Goal: Task Accomplishment & Management: Complete application form

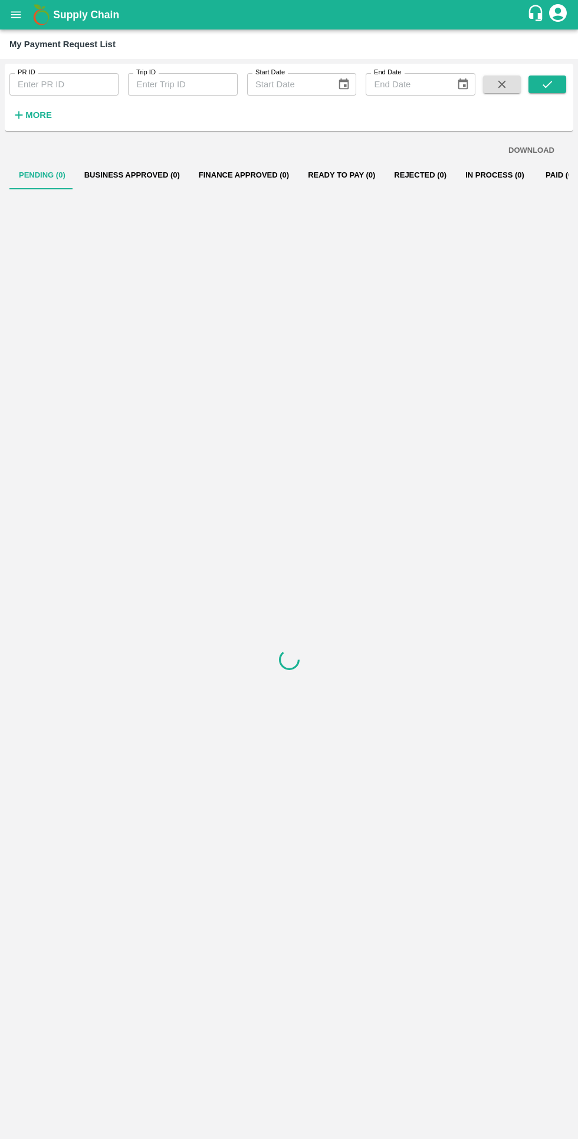
click at [18, 17] on icon "open drawer" at bounding box center [16, 14] width 10 height 6
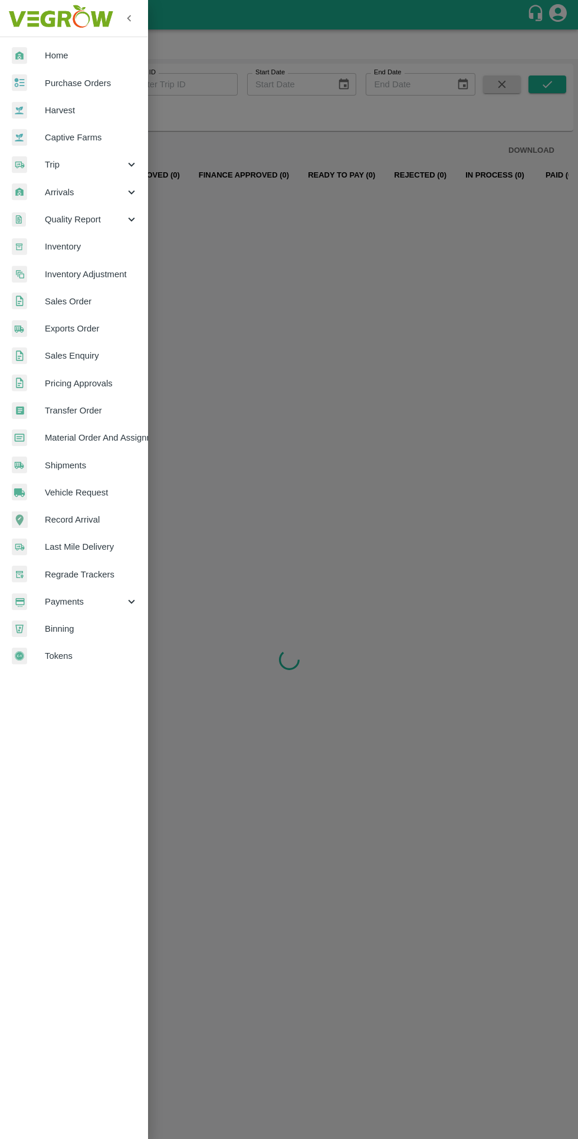
click at [53, 162] on span "Trip" at bounding box center [85, 164] width 80 height 13
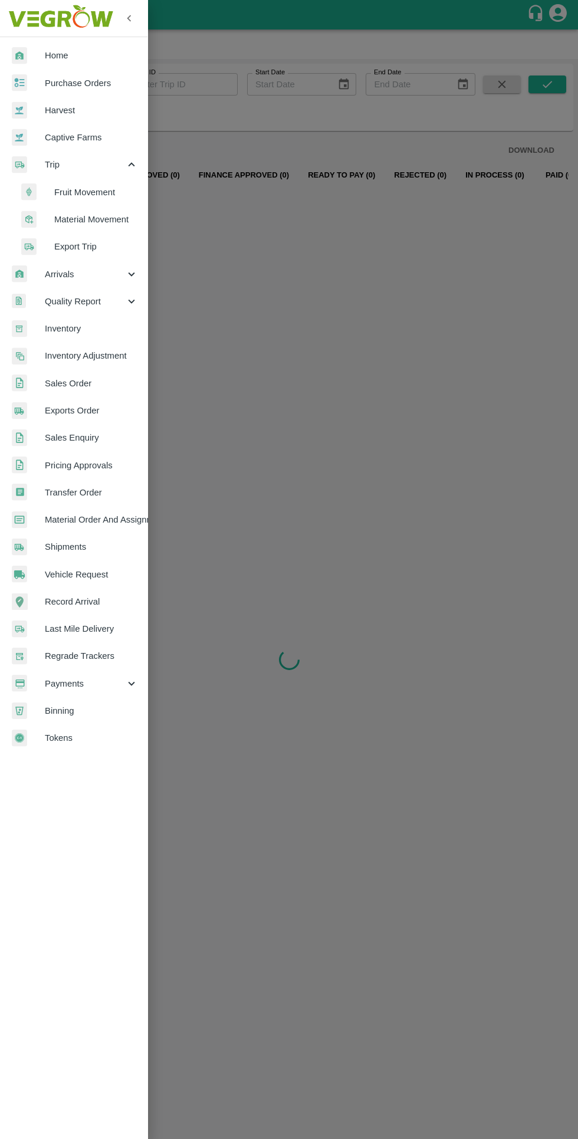
click at [72, 193] on span "Fruit Movement" at bounding box center [96, 192] width 84 height 13
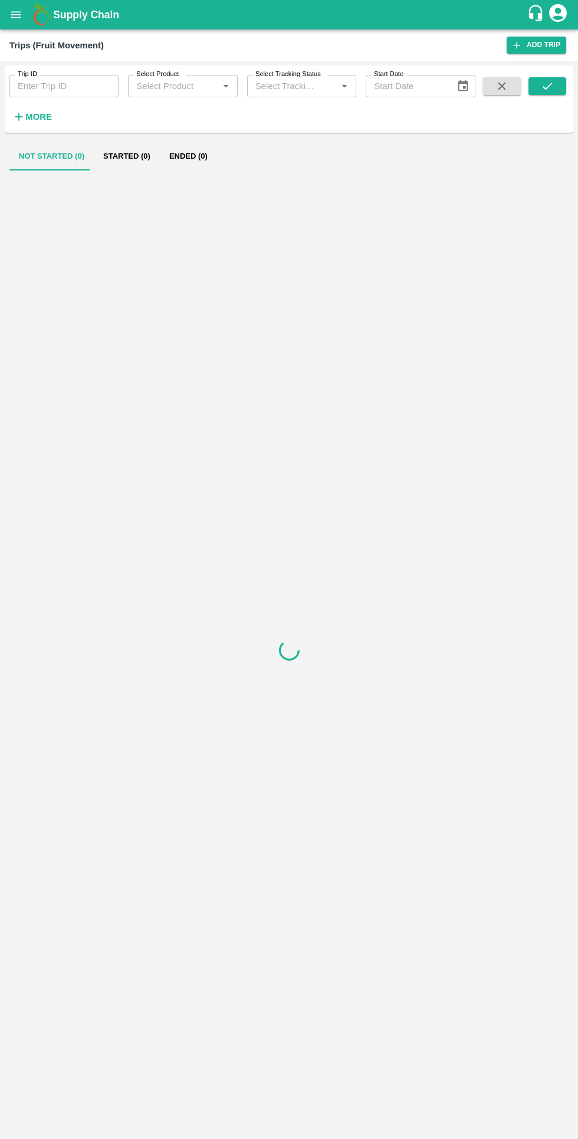
click at [46, 86] on input "Trip ID" at bounding box center [63, 86] width 109 height 22
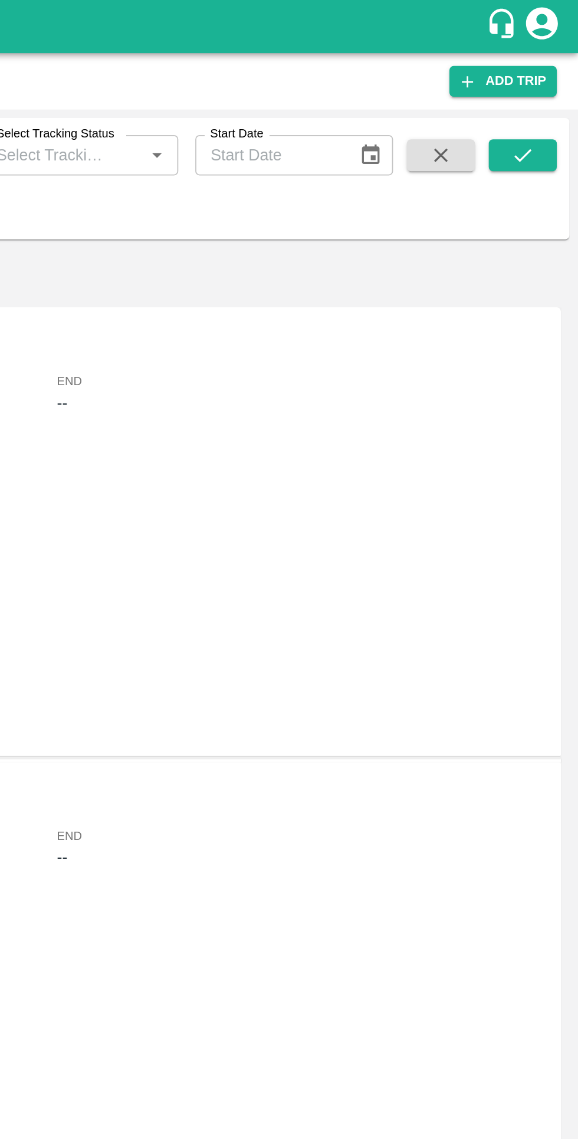
type input "81484"
click at [547, 86] on icon "submit" at bounding box center [547, 86] width 13 height 13
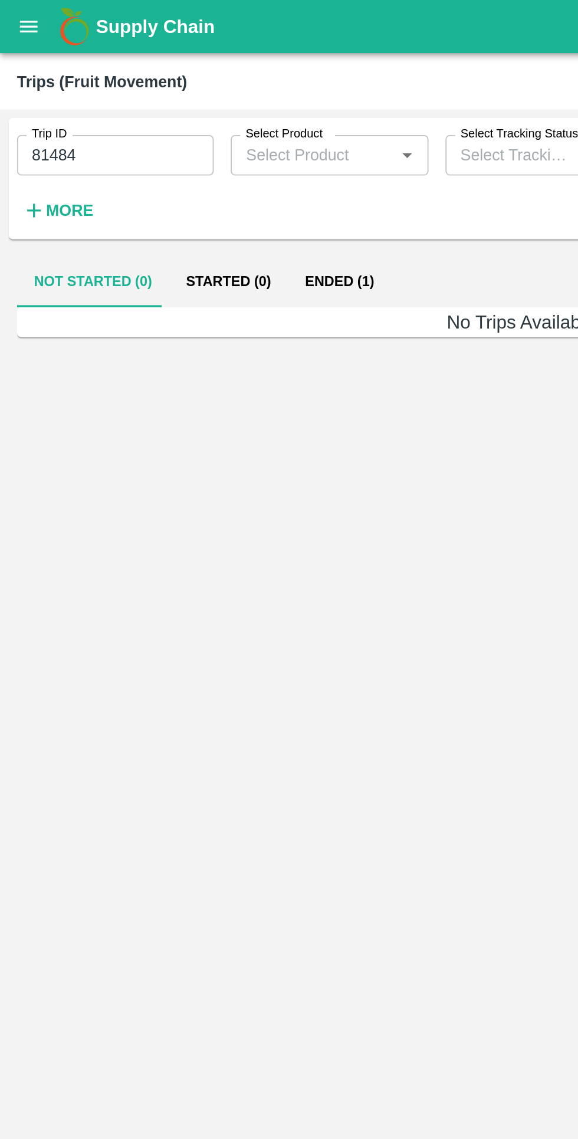
click at [221, 150] on div "Not Started (0) Started (0) Ended (1)" at bounding box center [288, 156] width 559 height 28
click at [191, 147] on button "Ended (1)" at bounding box center [188, 156] width 57 height 28
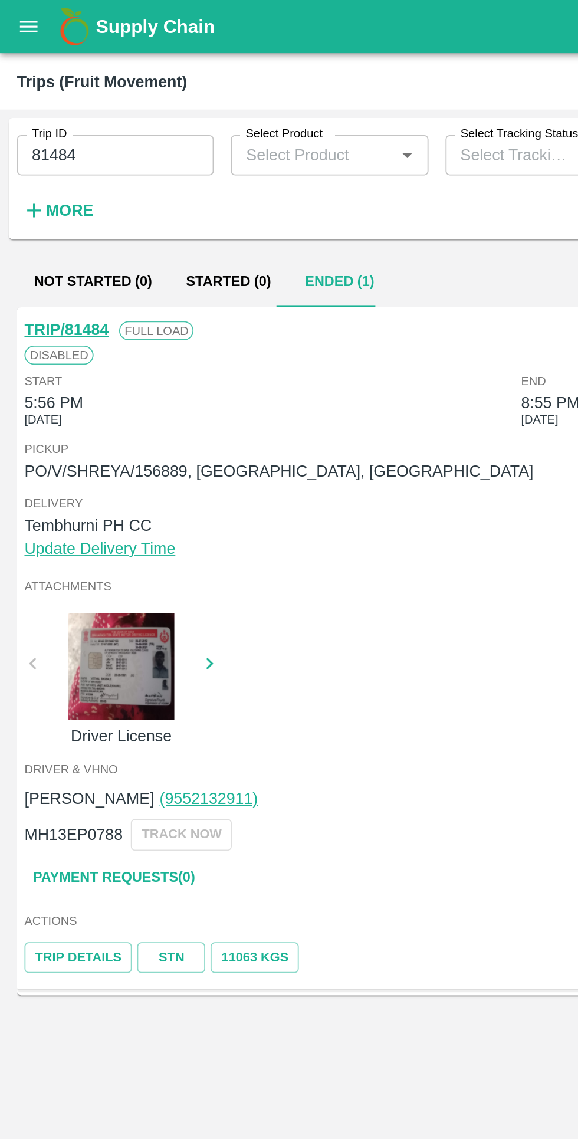
click at [37, 186] on link "TRIP/81484" at bounding box center [37, 182] width 47 height 9
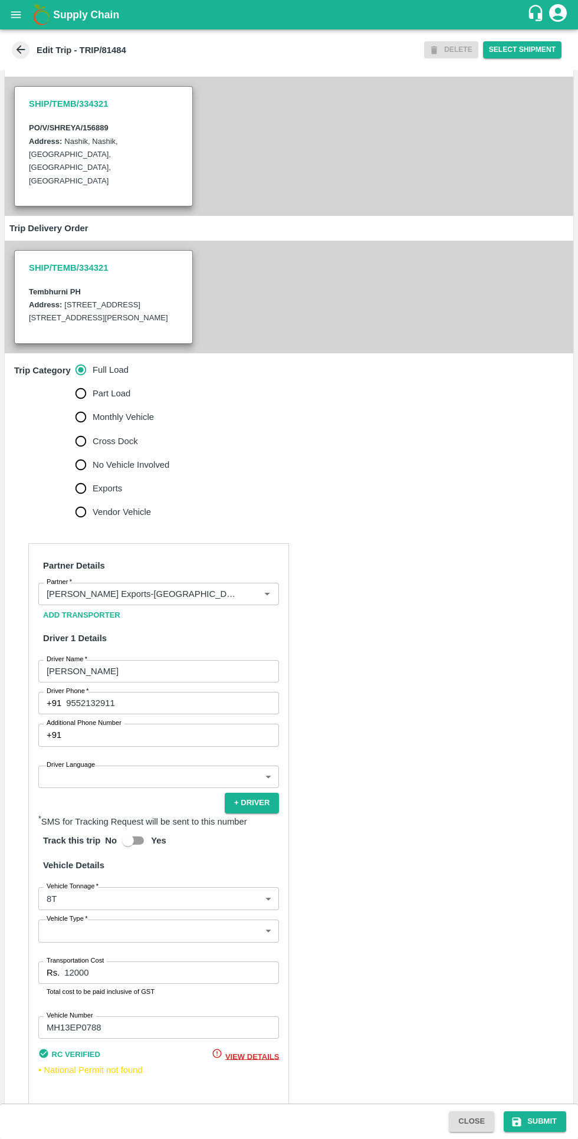
scroll to position [119, 0]
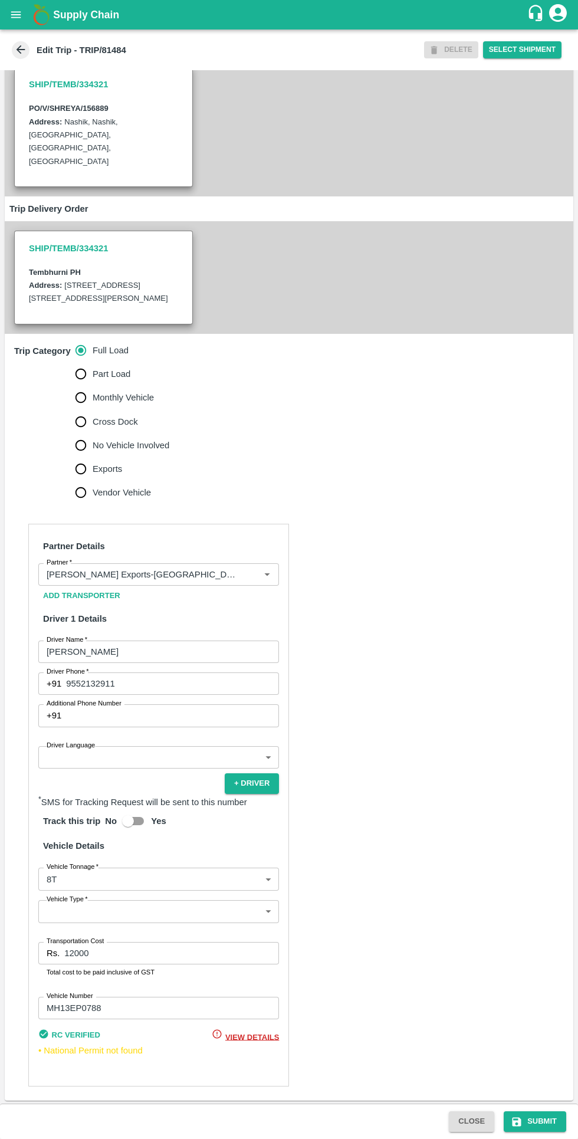
click at [139, 576] on input "Partner   *" at bounding box center [141, 574] width 199 height 15
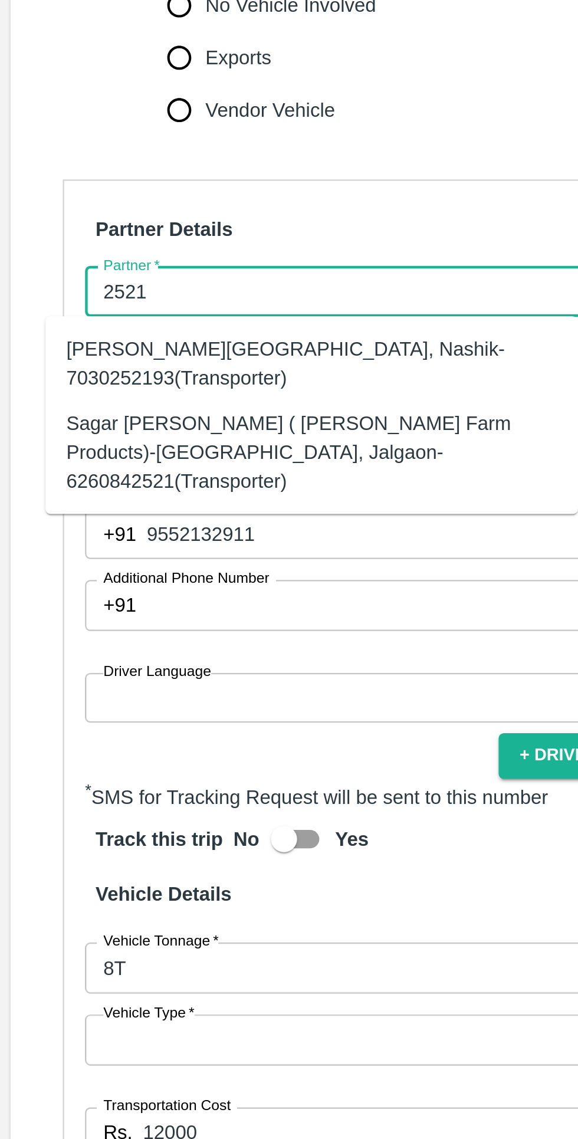
click at [67, 640] on div "Sagar [PERSON_NAME] ( [PERSON_NAME] Farm Products)-[GEOGRAPHIC_DATA], Jalgaon-6…" at bounding box center [140, 647] width 221 height 40
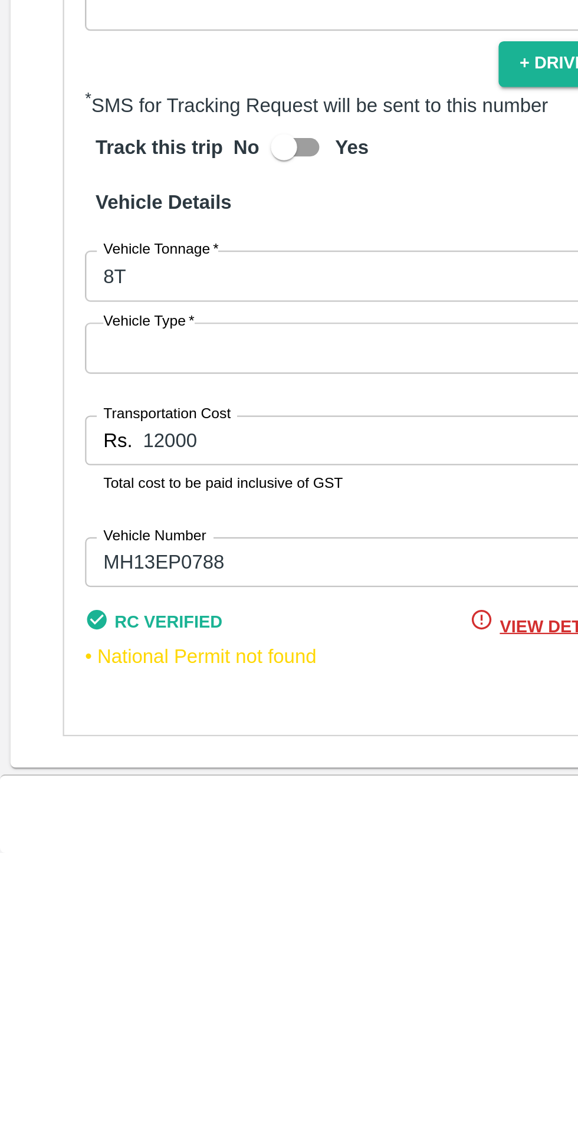
type input "Sagar [PERSON_NAME] ( [PERSON_NAME] Farm Products)-[GEOGRAPHIC_DATA], Jalgaon-6…"
click at [52, 882] on body "Supply Chain Edit Trip - TRIP/81484 DELETE Select Shipment Trip Details Trip Ty…" at bounding box center [289, 569] width 578 height 1139
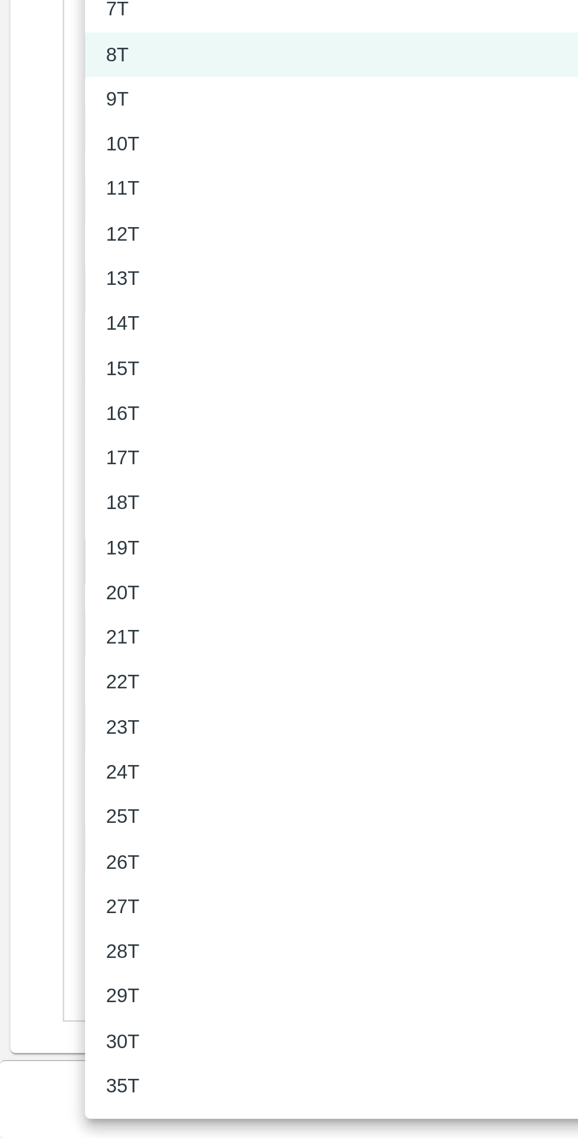
scroll to position [0, 0]
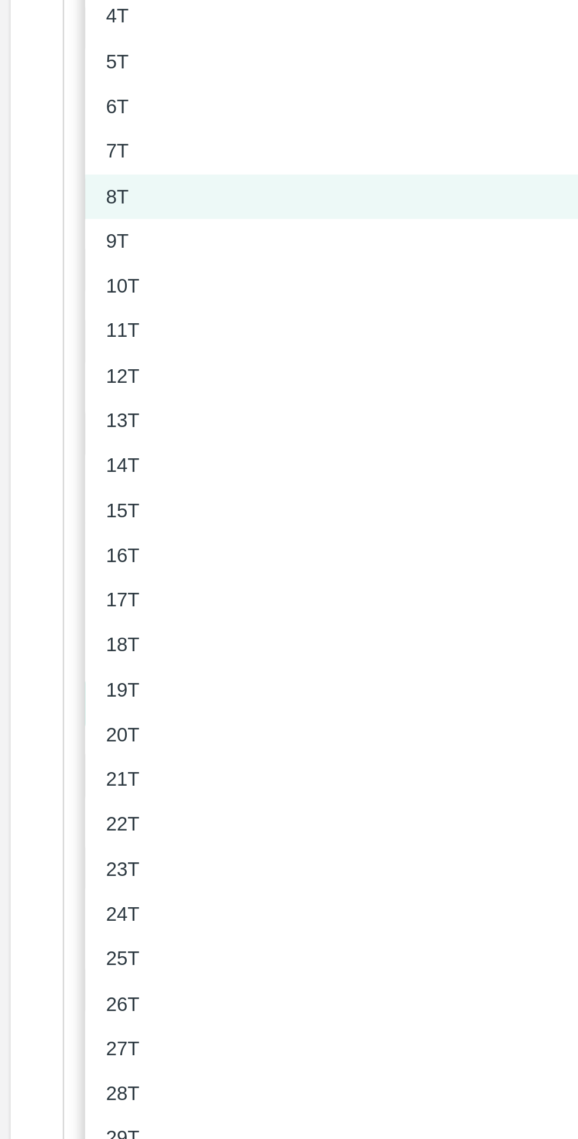
click at [53, 727] on p "12T" at bounding box center [55, 731] width 15 height 13
type input "12000"
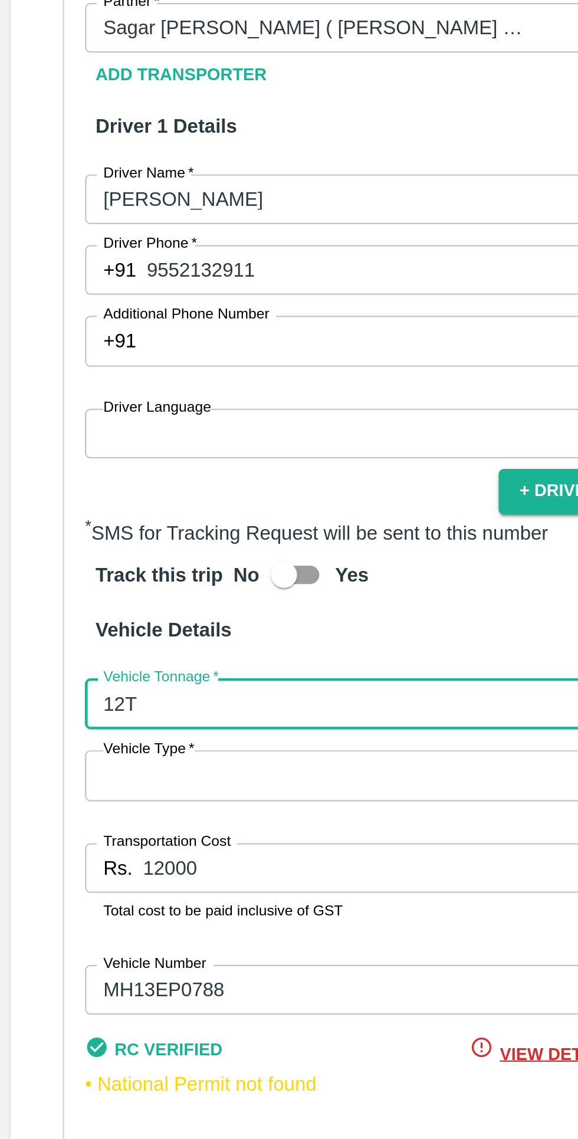
click at [133, 949] on input "12000" at bounding box center [171, 953] width 215 height 22
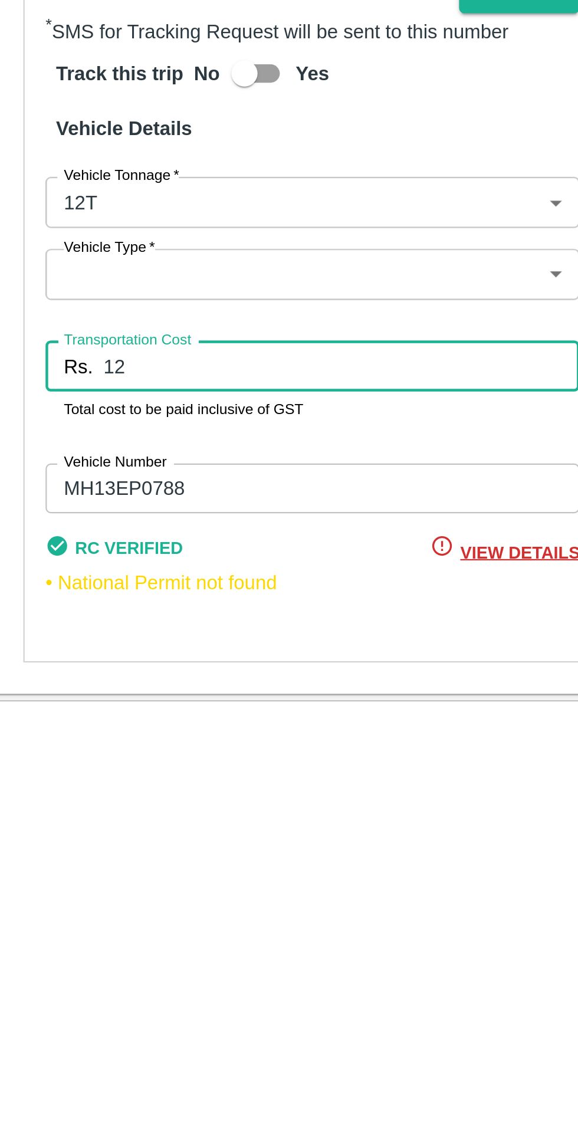
type input "1"
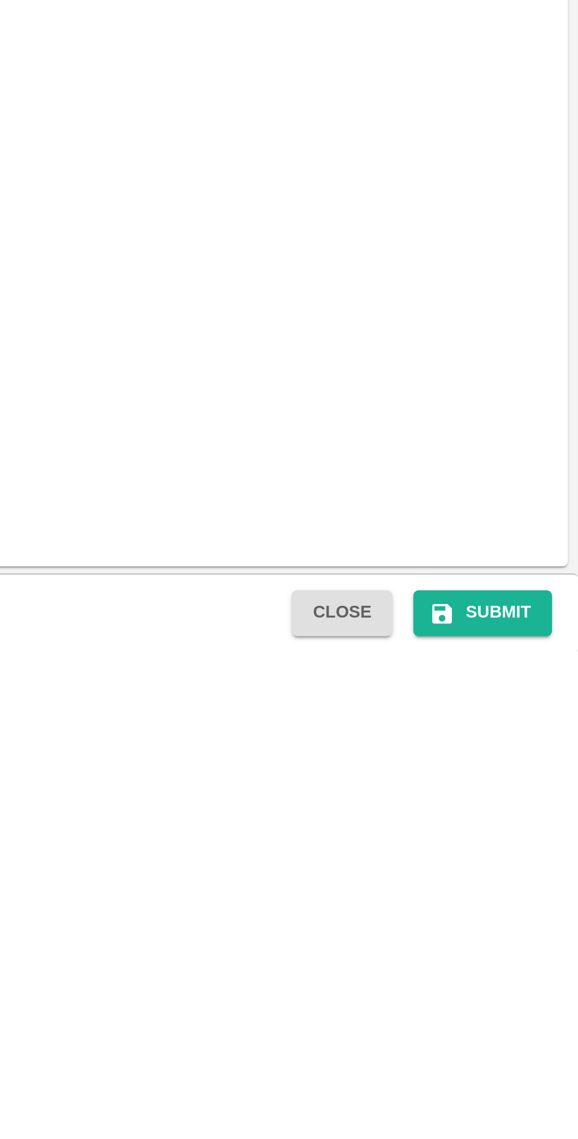
type input "26400"
click at [510, 1122] on button "Submit" at bounding box center [535, 1121] width 63 height 21
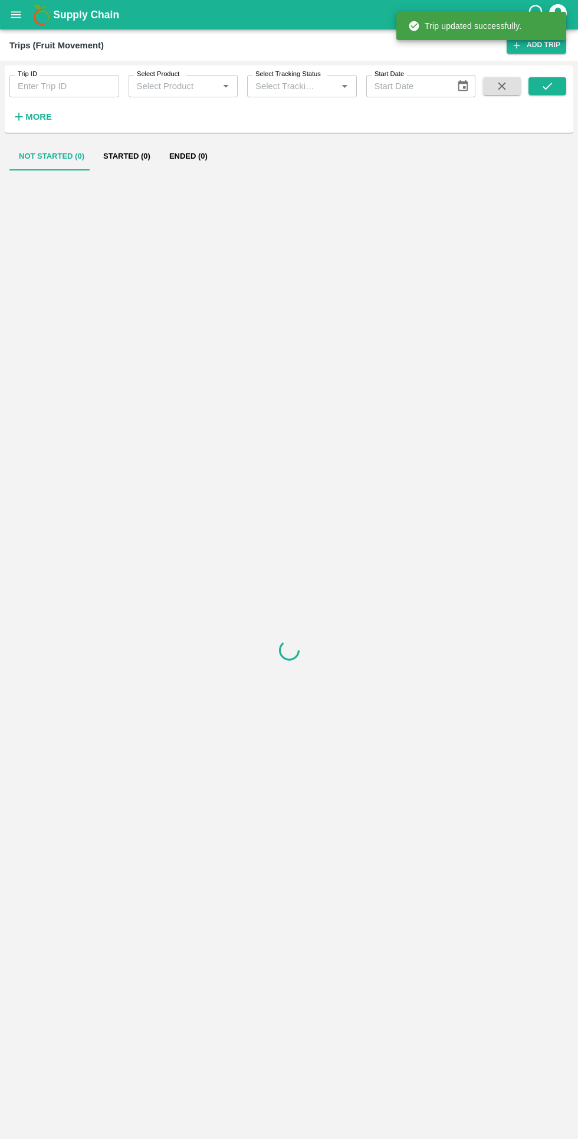
click at [41, 1035] on div at bounding box center [288, 649] width 559 height 959
click at [57, 86] on input "Trip ID" at bounding box center [64, 86] width 110 height 22
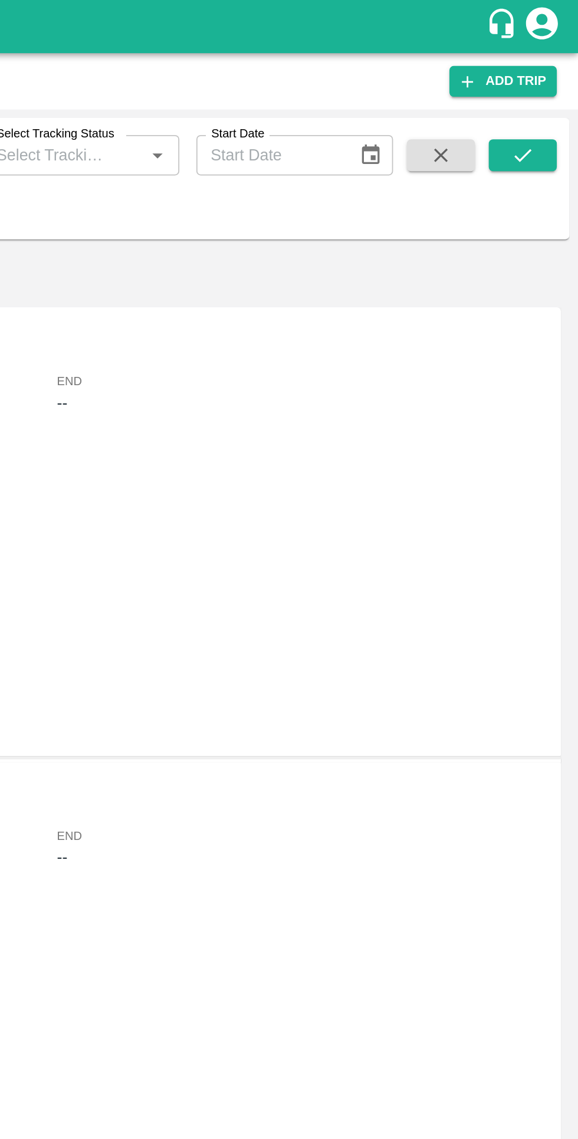
type input "81484"
click at [547, 83] on icon "submit" at bounding box center [547, 86] width 13 height 13
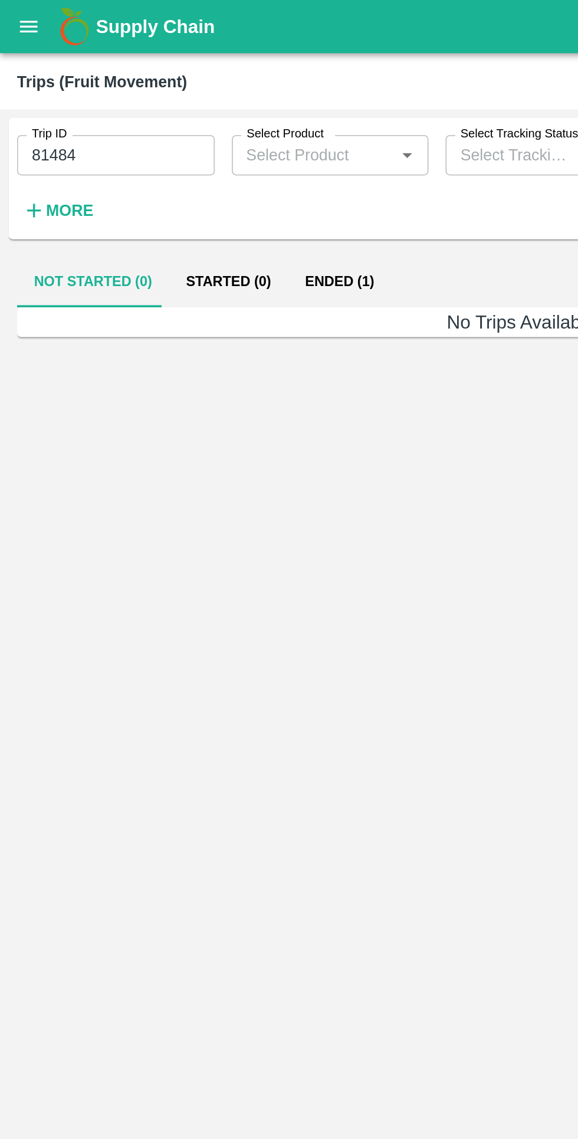
click at [179, 163] on button "Ended (1)" at bounding box center [188, 156] width 57 height 28
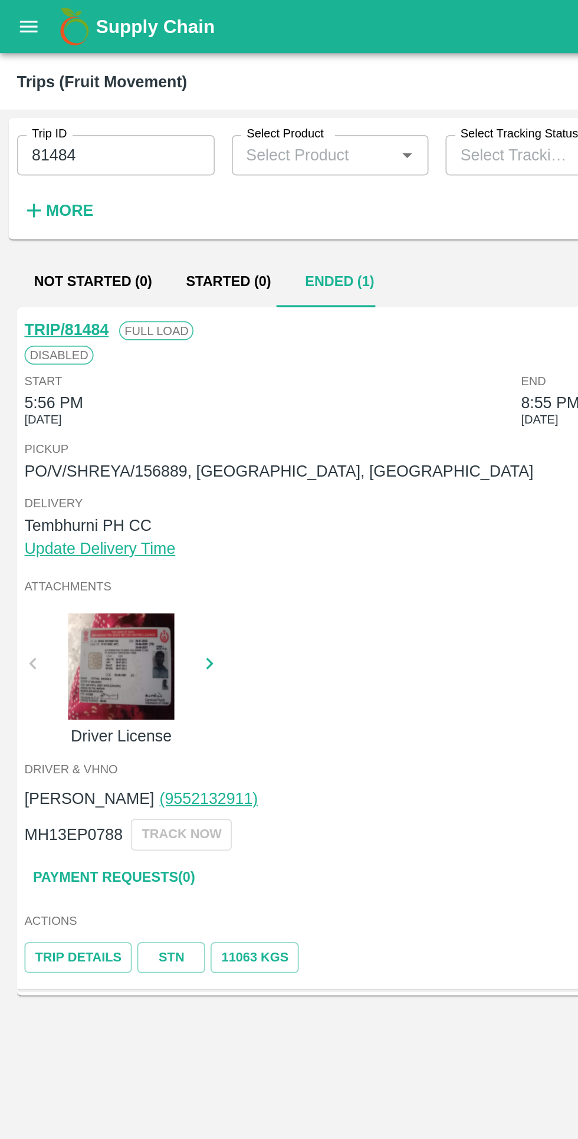
click at [93, 485] on link "Payment Requests( 0 )" at bounding box center [63, 486] width 99 height 21
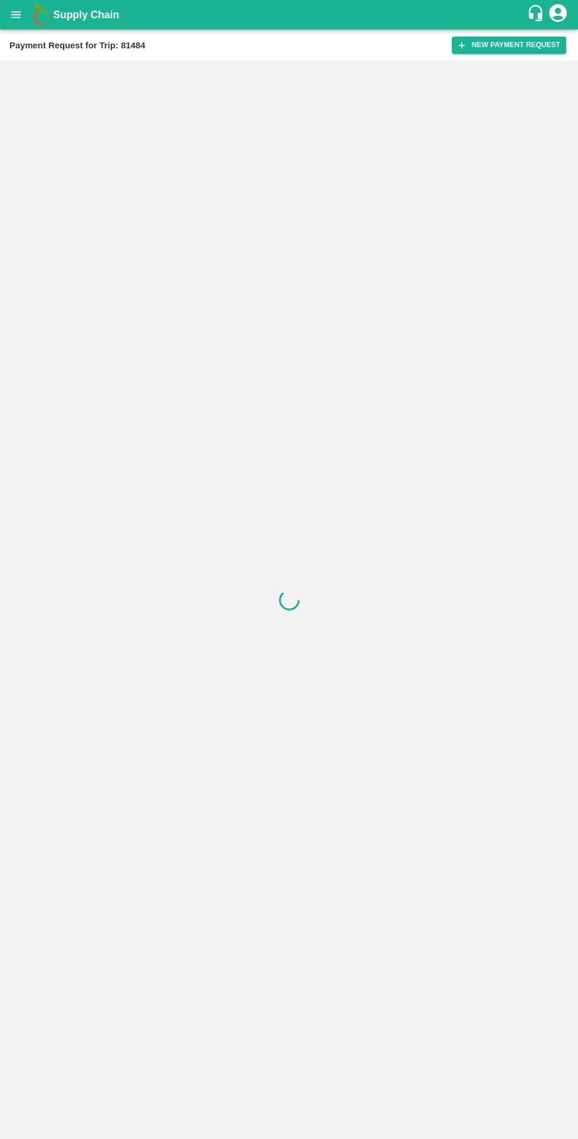
click at [494, 45] on button "New Payment Request" at bounding box center [509, 45] width 114 height 17
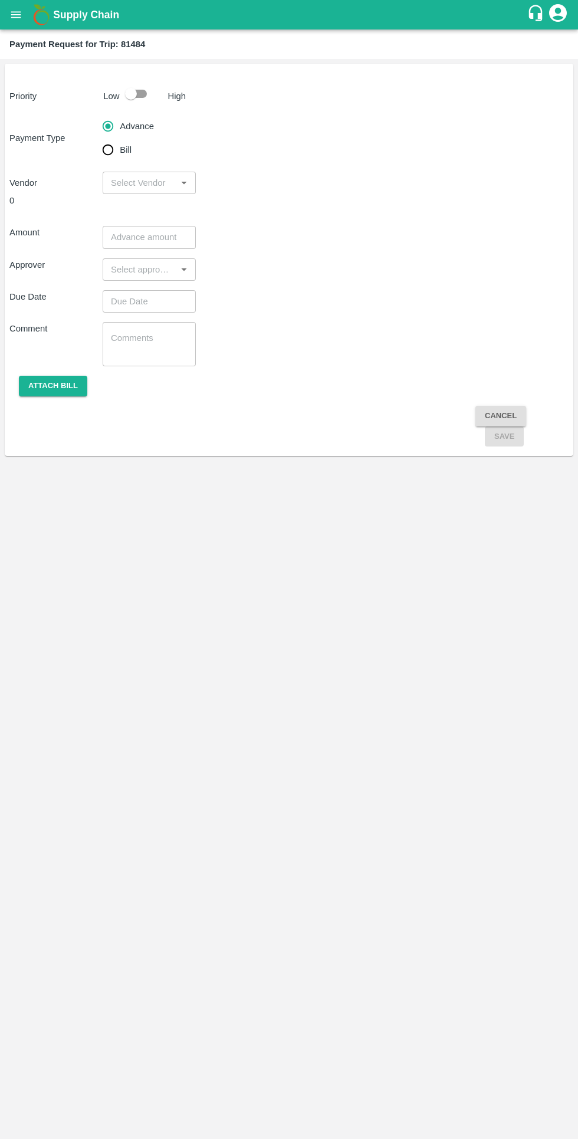
click at [146, 92] on input "checkbox" at bounding box center [130, 94] width 67 height 22
checkbox input "true"
click at [109, 154] on input "Bill" at bounding box center [108, 150] width 24 height 24
radio input "true"
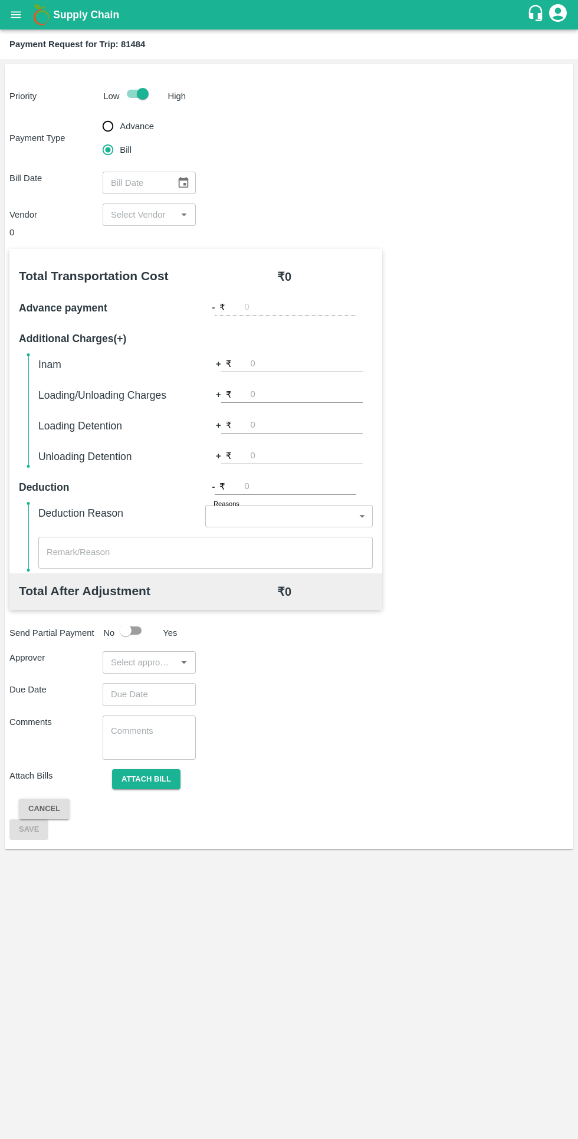
click at [183, 182] on icon "Choose date" at bounding box center [183, 182] width 13 height 13
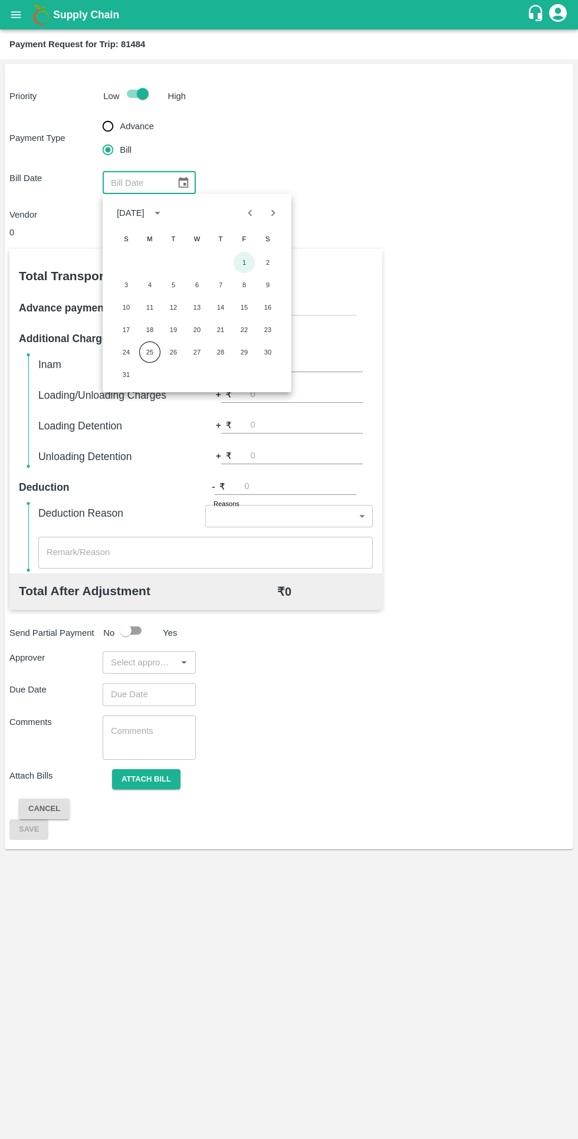
click at [250, 257] on button "1" at bounding box center [244, 262] width 21 height 21
type input "01/08/2025"
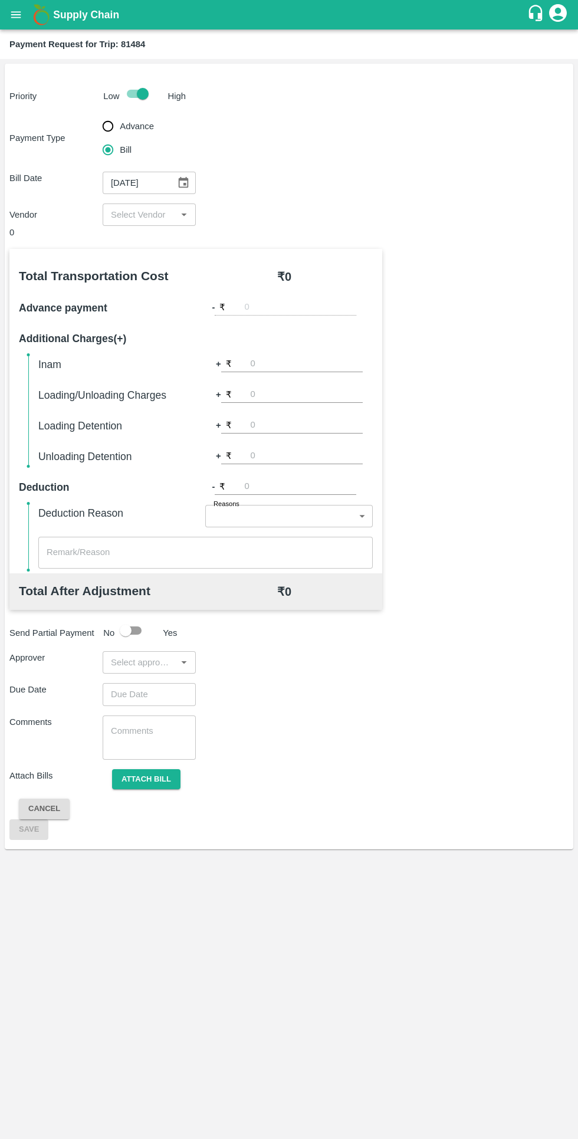
click at [146, 213] on input "input" at bounding box center [139, 214] width 67 height 15
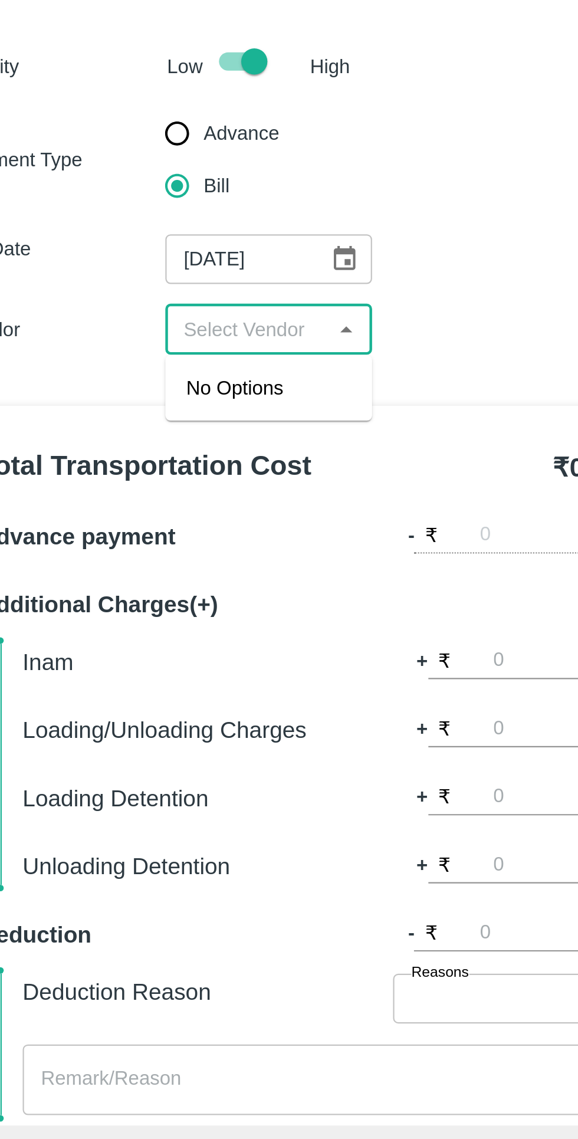
click at [132, 239] on span "No Options" at bounding box center [134, 240] width 44 height 9
click at [147, 212] on input "input" at bounding box center [139, 214] width 67 height 15
click at [144, 216] on input "input" at bounding box center [139, 214] width 67 height 15
click at [142, 239] on span "No Options" at bounding box center [134, 240] width 44 height 9
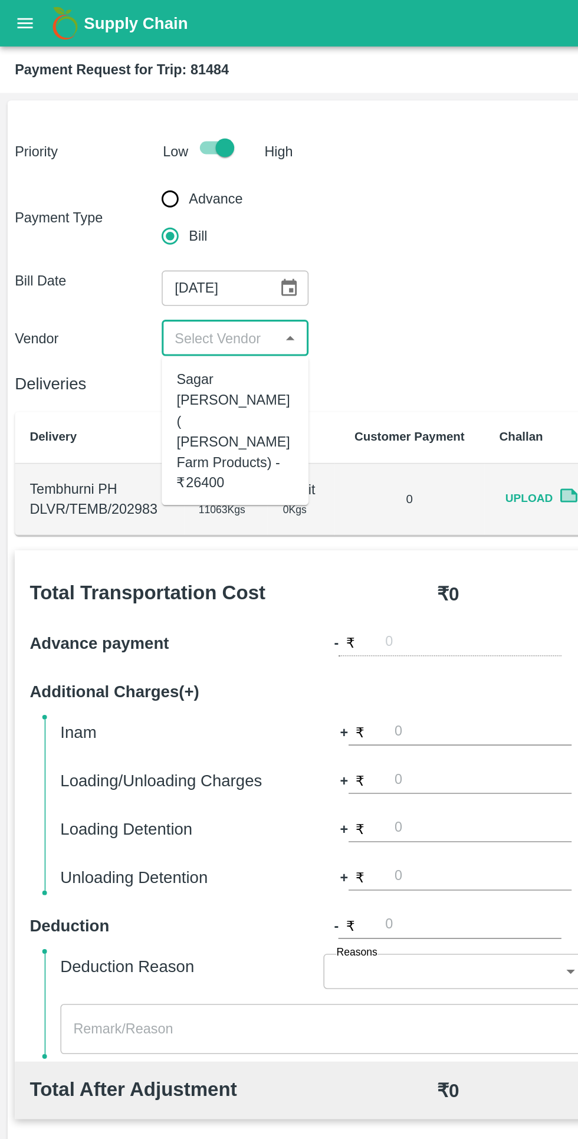
click at [145, 241] on div "Sagar Pramod Patil ( Shreyansh Farm Products) - ₹26400" at bounding box center [149, 273] width 74 height 79
type input "Sagar Pramod Patil ( Shreyansh Farm Products) - ₹26400"
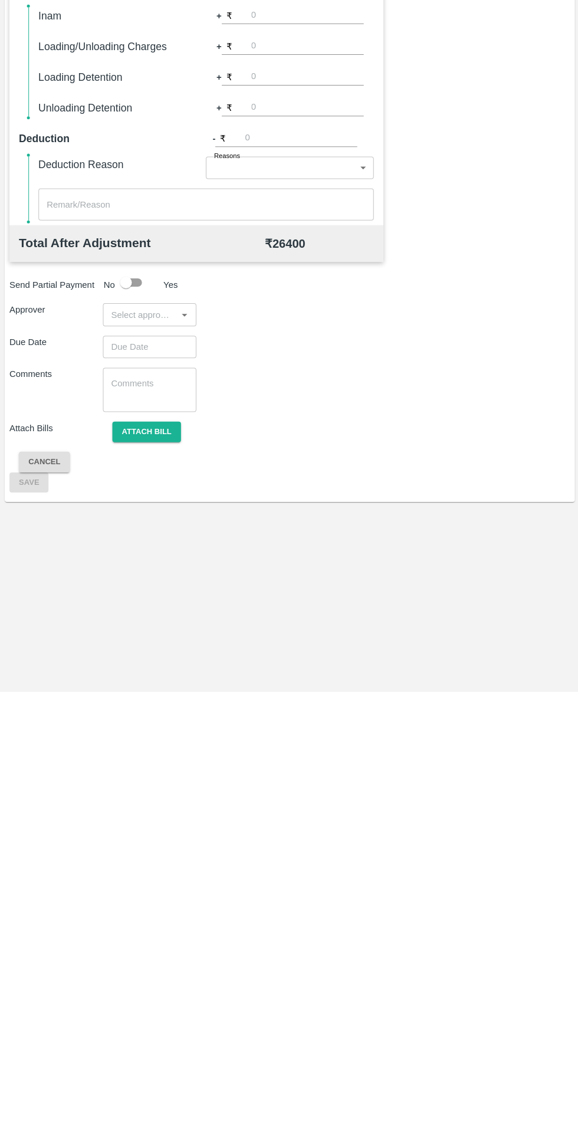
click at [135, 763] on input "input" at bounding box center [139, 762] width 67 height 15
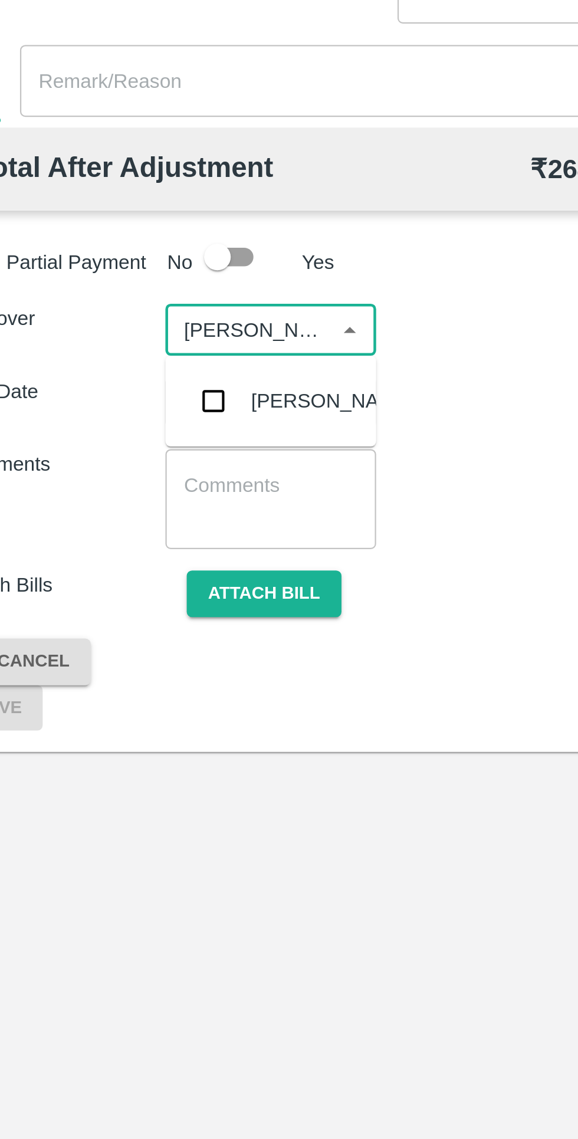
type input "wagha"
click at [129, 792] on input "checkbox" at bounding box center [124, 795] width 24 height 24
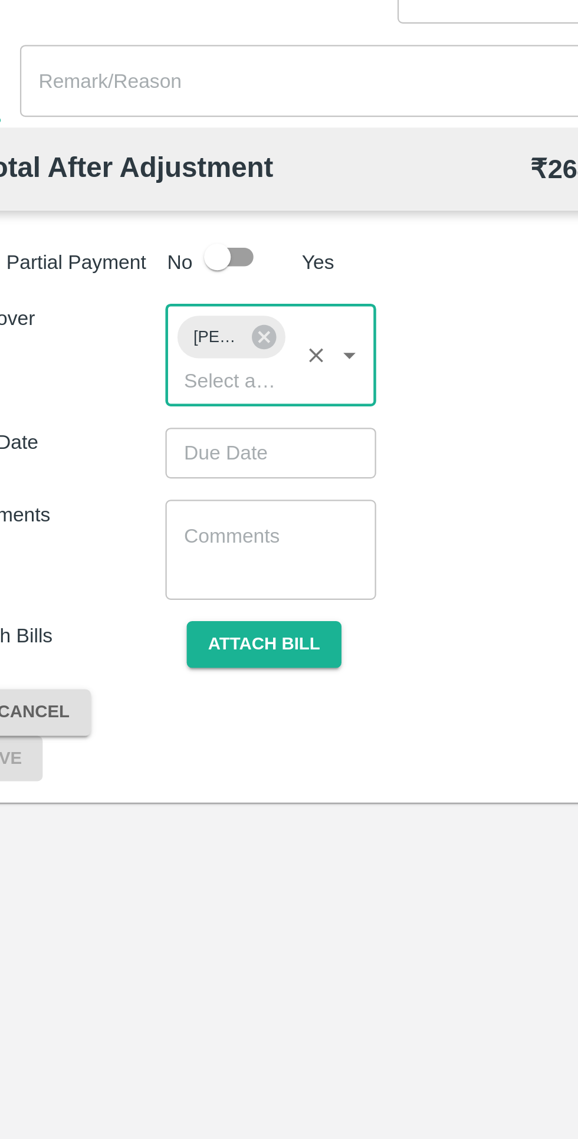
click at [114, 820] on input "Choose date" at bounding box center [145, 817] width 85 height 22
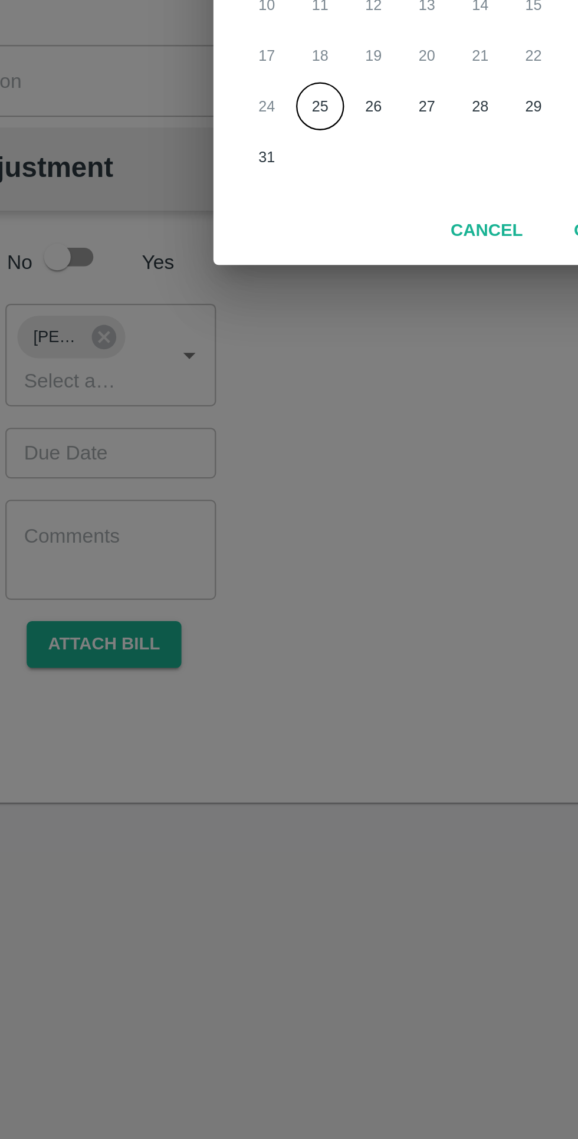
click at [242, 664] on button "25" at bounding box center [241, 663] width 21 height 21
type input "25/08/2025 12:00 AM"
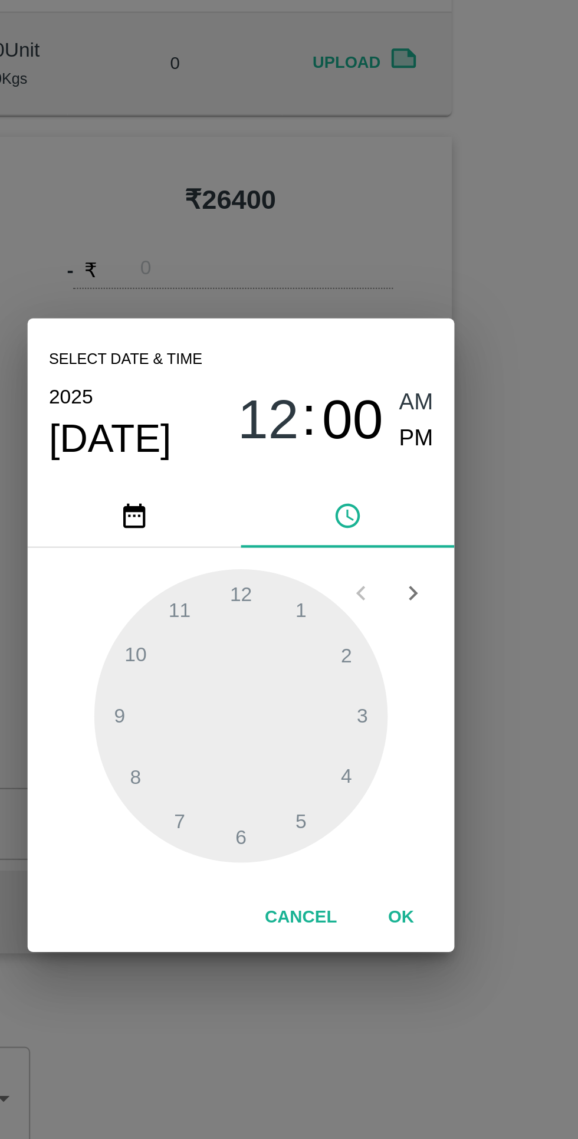
click at [376, 698] on button "OK" at bounding box center [360, 694] width 38 height 21
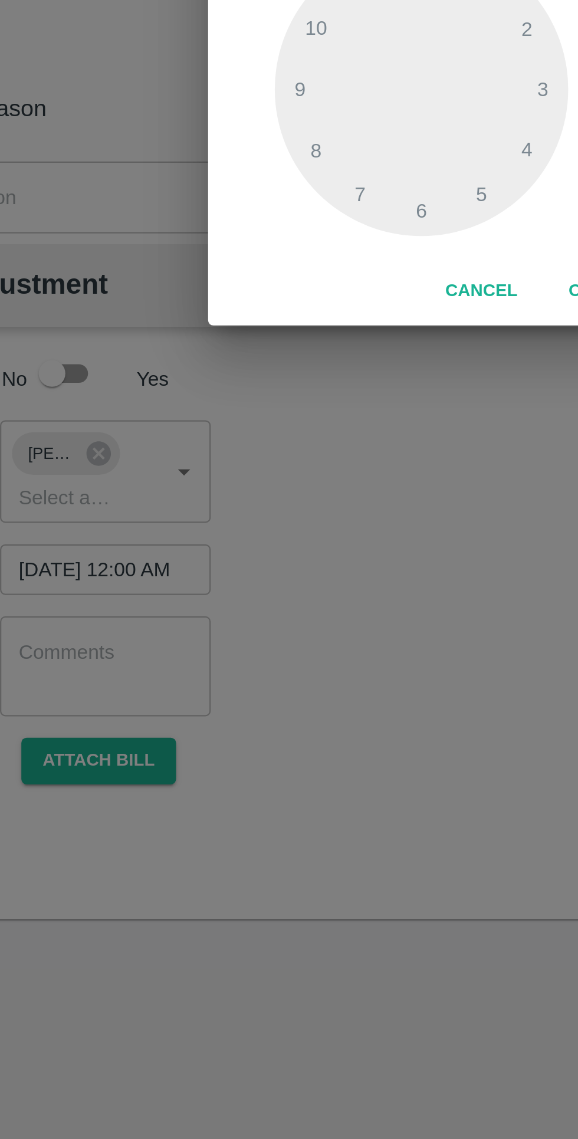
scroll to position [0, 9]
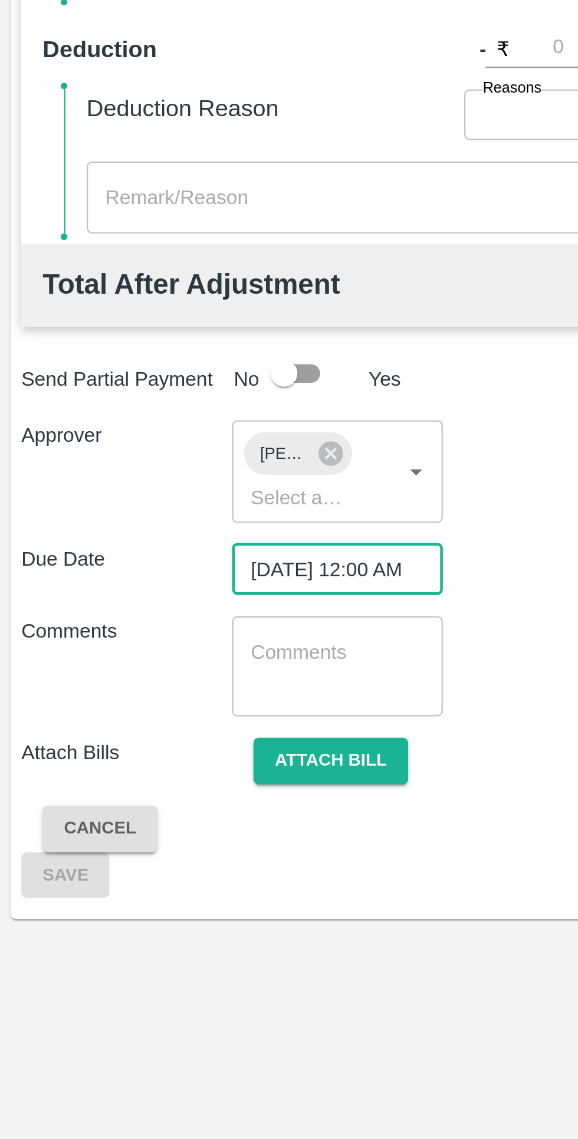
click at [167, 902] on button "Attach bill" at bounding box center [146, 902] width 68 height 21
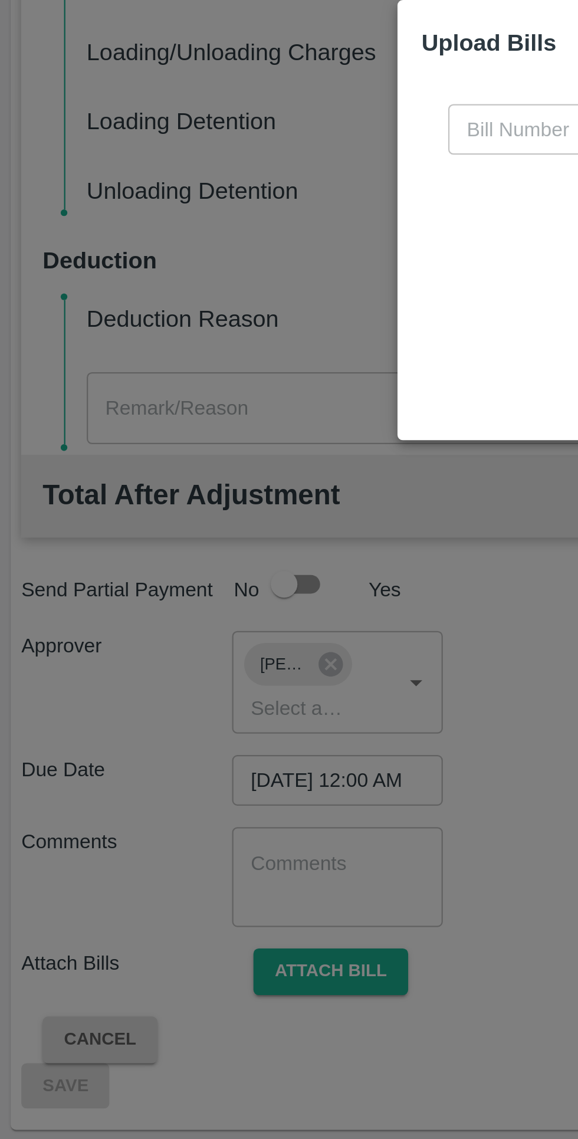
scroll to position [0, 0]
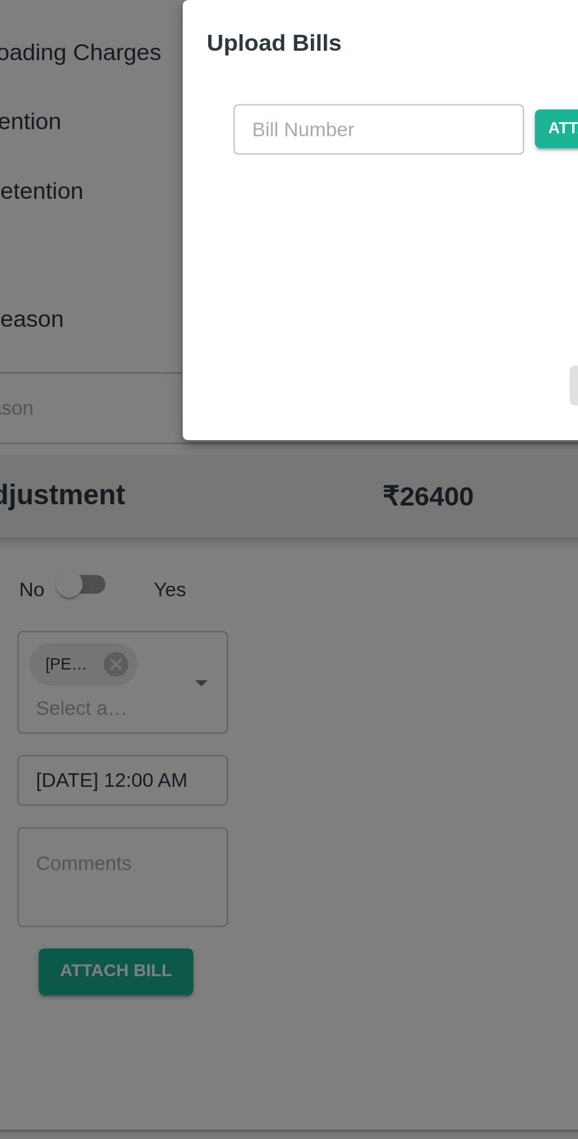
click at [241, 528] on input "text" at bounding box center [262, 529] width 129 height 22
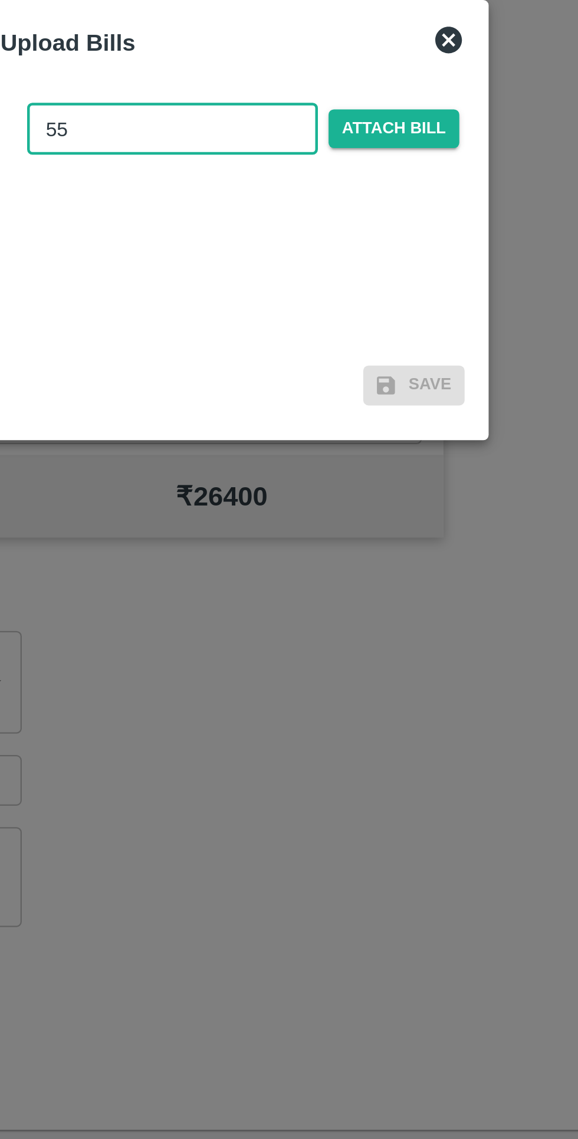
type input "55"
click at [371, 531] on span "Attach bill" at bounding box center [360, 529] width 58 height 17
click at [0, 0] on input "Attach bill" at bounding box center [0, 0] width 0 height 0
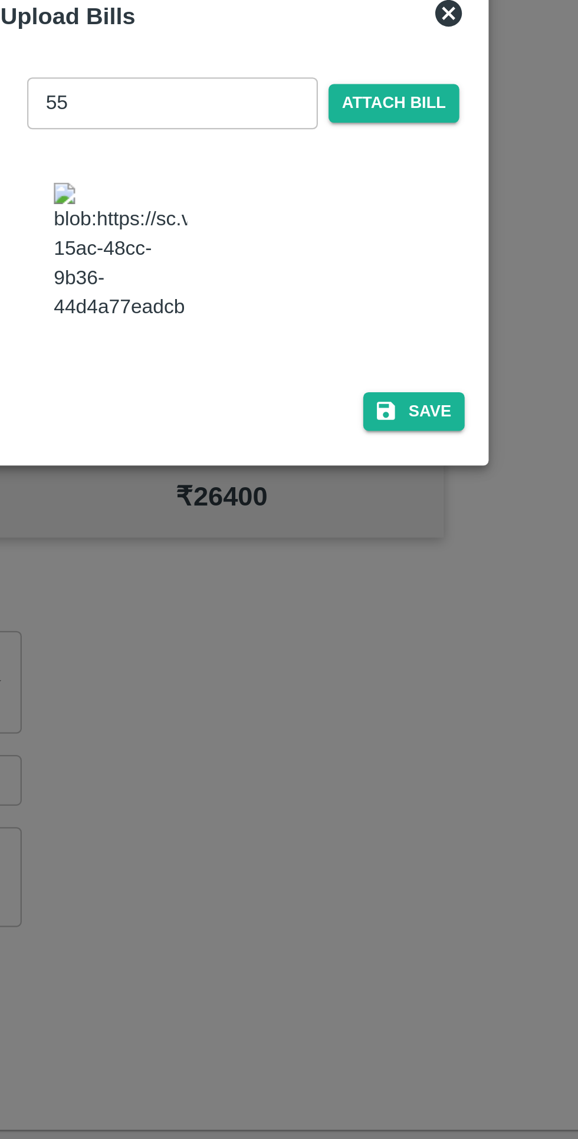
click at [383, 648] on button "Save" at bounding box center [369, 654] width 45 height 17
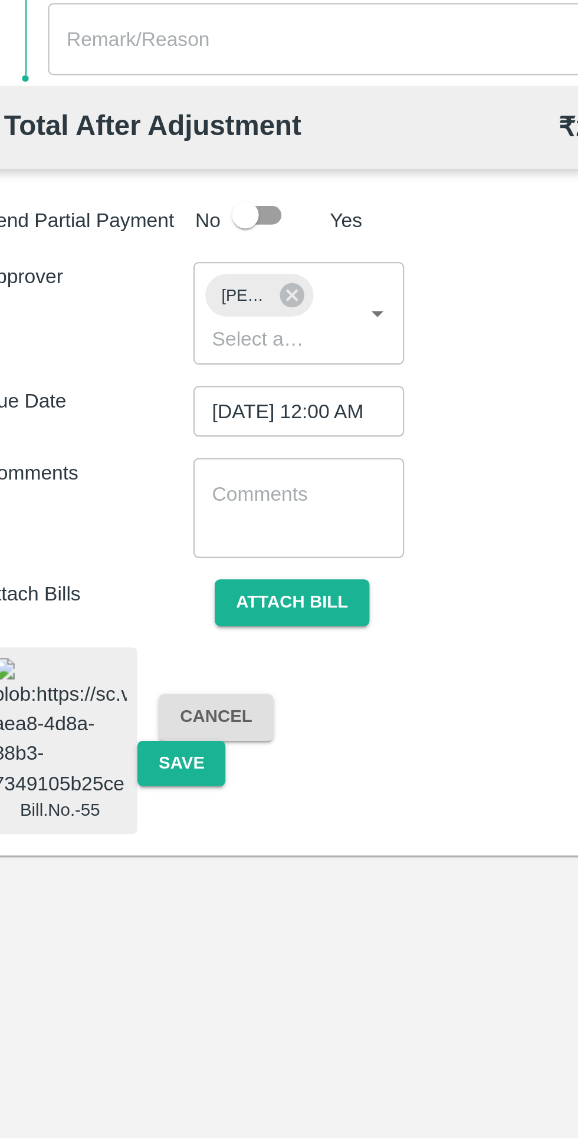
click at [98, 968] on button "Save" at bounding box center [97, 973] width 39 height 21
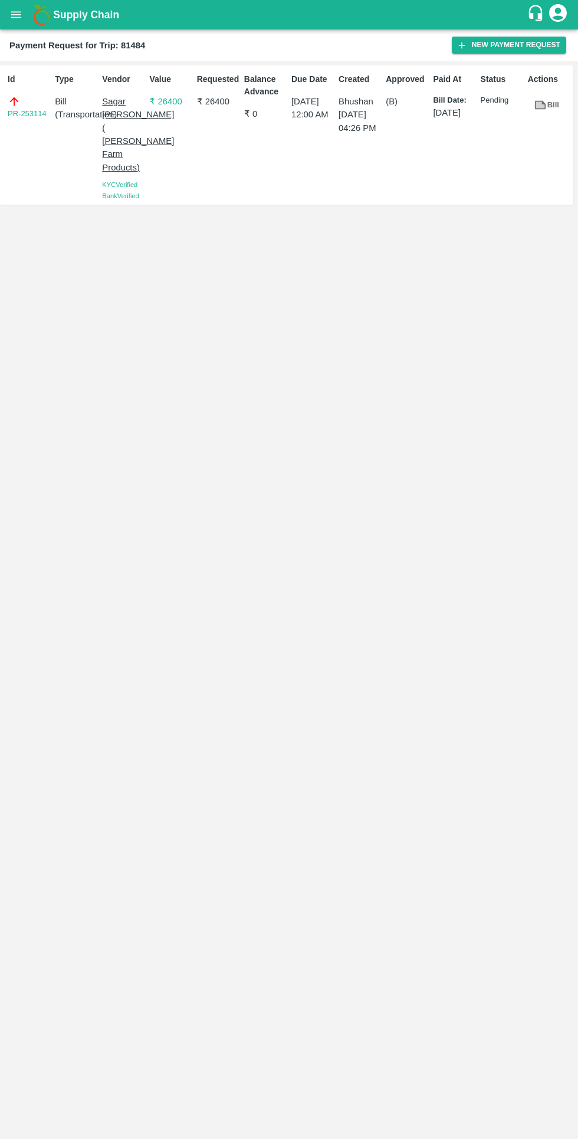
click at [36, 114] on link "PR-253114" at bounding box center [27, 114] width 39 height 12
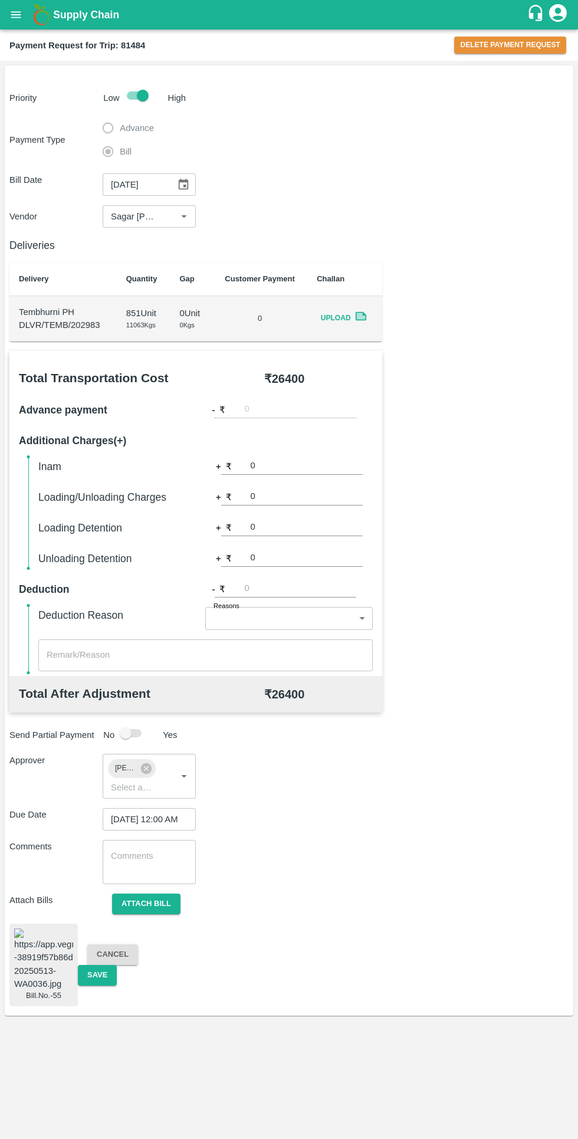
click at [162, 903] on button "Attach bill" at bounding box center [146, 903] width 68 height 21
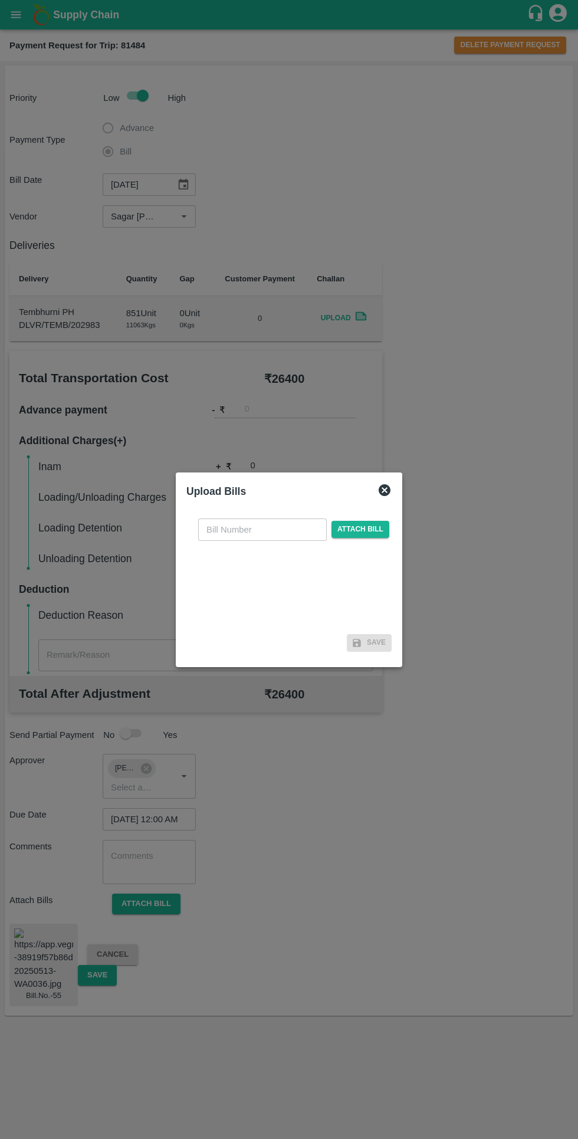
click at [262, 528] on input "text" at bounding box center [262, 529] width 129 height 22
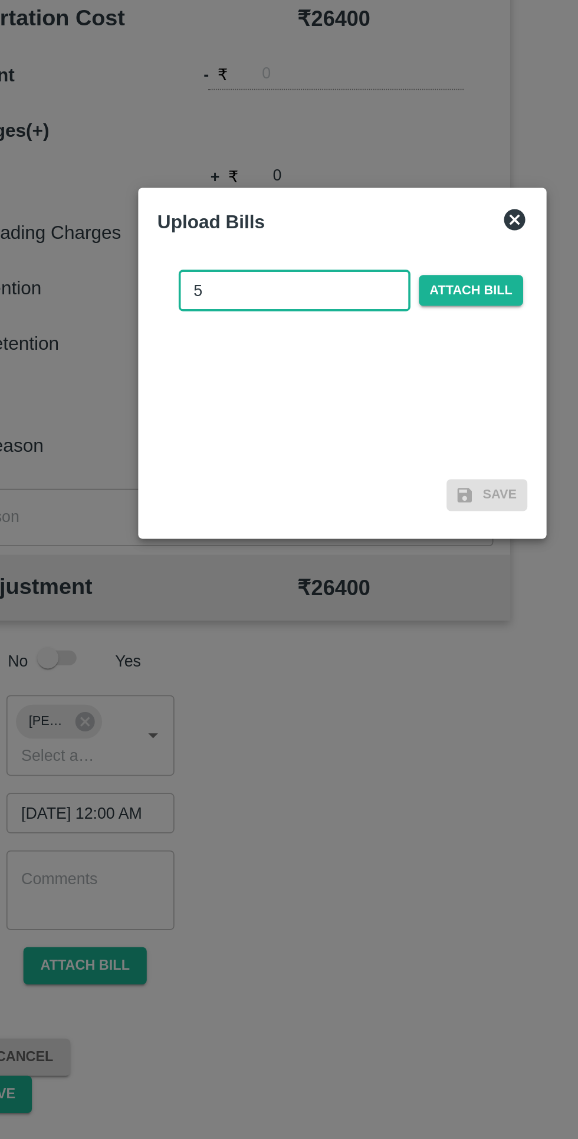
type input "55"
click at [109, 616] on div at bounding box center [289, 569] width 578 height 1139
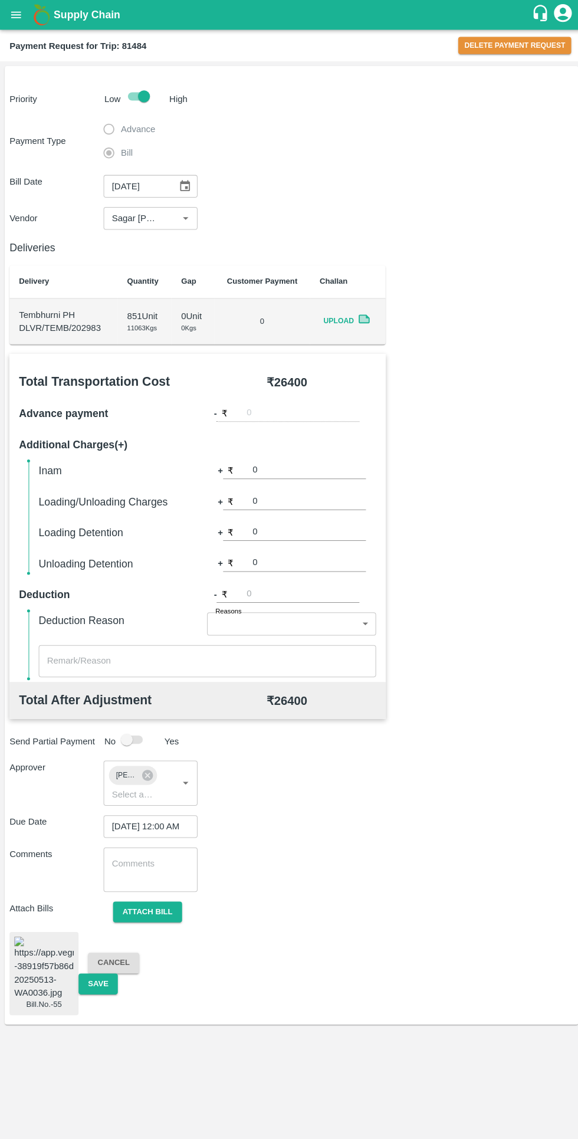
click at [484, 45] on button "Delete Payment Request" at bounding box center [510, 45] width 112 height 17
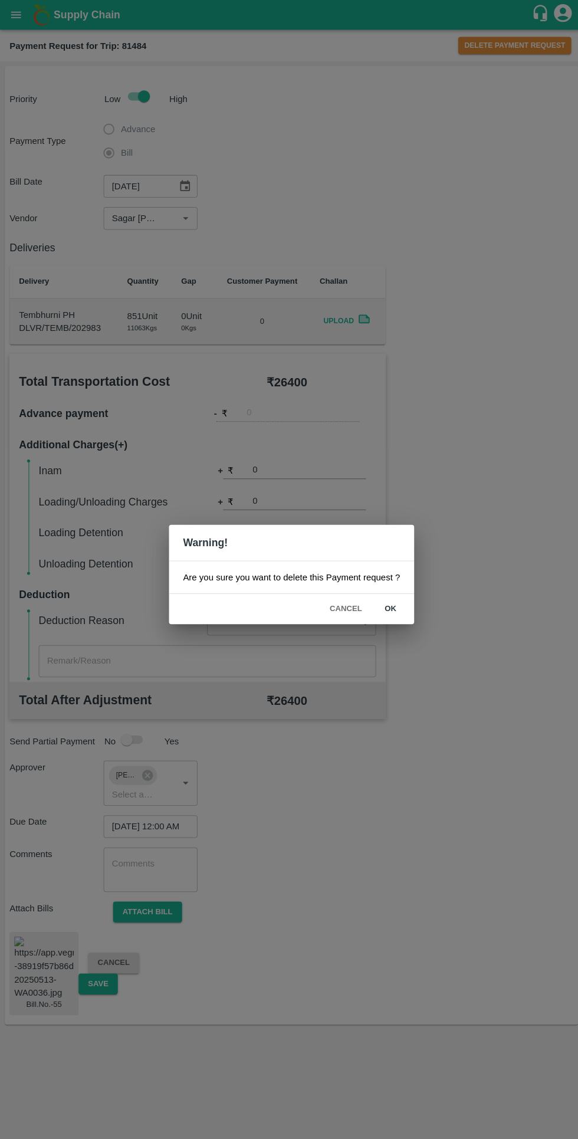
click at [397, 605] on button "ok" at bounding box center [387, 603] width 38 height 21
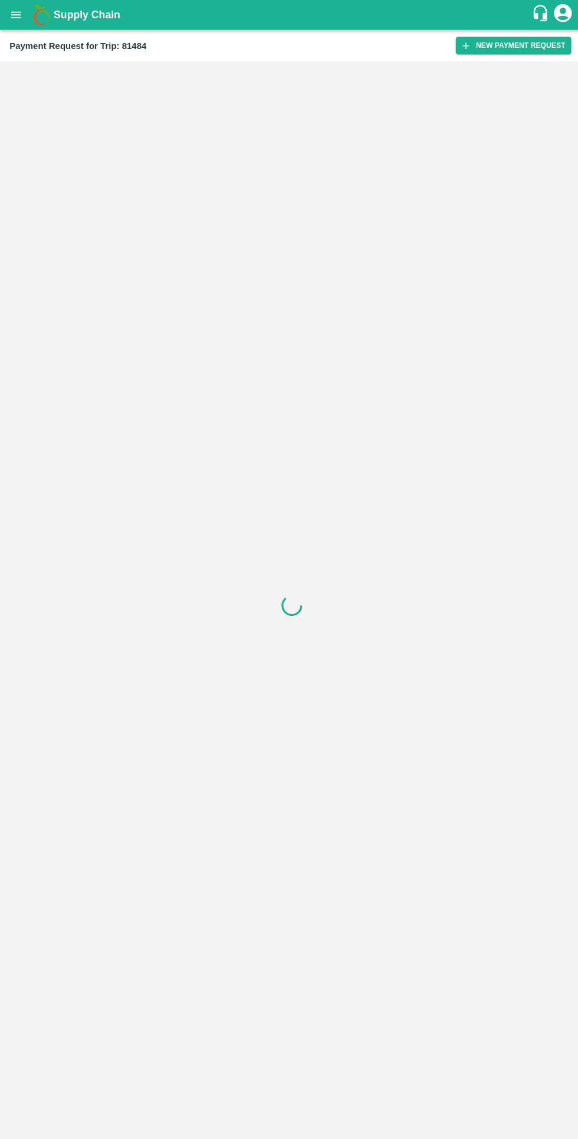
click at [16, 15] on icon "open drawer" at bounding box center [16, 14] width 10 height 6
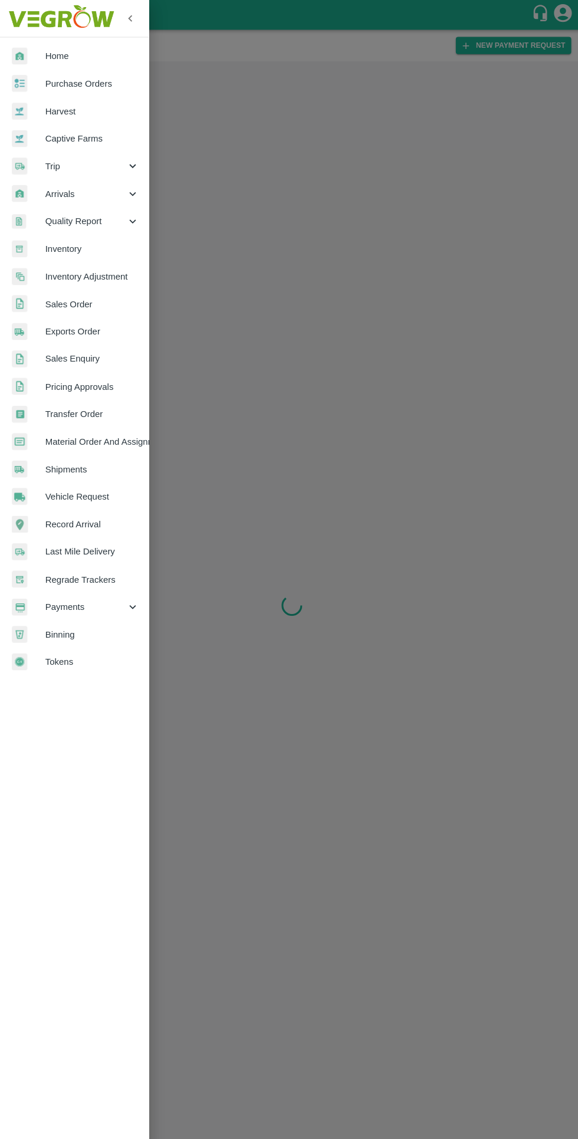
click at [61, 164] on span "Trip" at bounding box center [85, 164] width 80 height 13
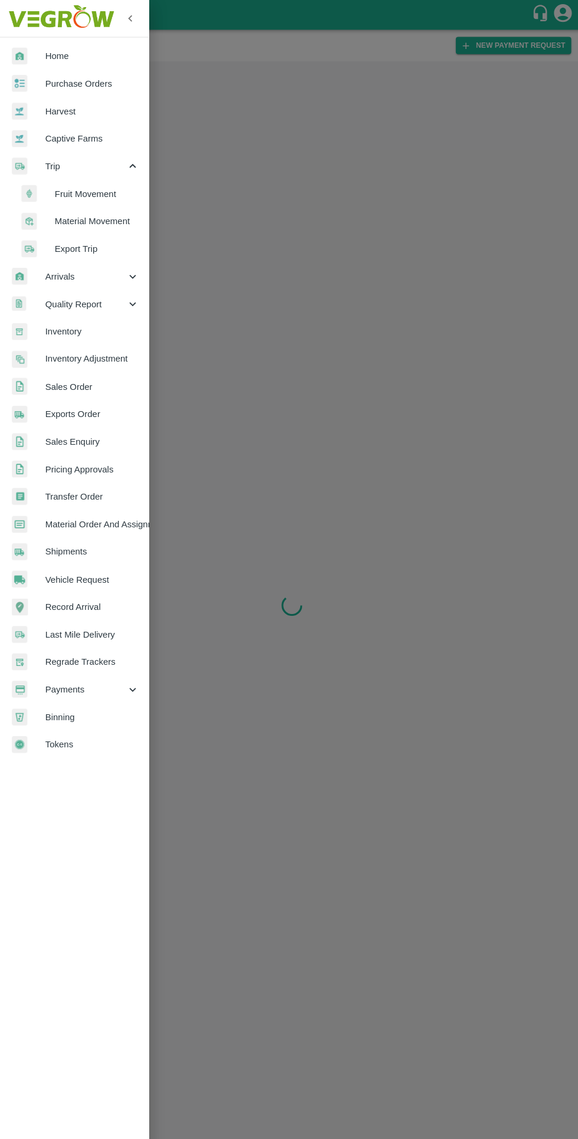
click at [85, 198] on span "Fruit Movement" at bounding box center [96, 192] width 84 height 13
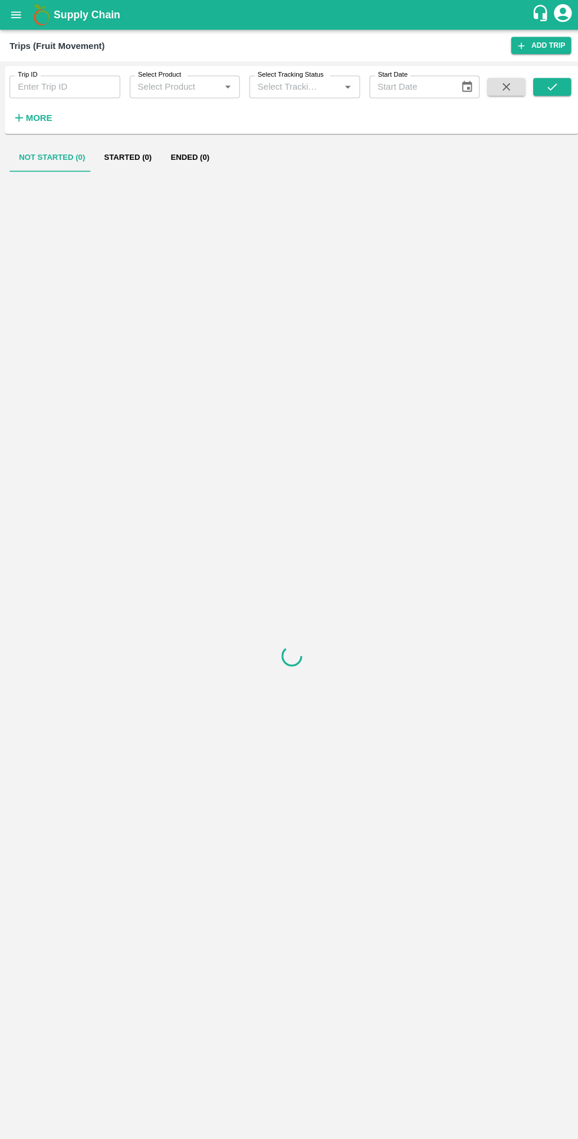
click at [68, 83] on input "Trip ID" at bounding box center [64, 86] width 110 height 22
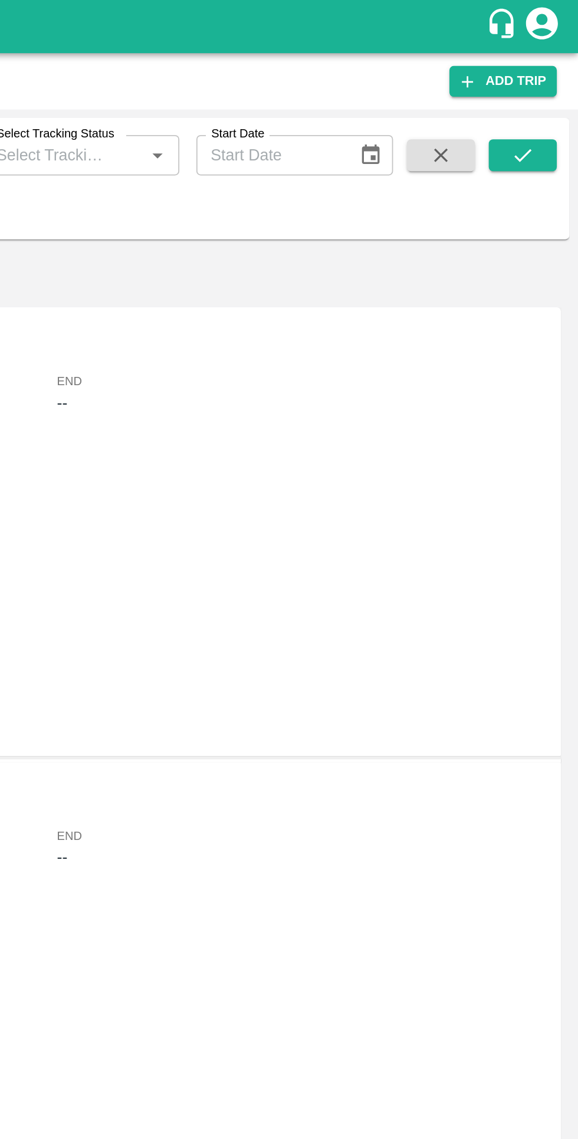
type input "81484"
click at [555, 87] on button "submit" at bounding box center [547, 86] width 38 height 18
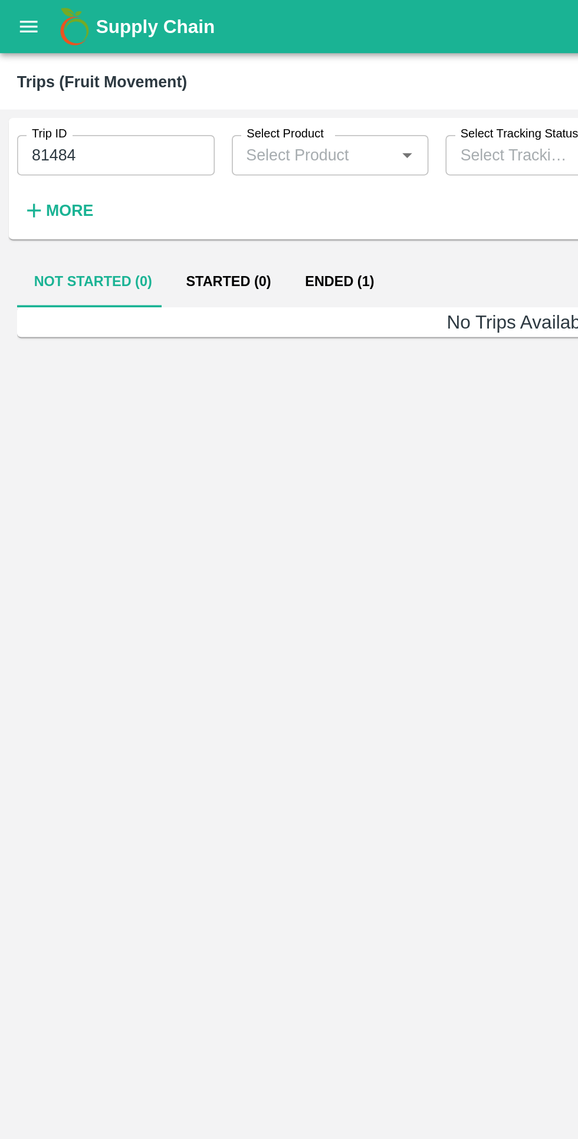
click at [190, 153] on button "Ended (1)" at bounding box center [188, 156] width 57 height 28
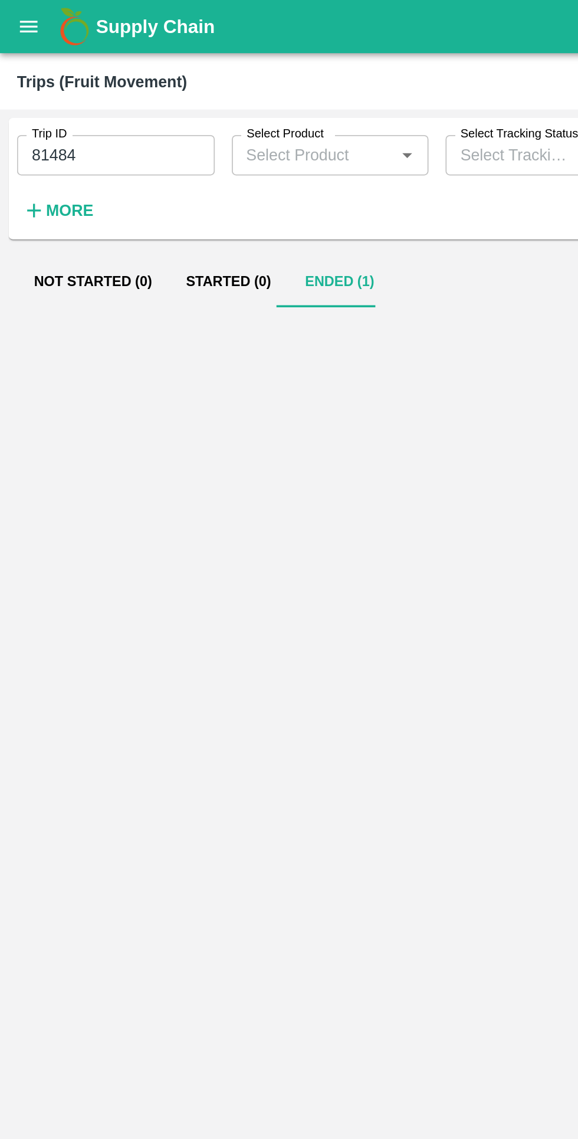
click at [124, 160] on button "Started (0)" at bounding box center [127, 156] width 66 height 28
click at [191, 150] on button "Ended (1)" at bounding box center [188, 156] width 57 height 28
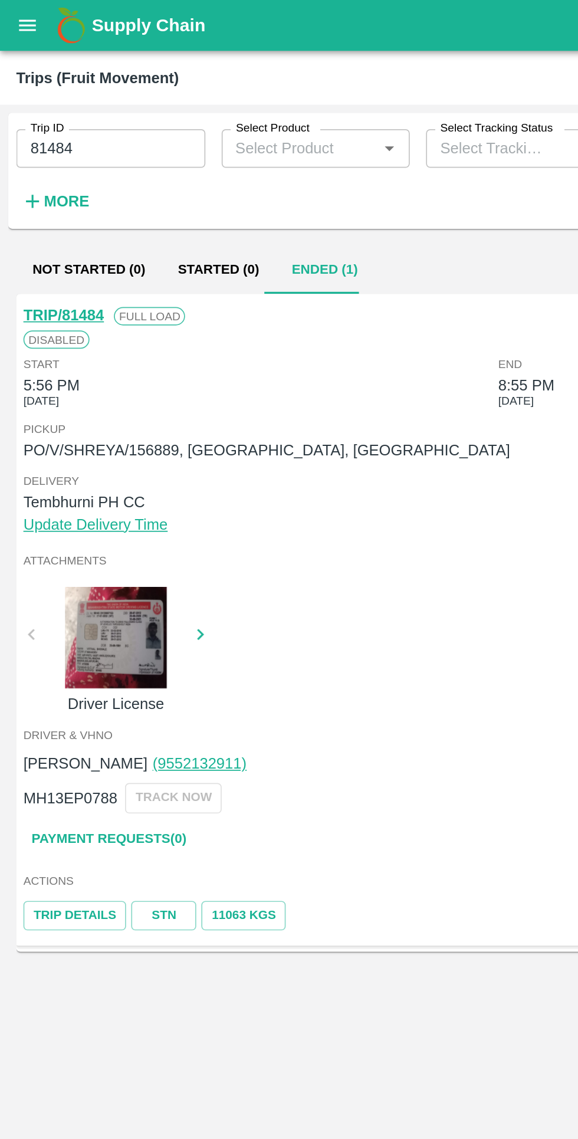
click at [56, 188] on link "TRIP/81484" at bounding box center [37, 182] width 47 height 9
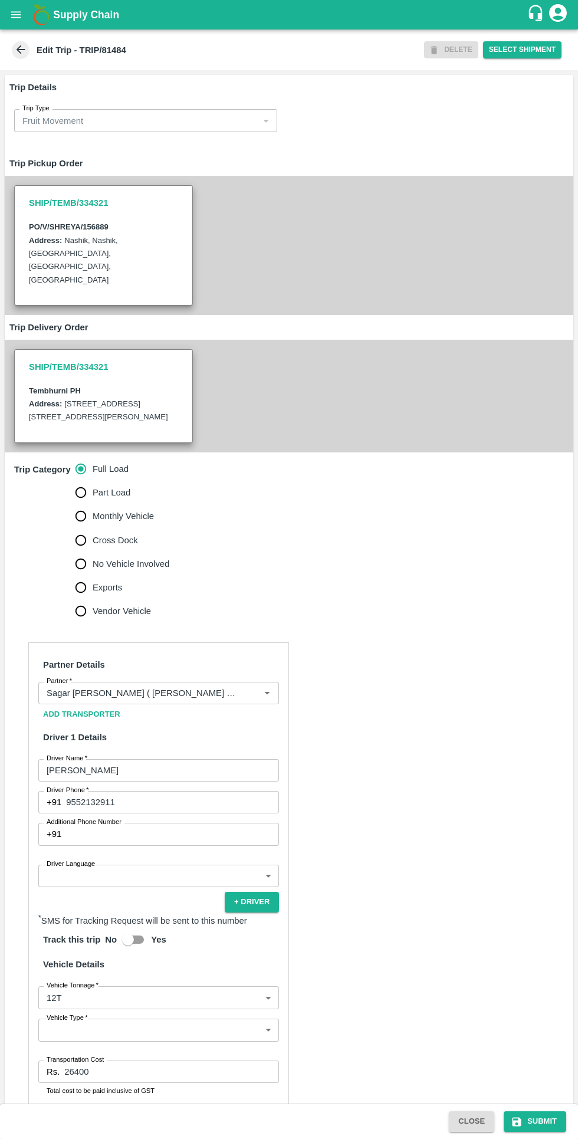
scroll to position [107, 0]
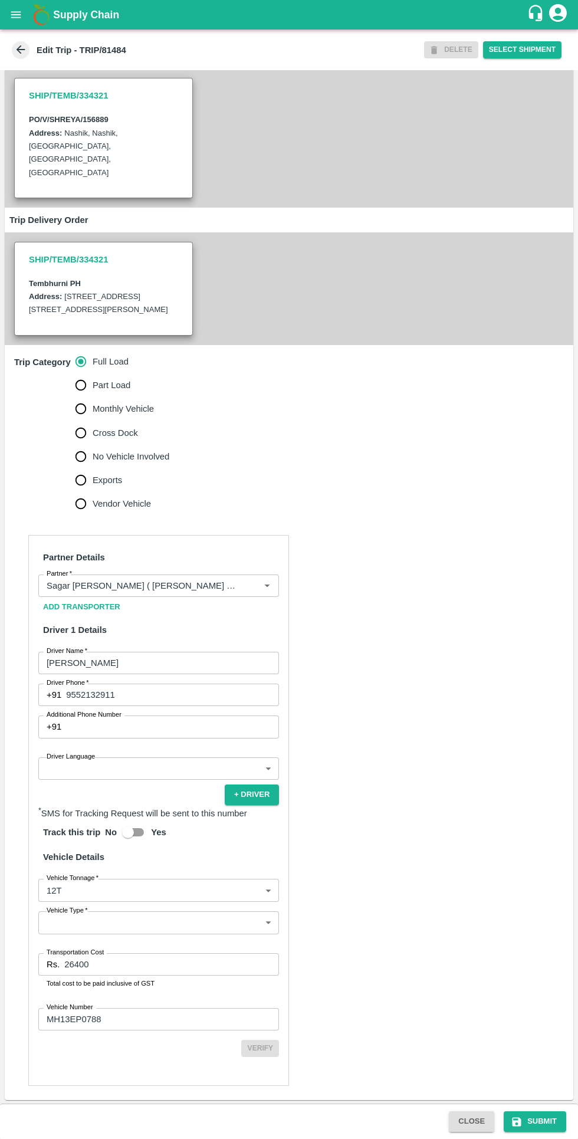
click at [156, 966] on input "26400" at bounding box center [171, 964] width 215 height 22
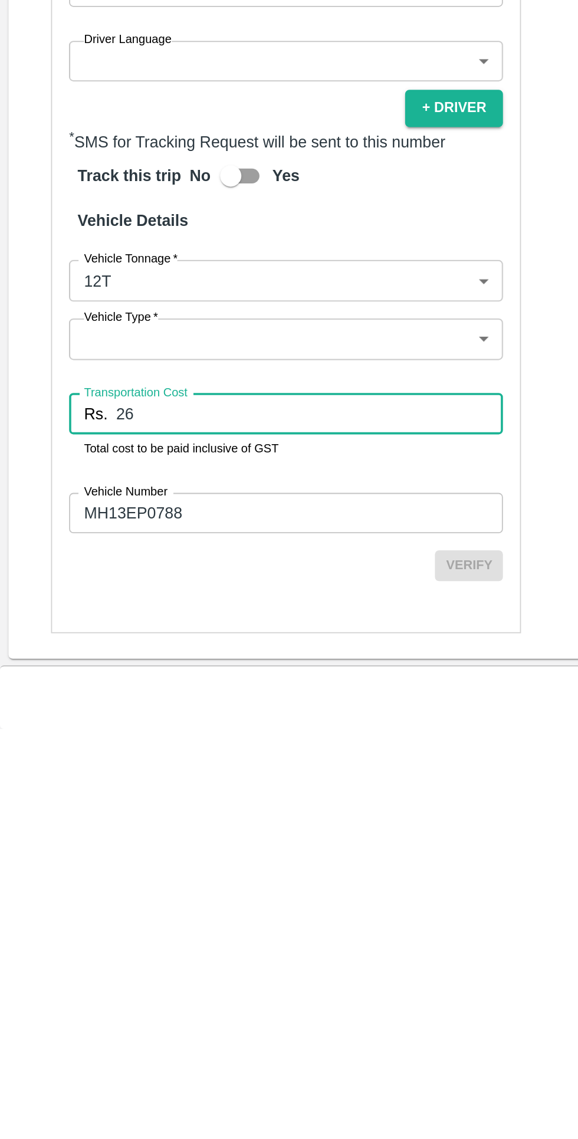
type input "2"
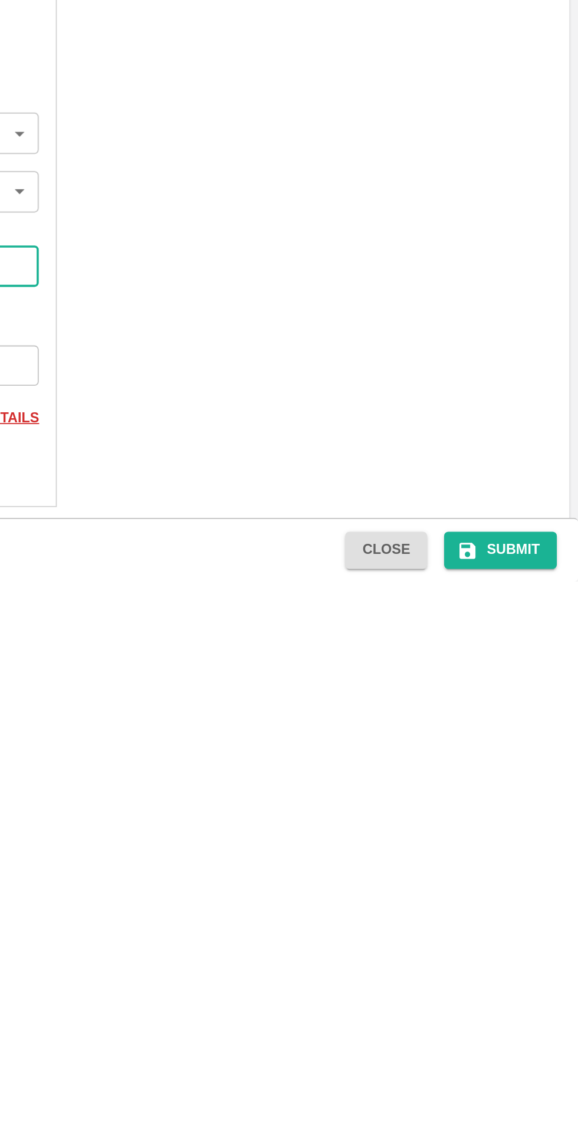
type input "30000"
click at [533, 1125] on button "Submit" at bounding box center [535, 1121] width 63 height 21
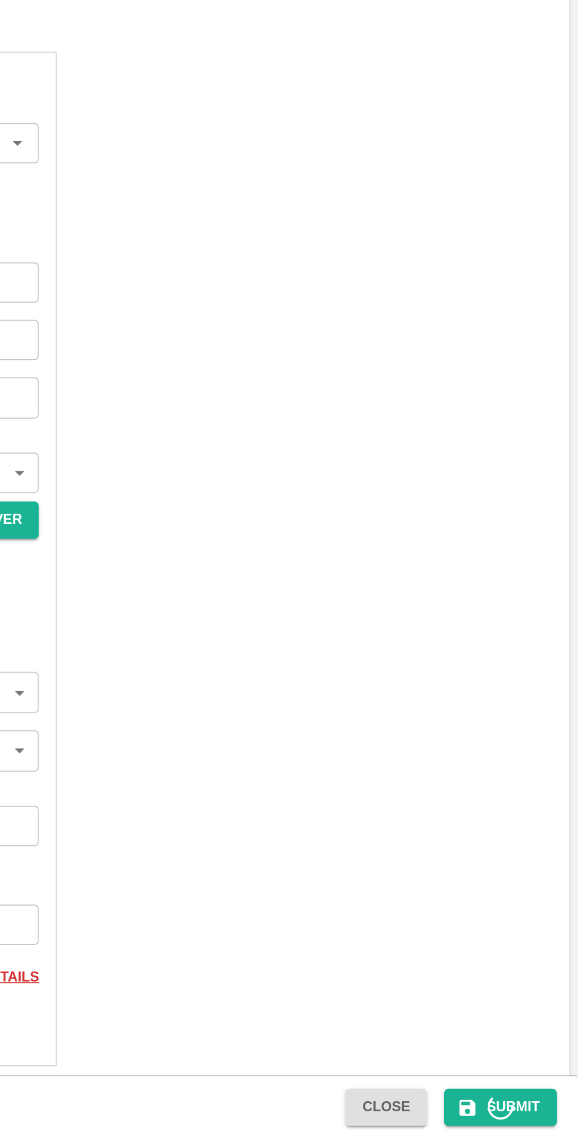
scroll to position [0, 0]
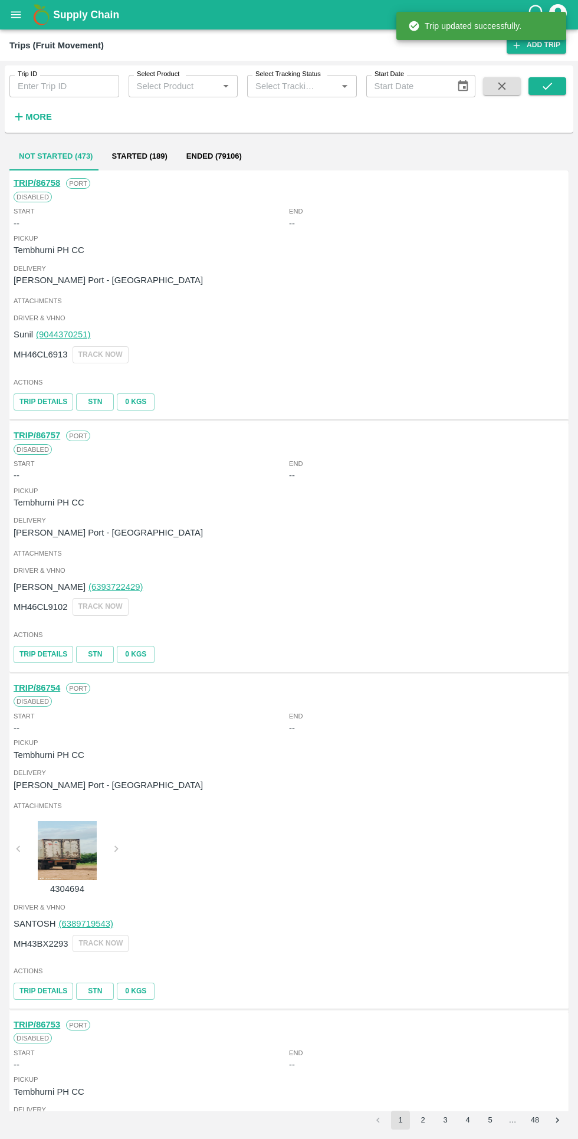
click at [61, 86] on input "Trip ID" at bounding box center [64, 86] width 110 height 22
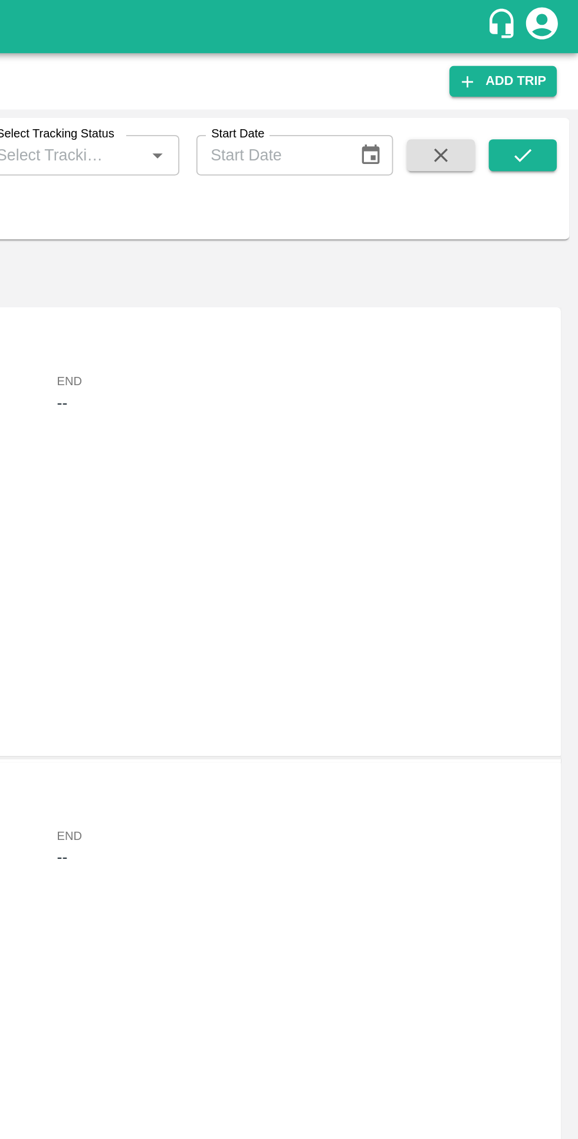
type input "81484"
click at [547, 86] on icon "submit" at bounding box center [547, 86] width 13 height 13
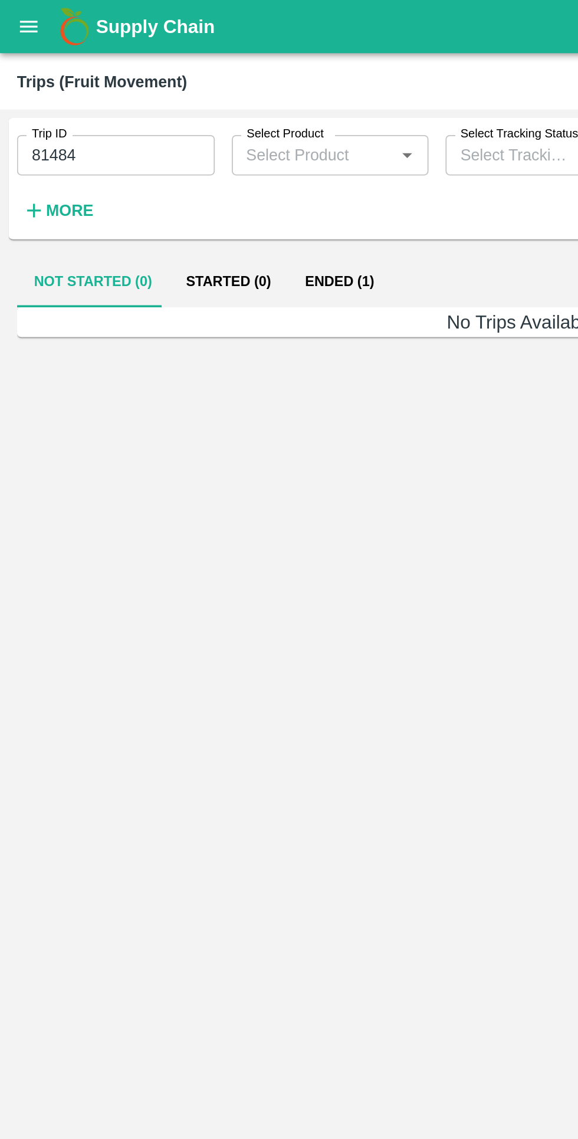
click at [182, 153] on button "Ended (1)" at bounding box center [188, 156] width 57 height 28
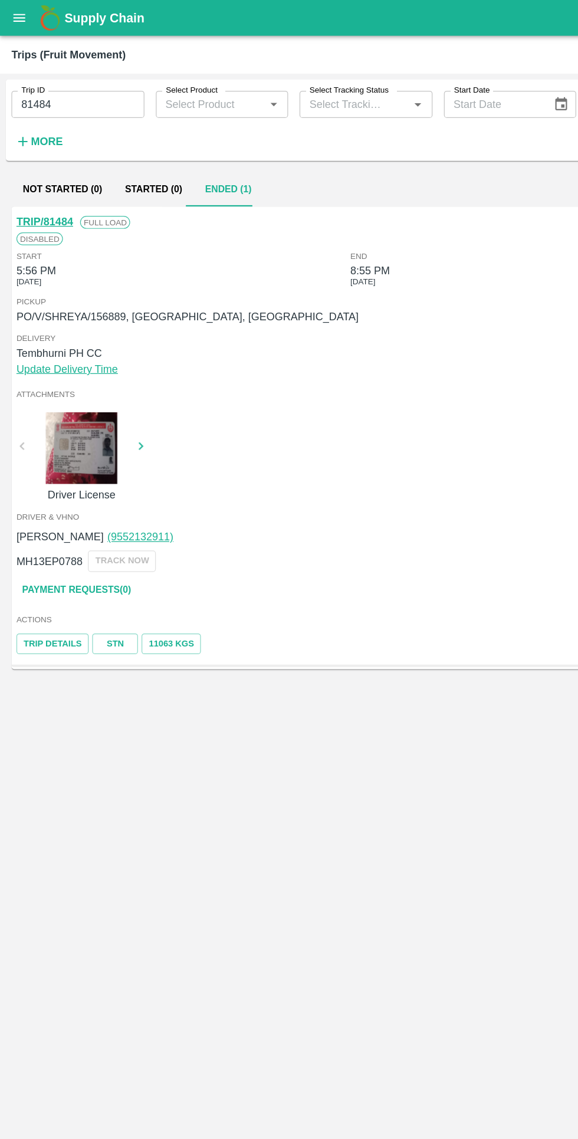
click at [24, 183] on link "TRIP/81484" at bounding box center [37, 182] width 47 height 9
click at [90, 488] on link "Payment Requests( 0 )" at bounding box center [63, 486] width 99 height 21
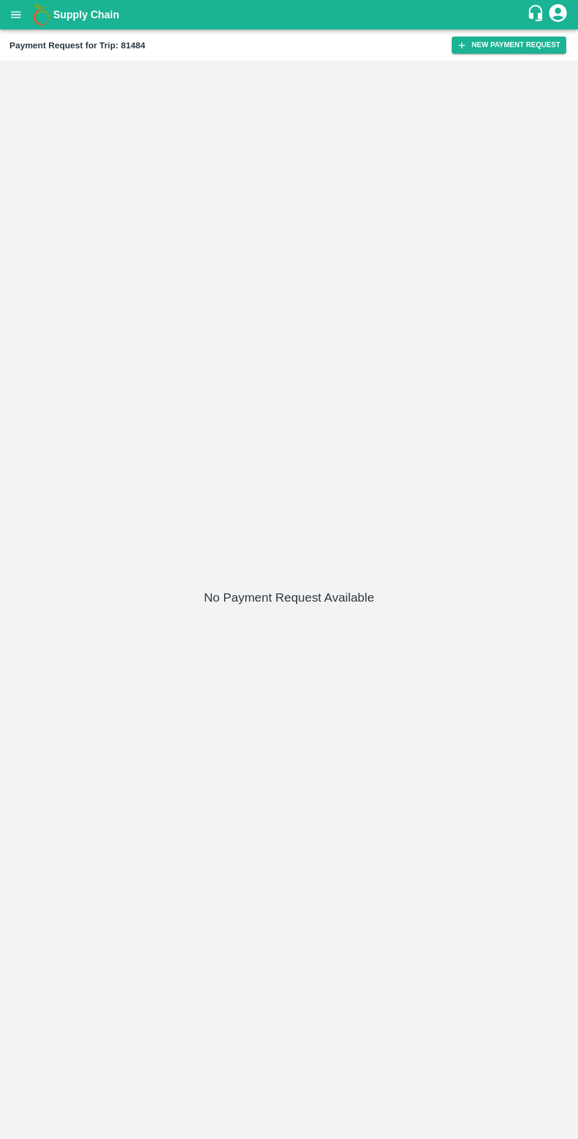
click at [470, 22] on h1 "Supply Chain" at bounding box center [290, 14] width 474 height 17
click at [485, 51] on button "New Payment Request" at bounding box center [509, 45] width 114 height 17
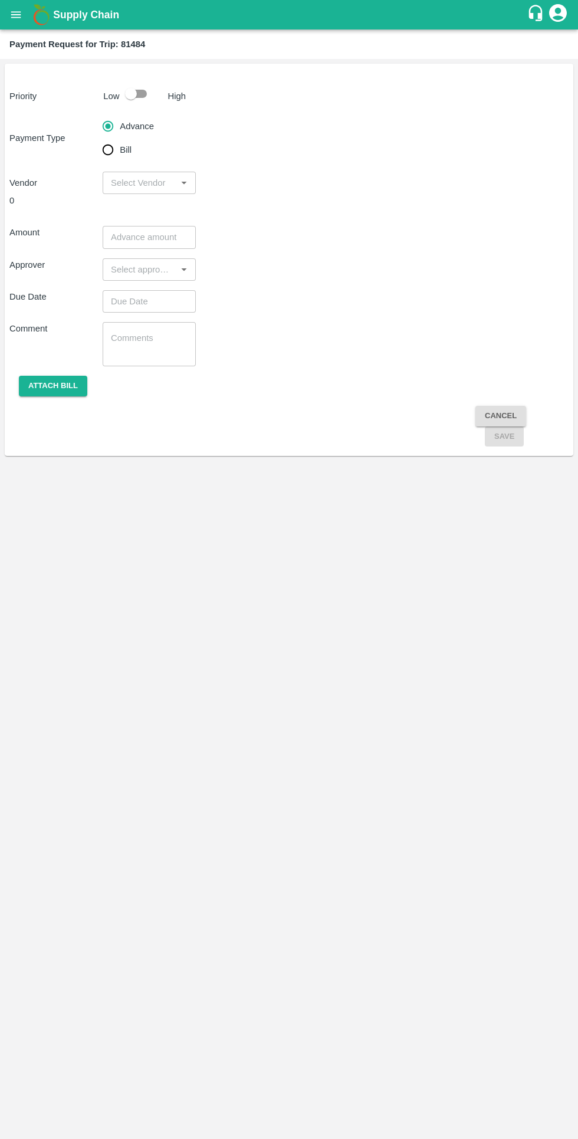
click at [123, 97] on input "checkbox" at bounding box center [130, 94] width 67 height 22
checkbox input "true"
click at [117, 156] on input "Bill" at bounding box center [108, 150] width 24 height 24
radio input "true"
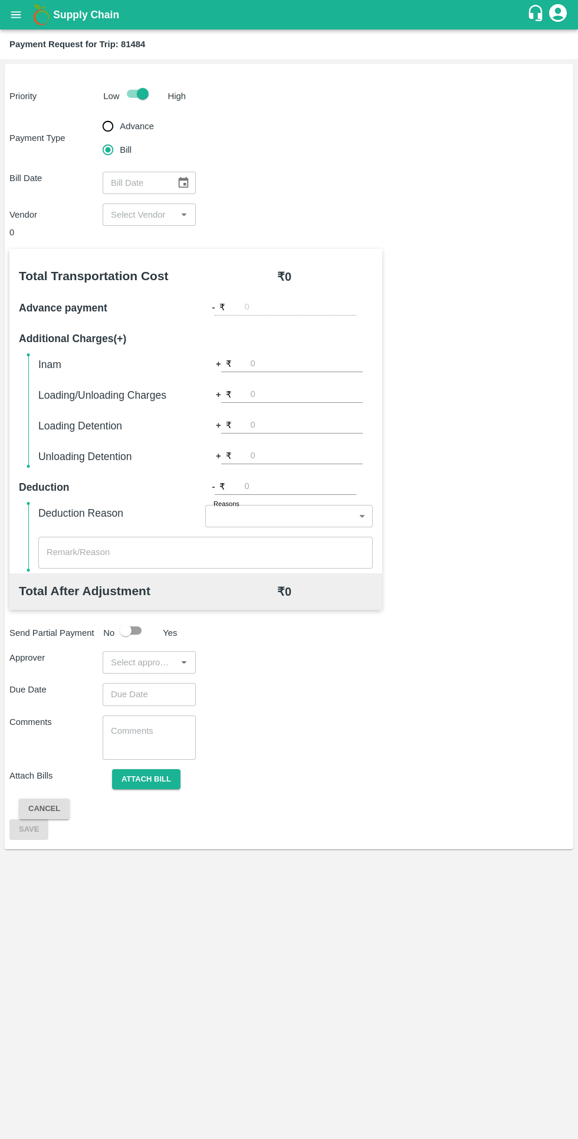
click at [184, 185] on icon "Choose date" at bounding box center [184, 182] width 10 height 11
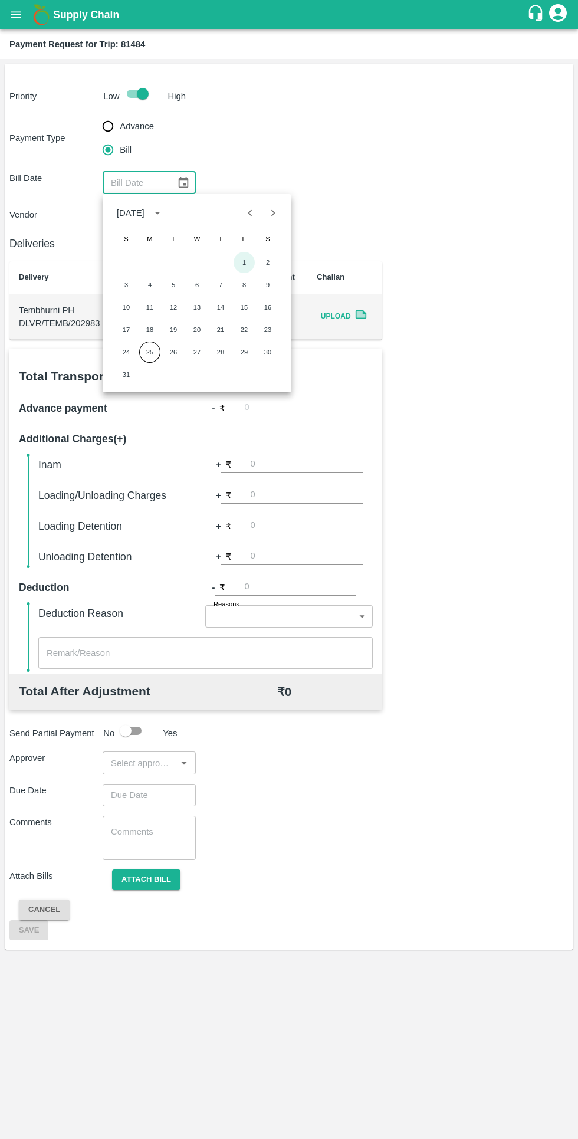
click at [249, 263] on button "1" at bounding box center [244, 262] width 21 height 21
type input "01/08/2025"
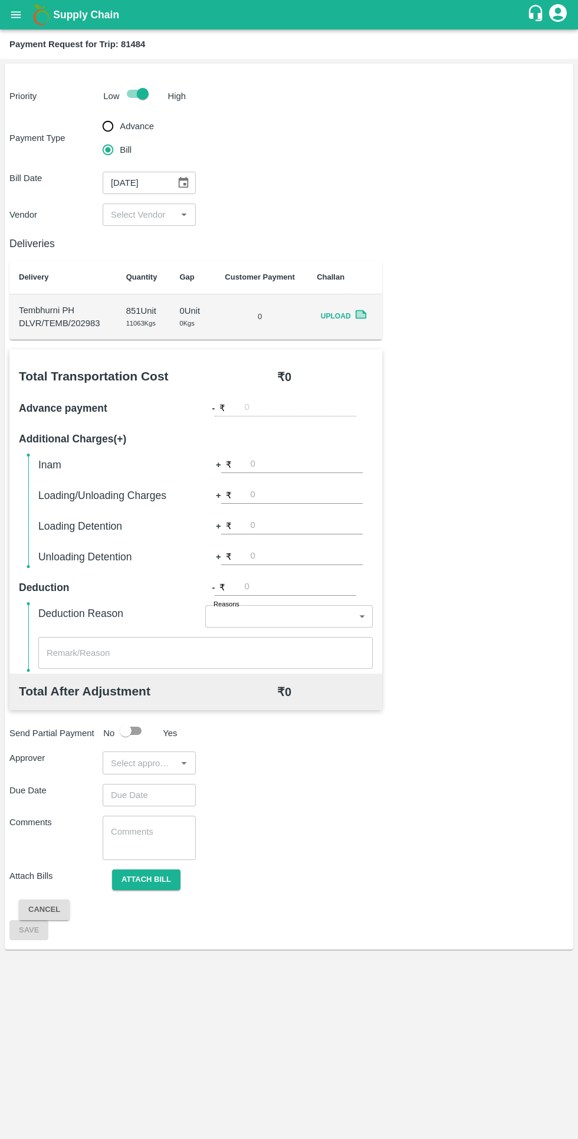
click at [155, 212] on input "input" at bounding box center [139, 214] width 67 height 15
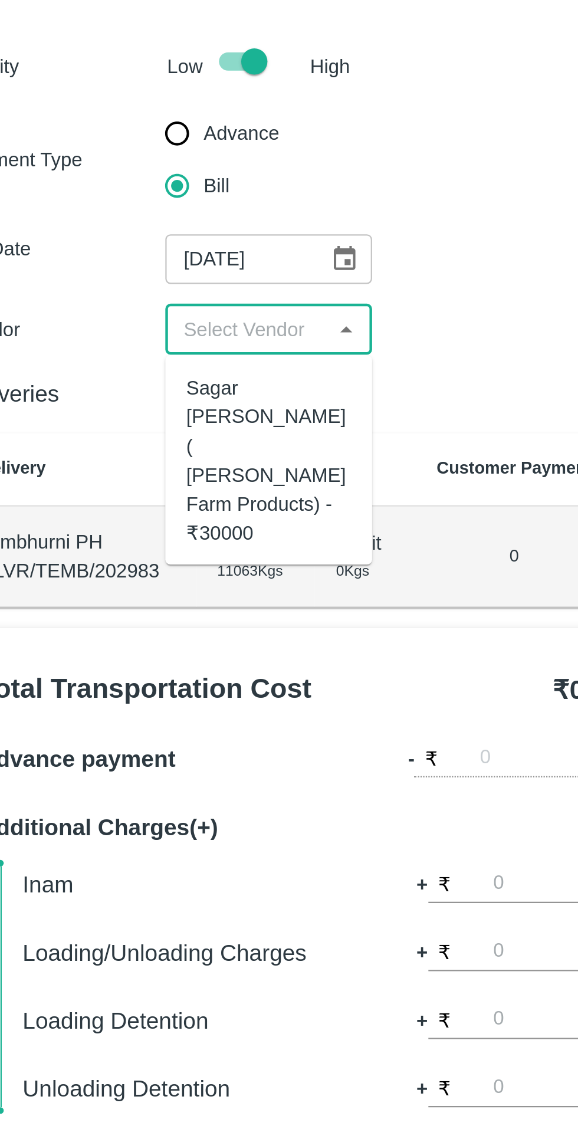
click at [144, 258] on div "Sagar Pramod Patil ( Shreyansh Farm Products) - ₹30000" at bounding box center [149, 273] width 74 height 79
type input "Sagar Pramod Patil ( Shreyansh Farm Products) - ₹30000"
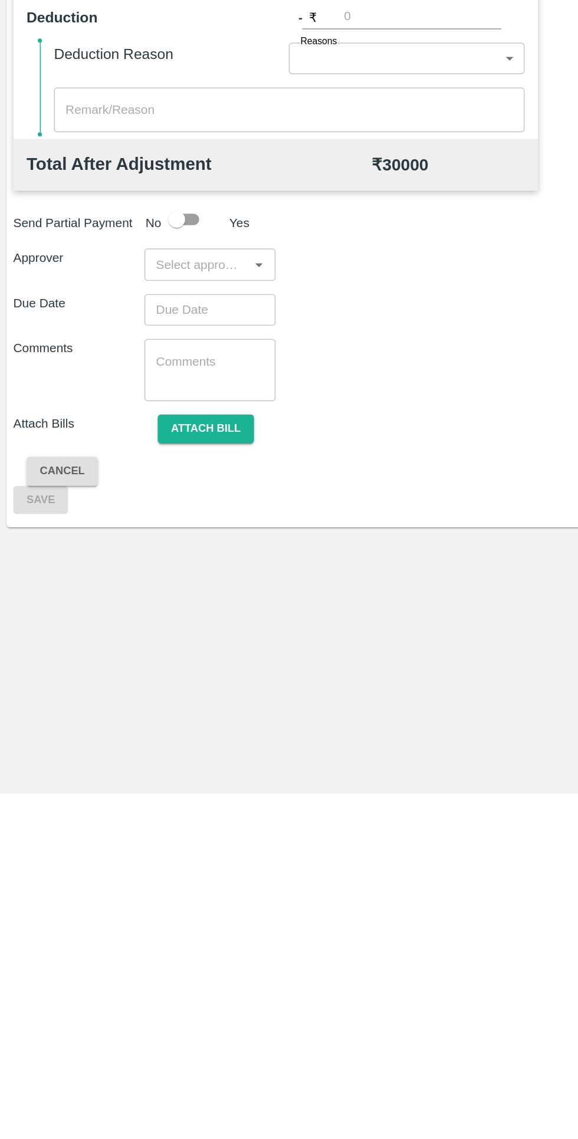
click at [143, 766] on input "input" at bounding box center [139, 762] width 67 height 15
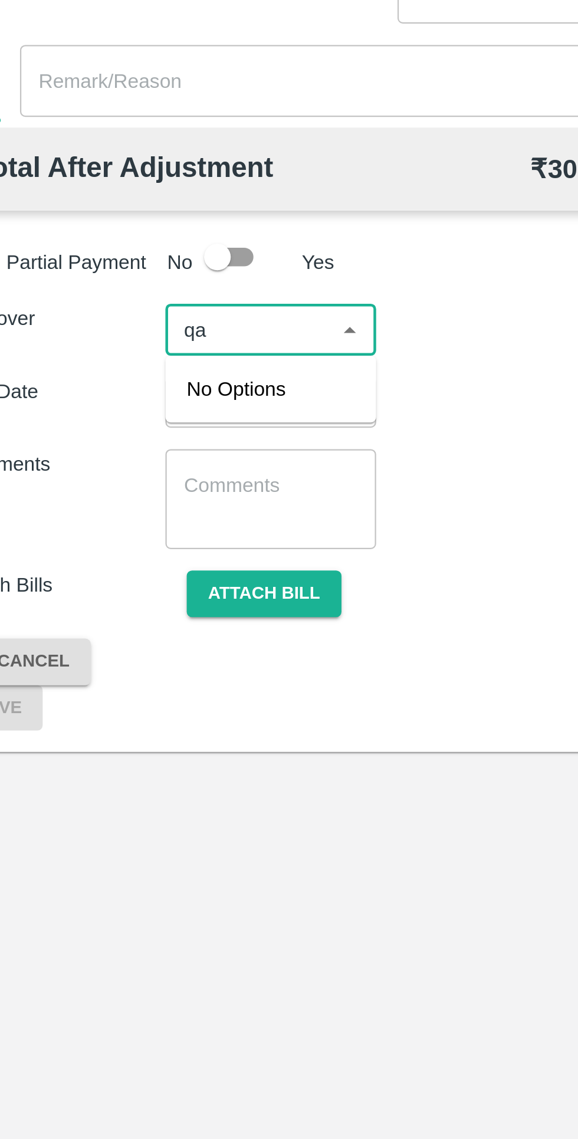
type input "q"
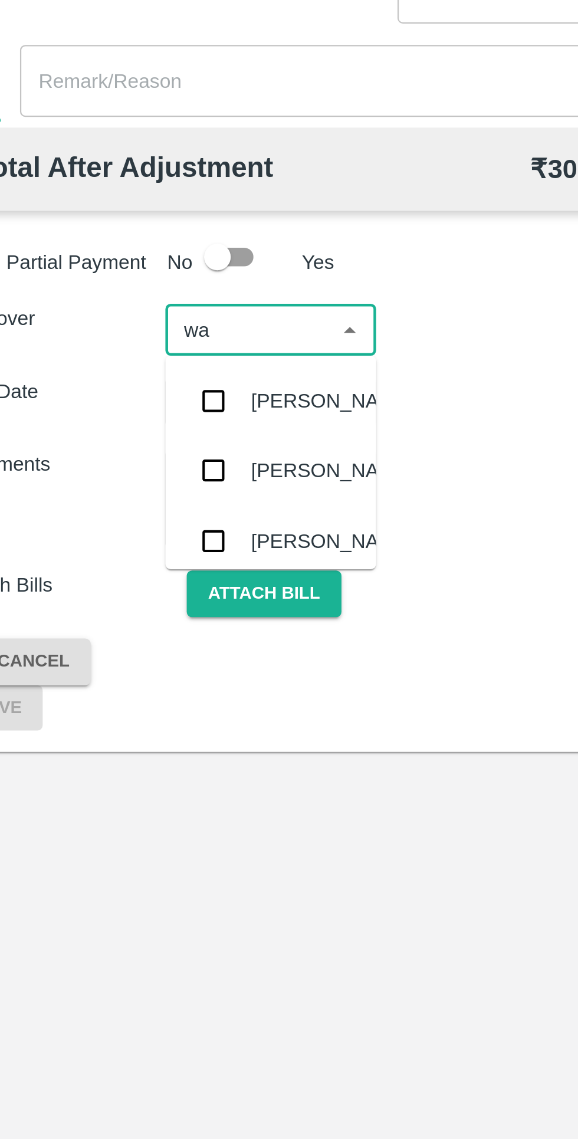
type input "wag"
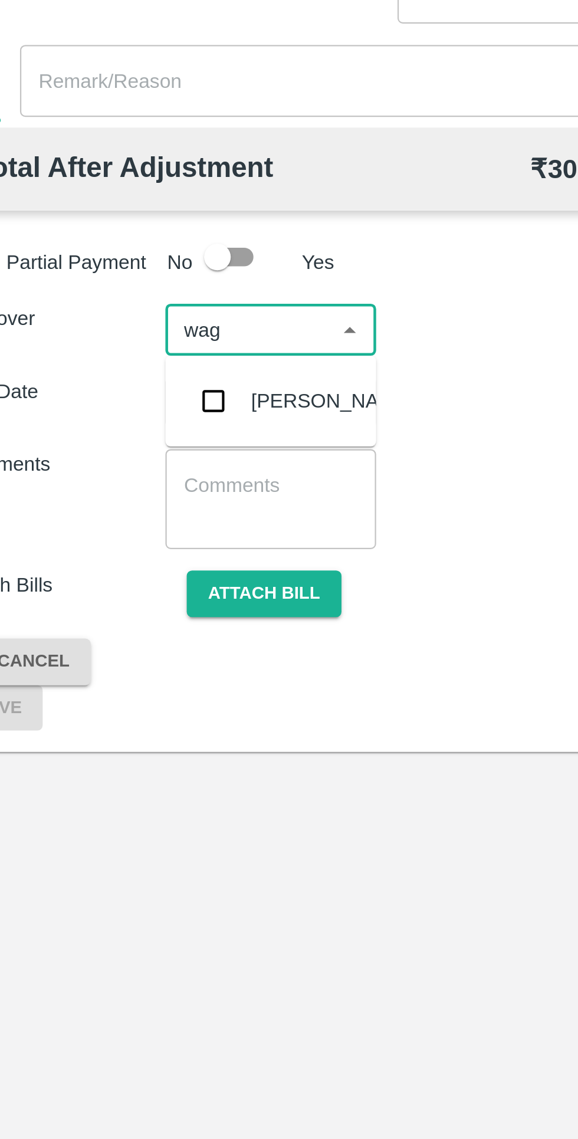
click at [149, 797] on div "[PERSON_NAME]" at bounding box center [176, 794] width 72 height 13
click at [146, 787] on input "Choose date" at bounding box center [145, 795] width 85 height 22
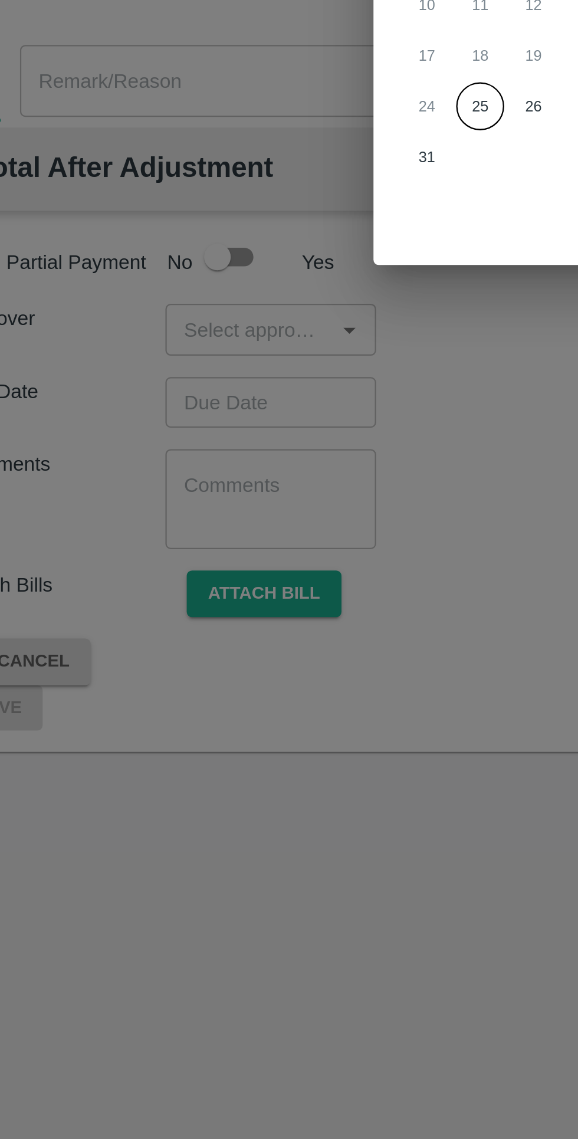
click at [142, 764] on div "Select date & time – –– -- : -- AM PM August 2025 S M T W T F S 1 2 3 4 5 6 7 8…" at bounding box center [289, 569] width 578 height 1139
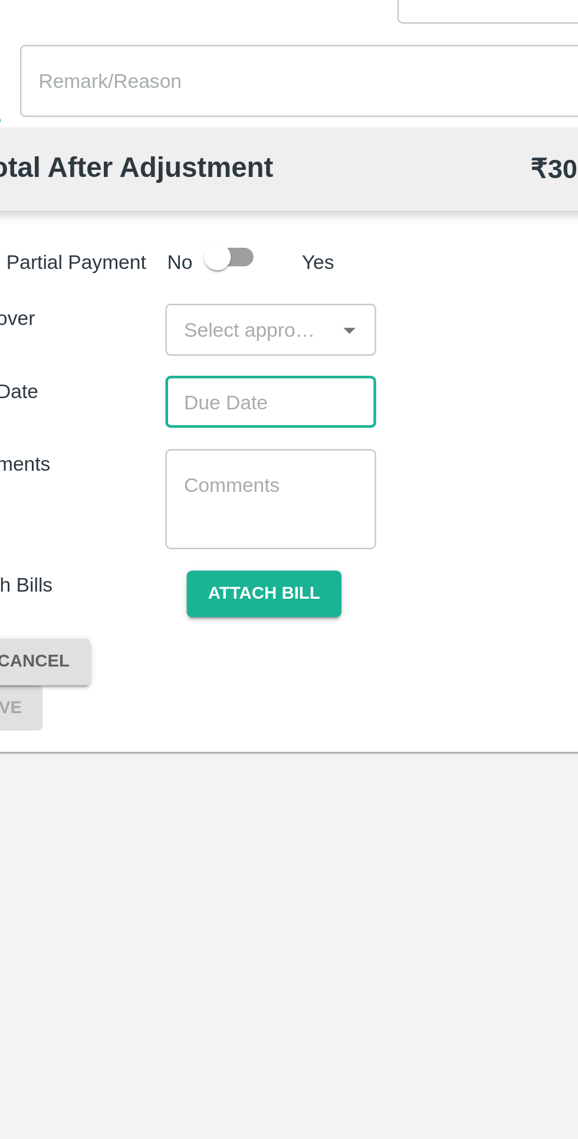
click at [149, 767] on input "input" at bounding box center [139, 762] width 67 height 15
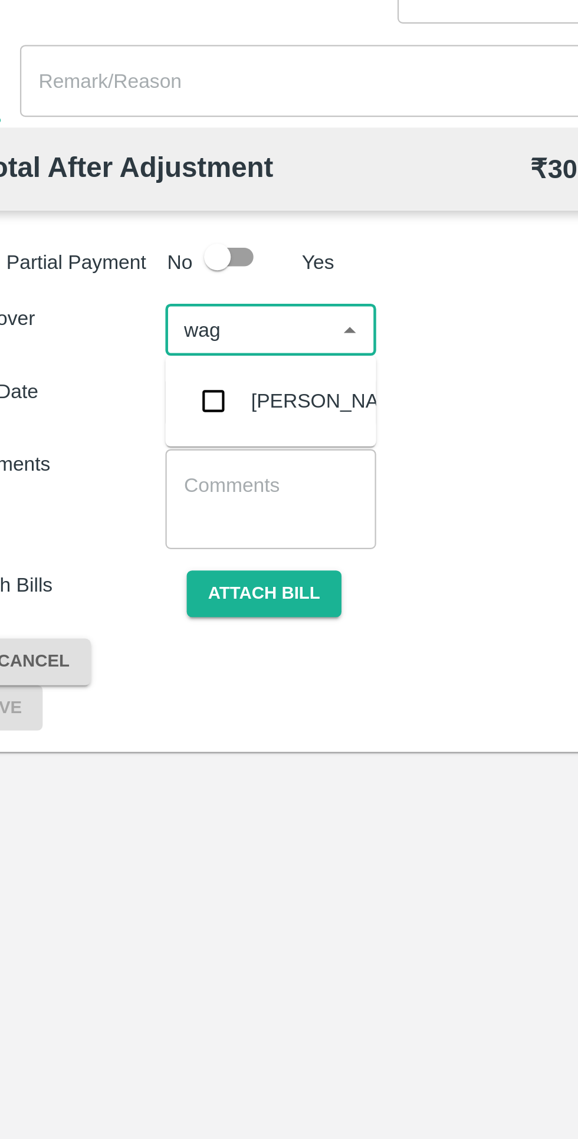
type input "[PERSON_NAME]"
click at [132, 806] on input "checkbox" at bounding box center [124, 795] width 24 height 24
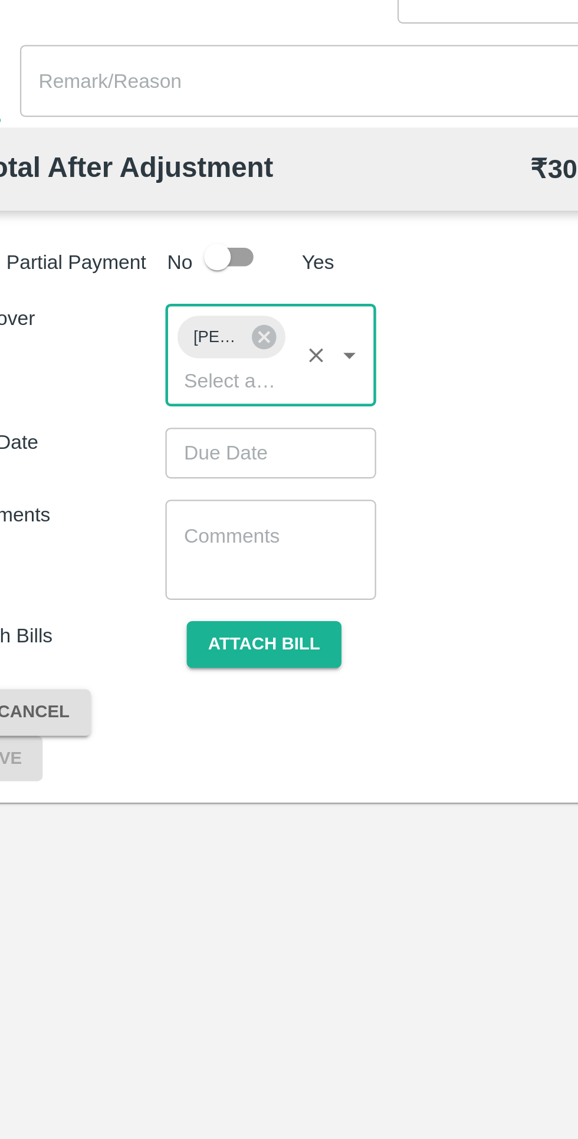
click at [160, 808] on input "Choose date" at bounding box center [145, 817] width 85 height 22
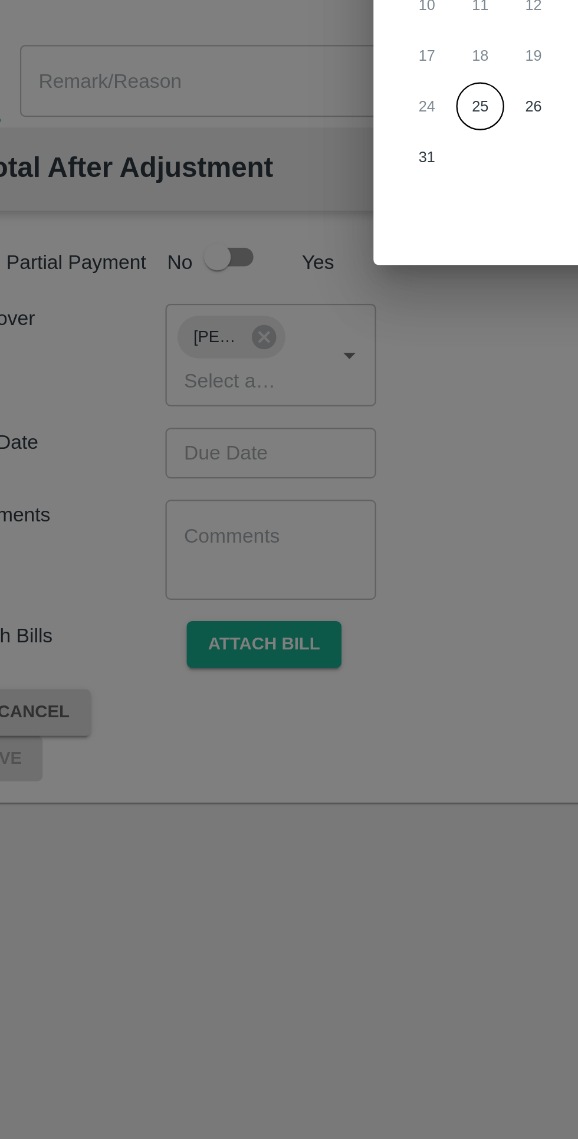
click at [234, 656] on div "24 25 26 27 28 29 30" at bounding box center [289, 663] width 189 height 21
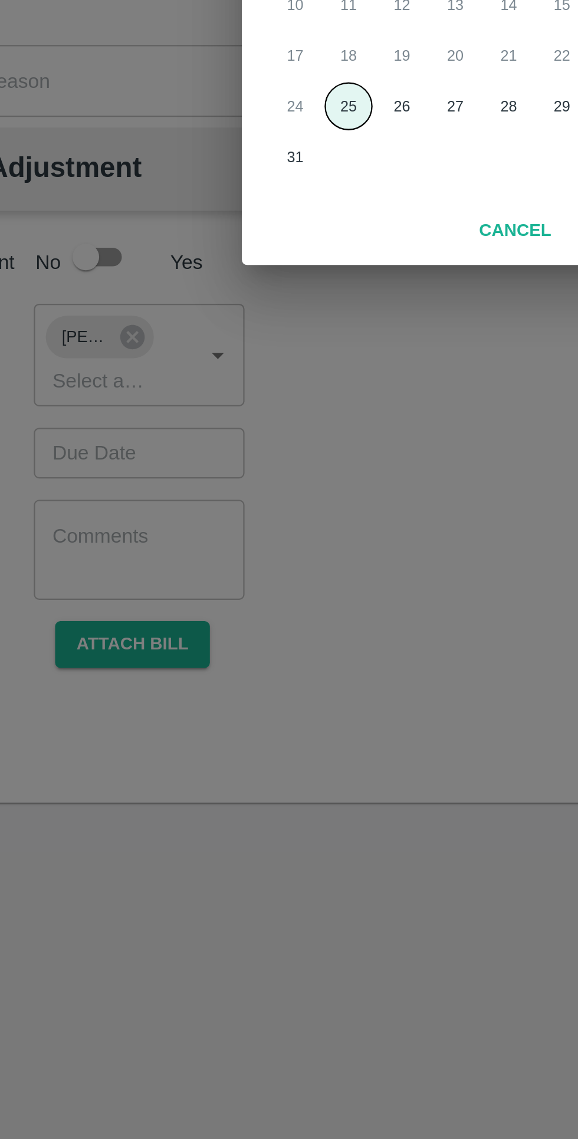
click at [240, 656] on button "25" at bounding box center [241, 663] width 21 height 21
type input "[DATE] 12:00 AM"
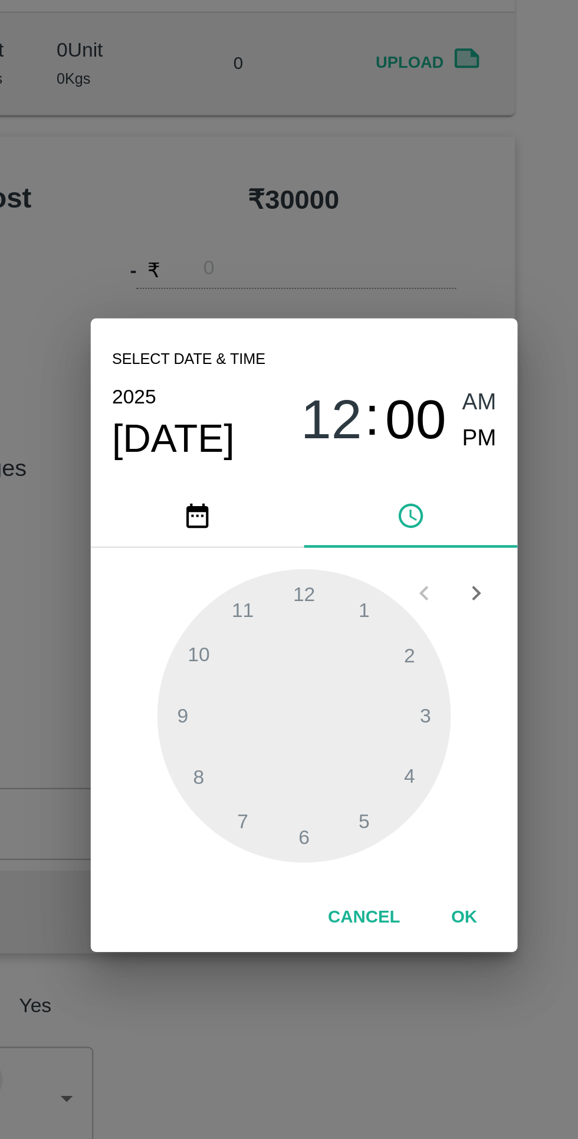
click at [358, 696] on button "OK" at bounding box center [360, 694] width 38 height 21
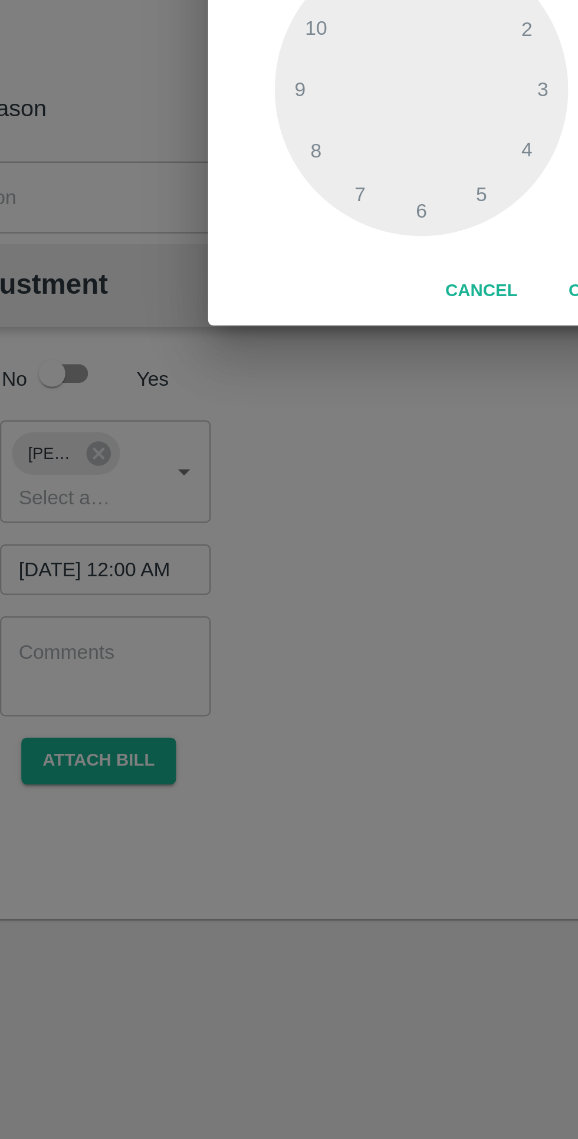
scroll to position [0, 9]
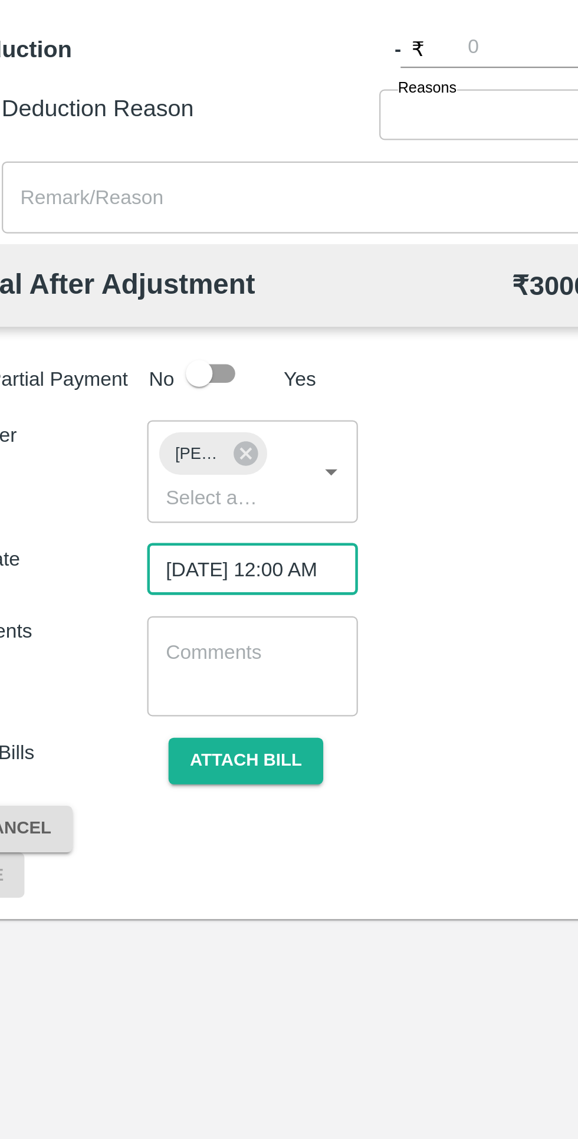
click at [151, 909] on button "Attach bill" at bounding box center [146, 902] width 68 height 21
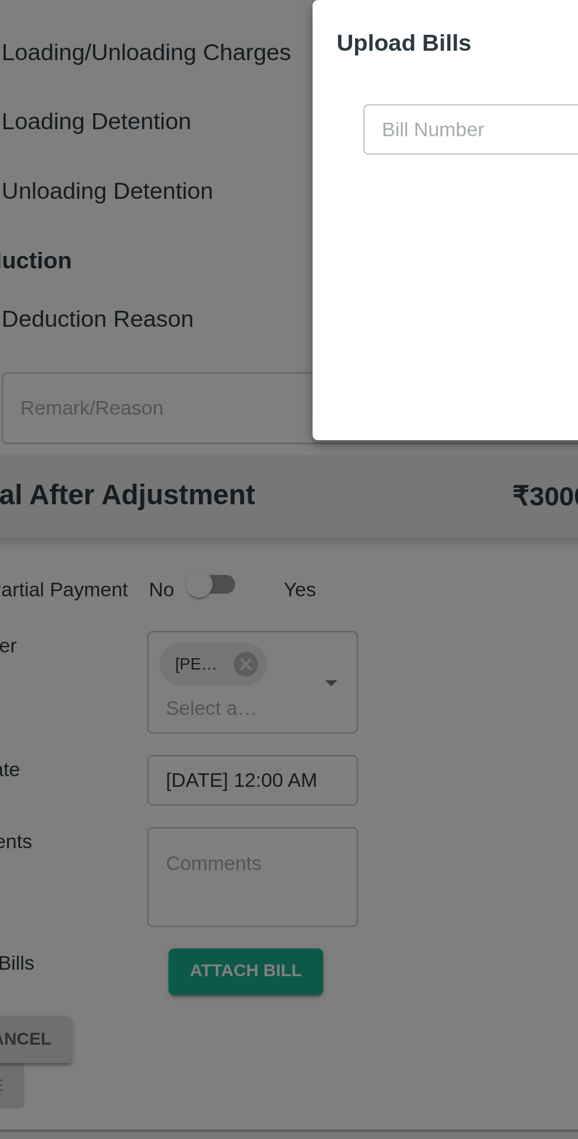
scroll to position [0, 0]
click at [221, 534] on input "text" at bounding box center [262, 529] width 129 height 22
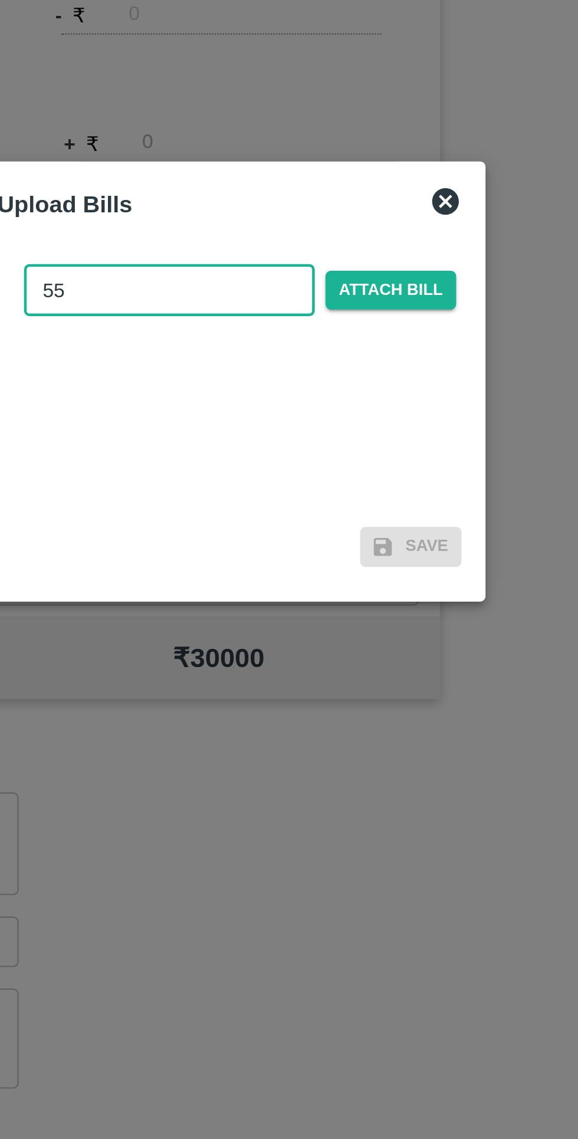
type input "55"
click at [362, 531] on span "Attach bill" at bounding box center [360, 529] width 58 height 17
click at [0, 0] on input "Attach bill" at bounding box center [0, 0] width 0 height 0
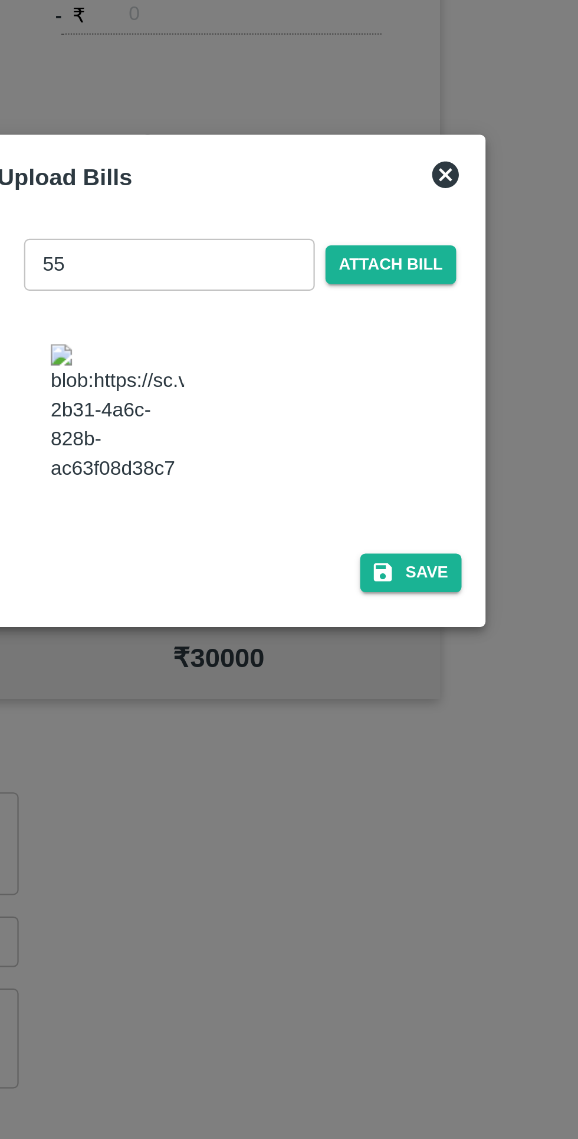
click at [379, 646] on button "Save" at bounding box center [369, 654] width 45 height 17
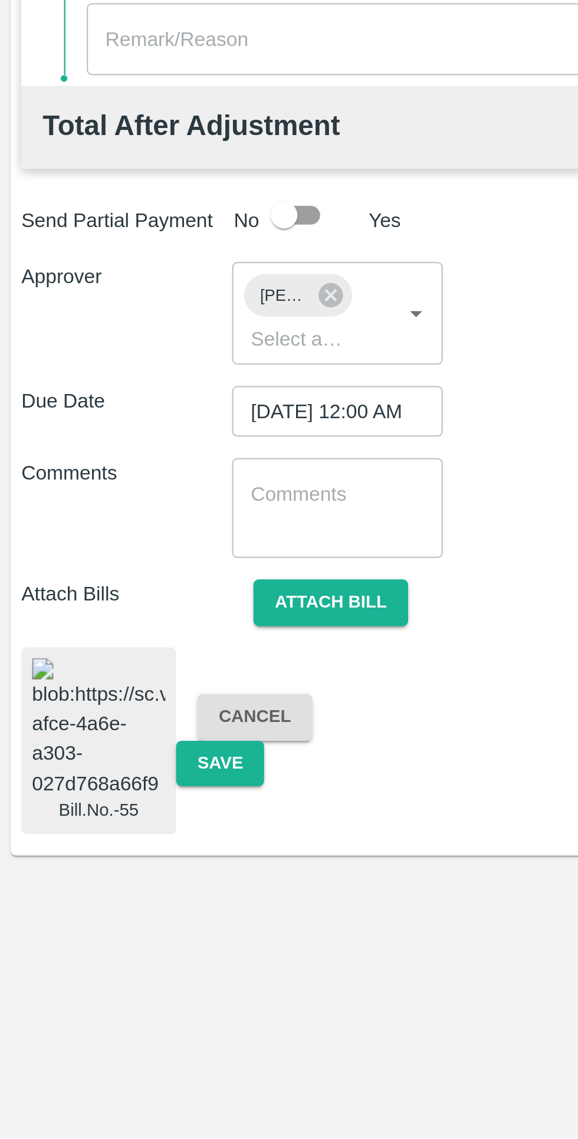
click at [90, 966] on button "Save" at bounding box center [97, 973] width 39 height 21
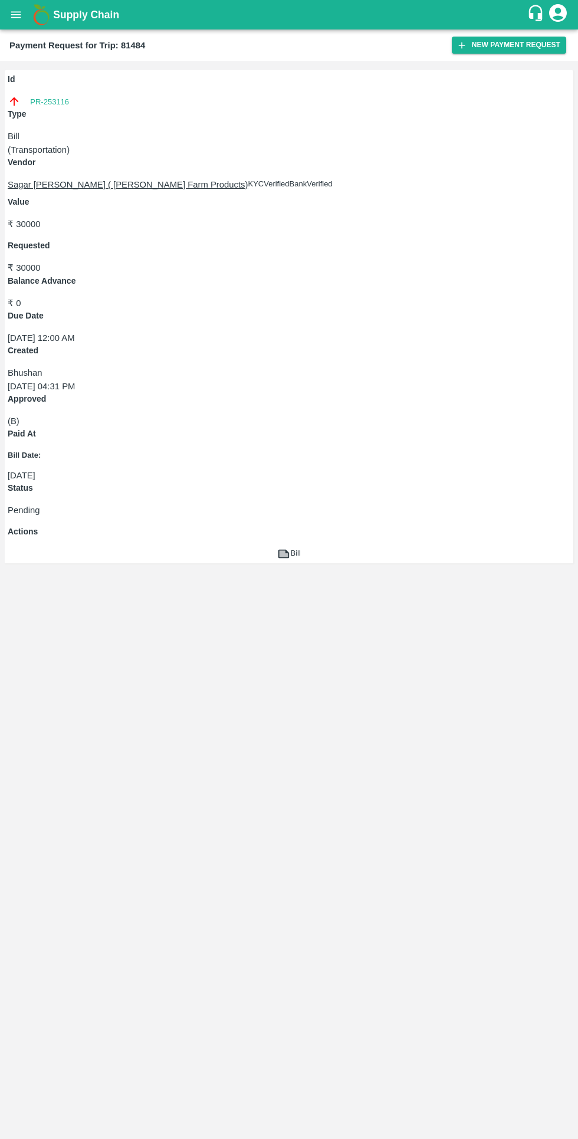
click at [16, 15] on icon "open drawer" at bounding box center [16, 14] width 10 height 6
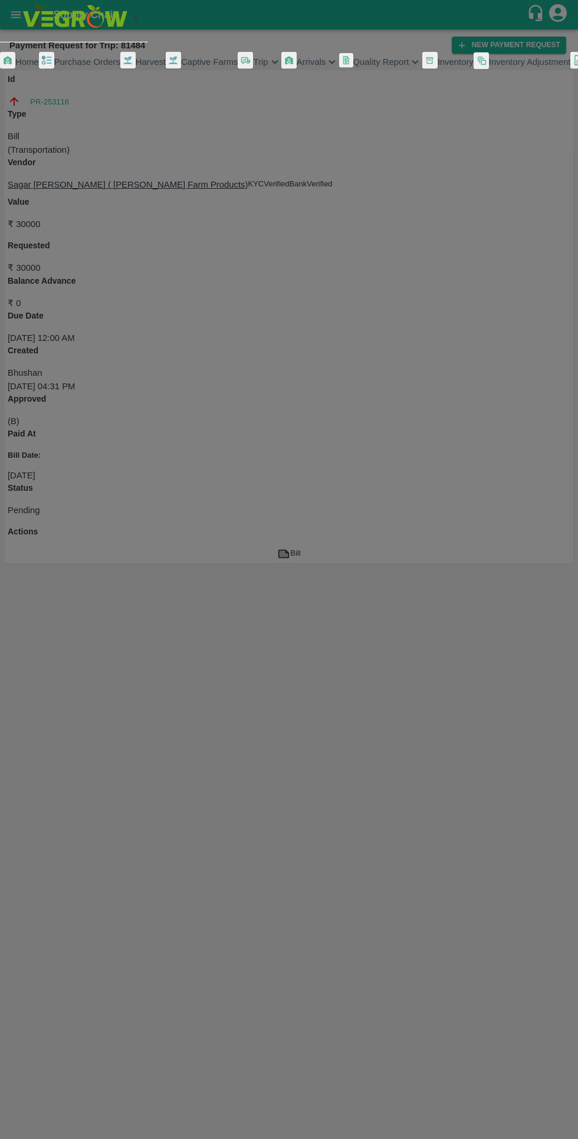
click at [253, 67] on span "Trip" at bounding box center [260, 61] width 15 height 9
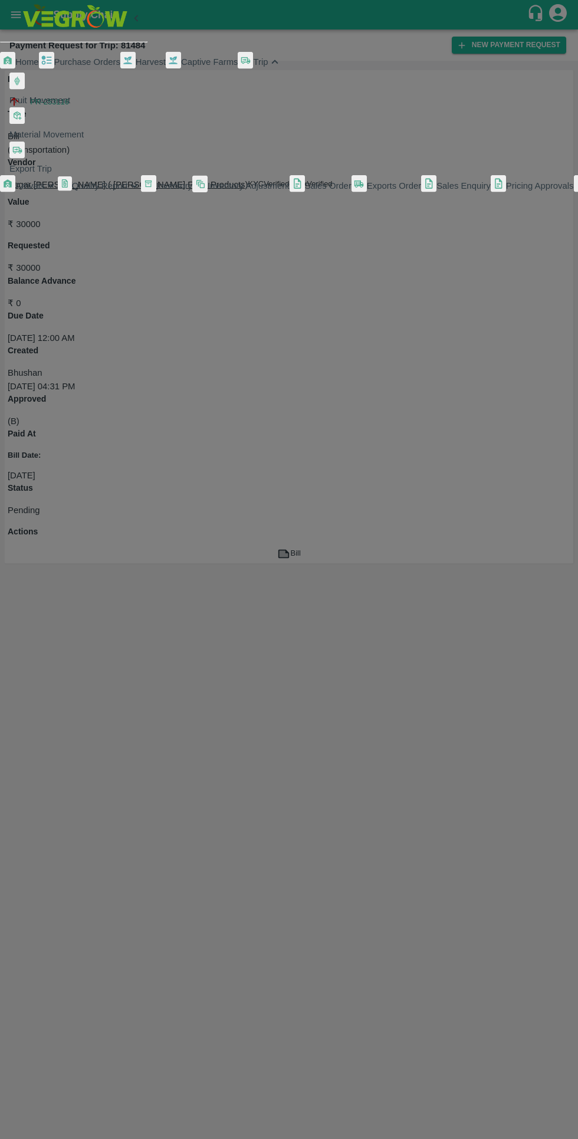
click at [70, 105] on span "Fruit Movement" at bounding box center [39, 100] width 61 height 9
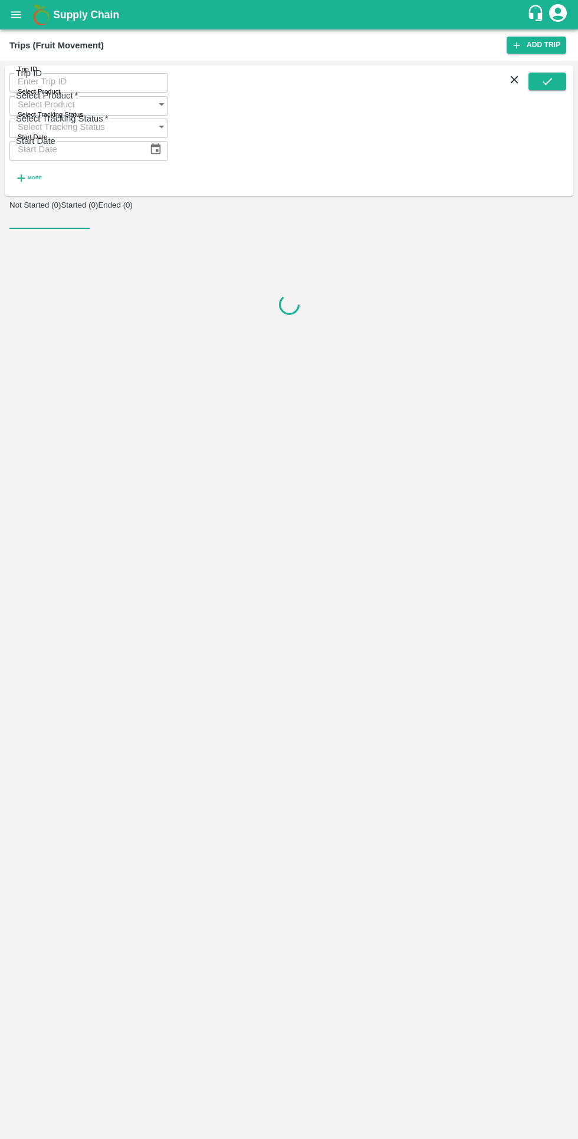
click at [68, 86] on input "Trip ID" at bounding box center [88, 81] width 159 height 22
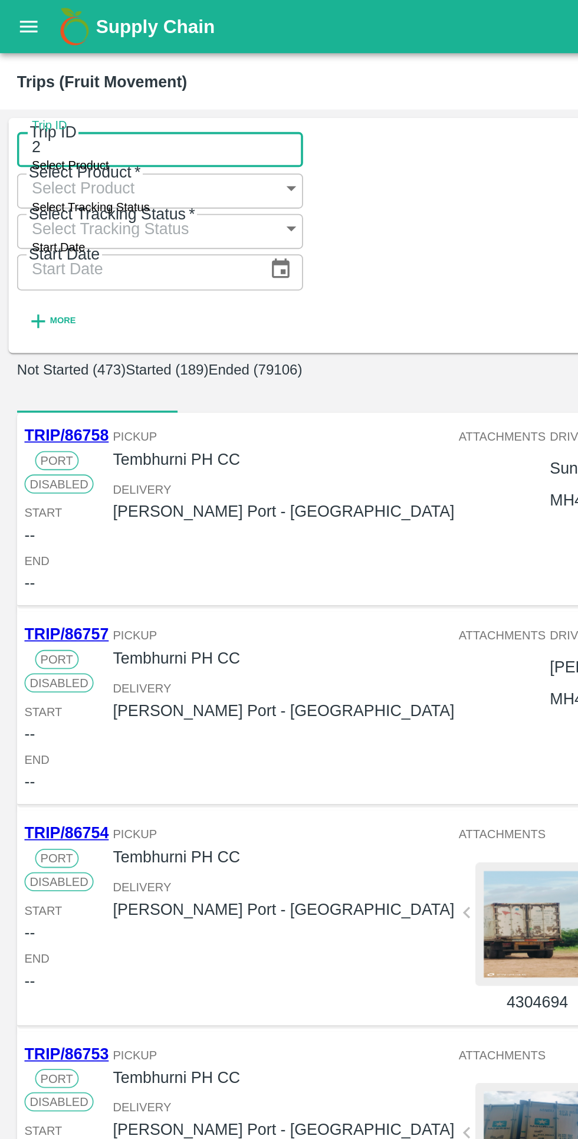
type input "2"
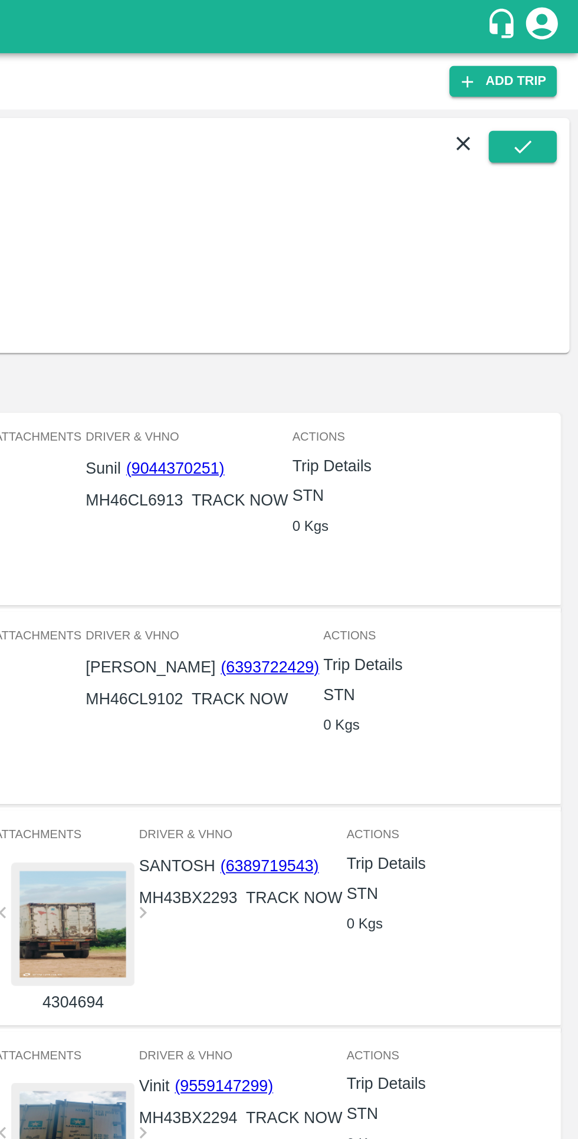
type input "82077"
click at [538, 90] on button "submit" at bounding box center [547, 82] width 38 height 18
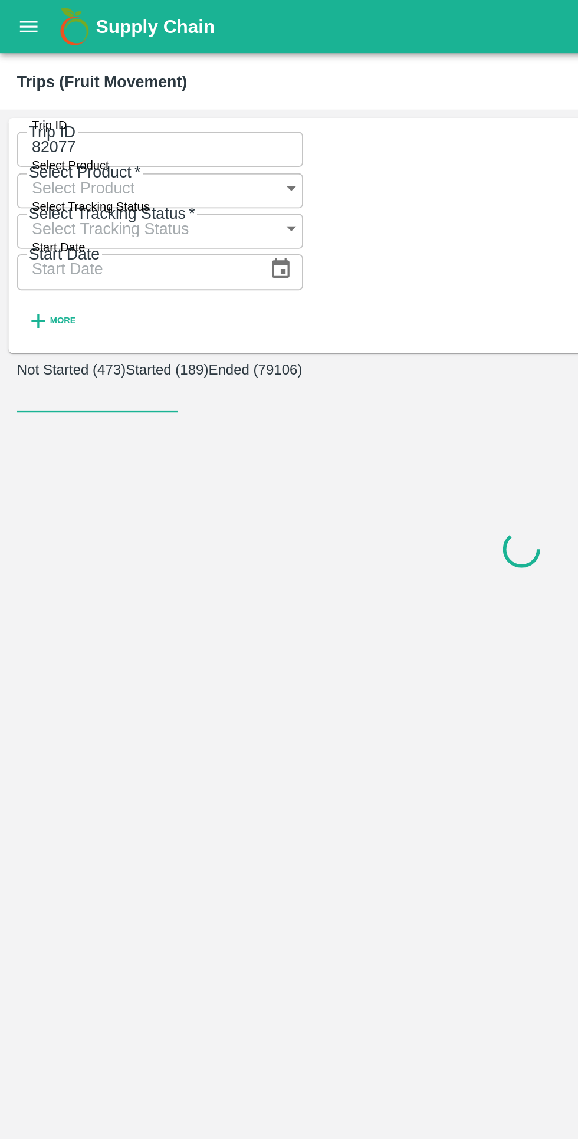
click at [167, 201] on button "Ended (79106)" at bounding box center [142, 205] width 52 height 9
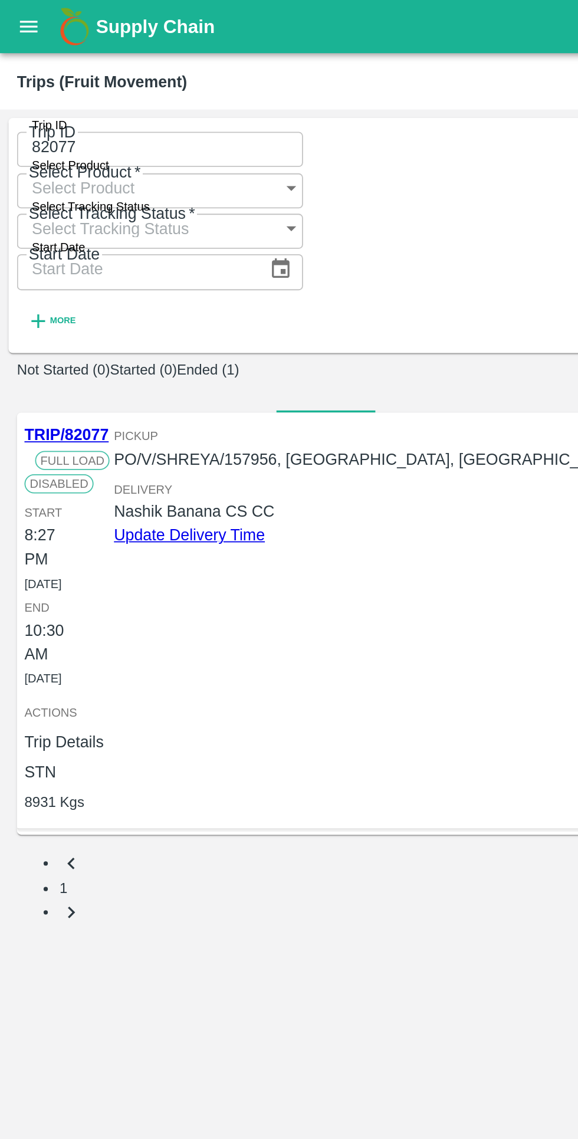
click at [448, 309] on link "Payment Requests( 0 )" at bounding box center [497, 298] width 99 height 21
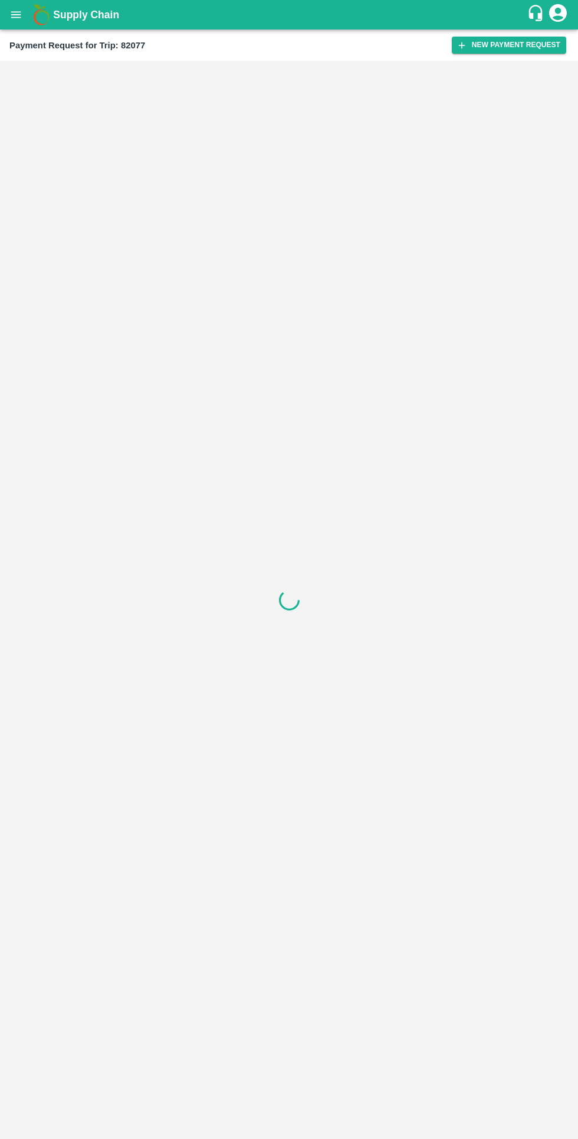
click at [487, 73] on div at bounding box center [289, 600] width 578 height 1078
click at [487, 51] on button "New Payment Request" at bounding box center [509, 45] width 114 height 17
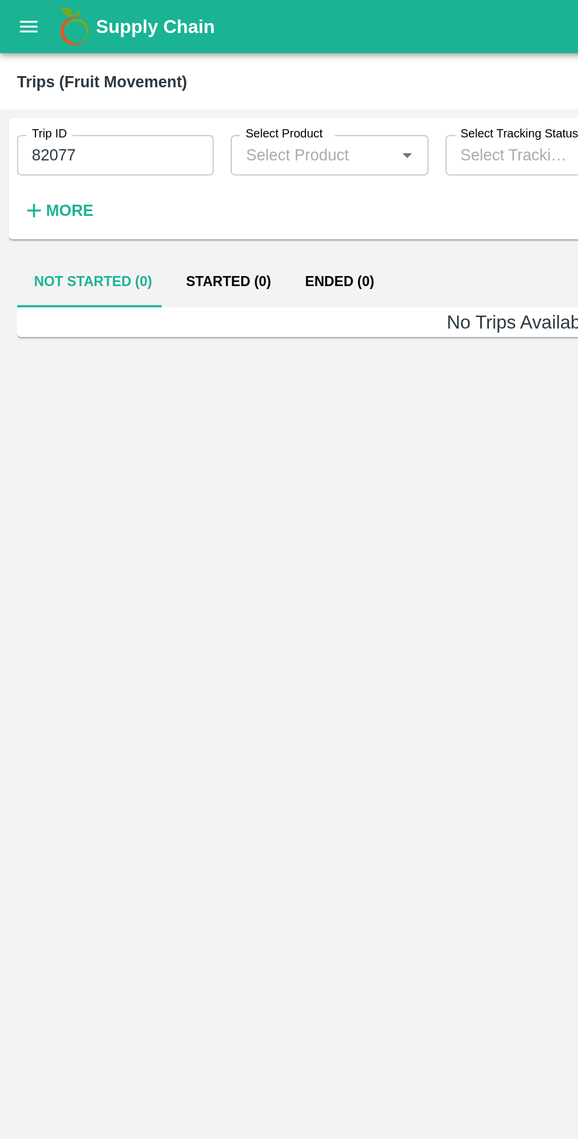
click at [190, 160] on button "Ended (0)" at bounding box center [188, 156] width 57 height 28
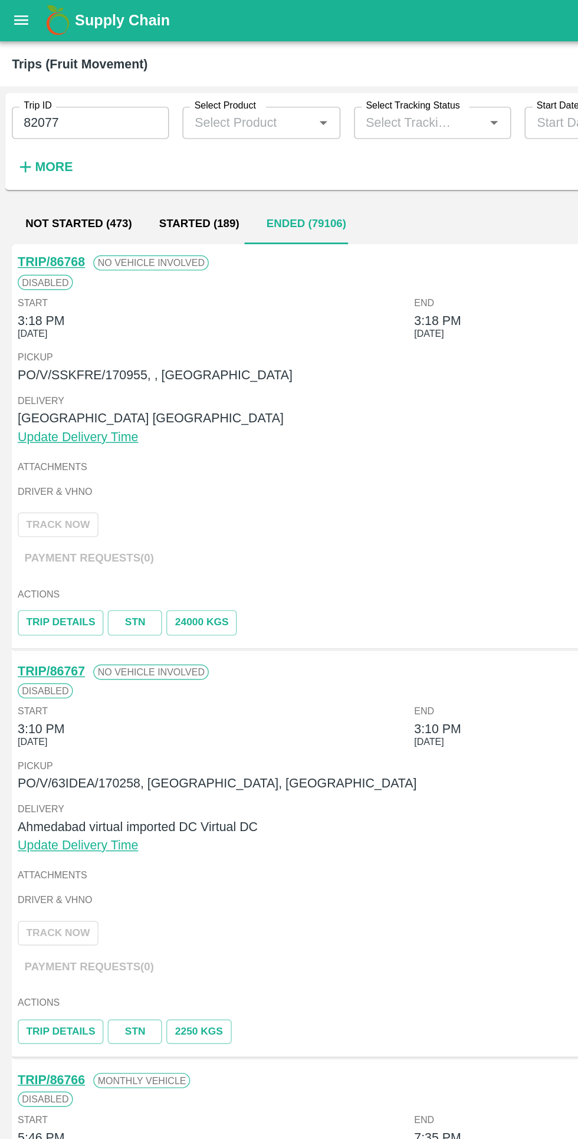
click at [105, 83] on input "82077" at bounding box center [63, 86] width 109 height 22
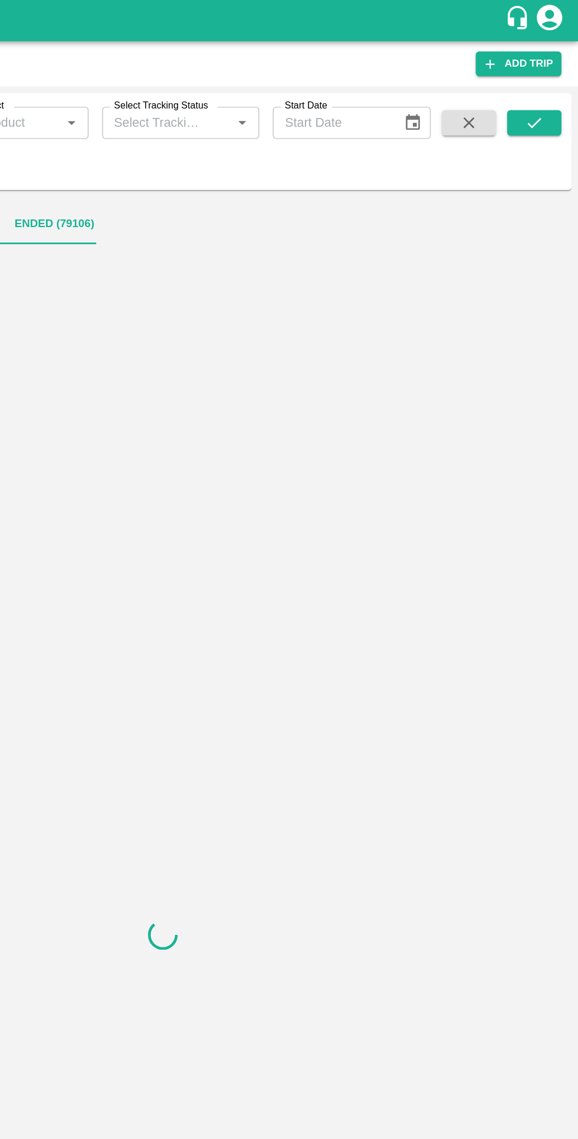
click at [549, 89] on icon "submit" at bounding box center [547, 86] width 13 height 13
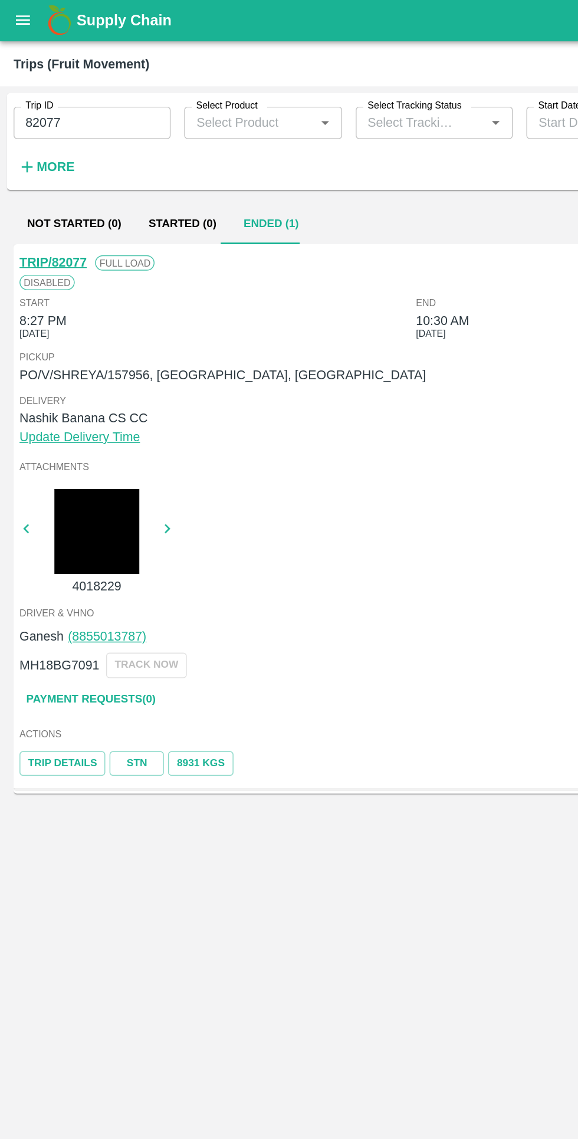
click at [31, 186] on link "TRIP/82077" at bounding box center [37, 182] width 47 height 9
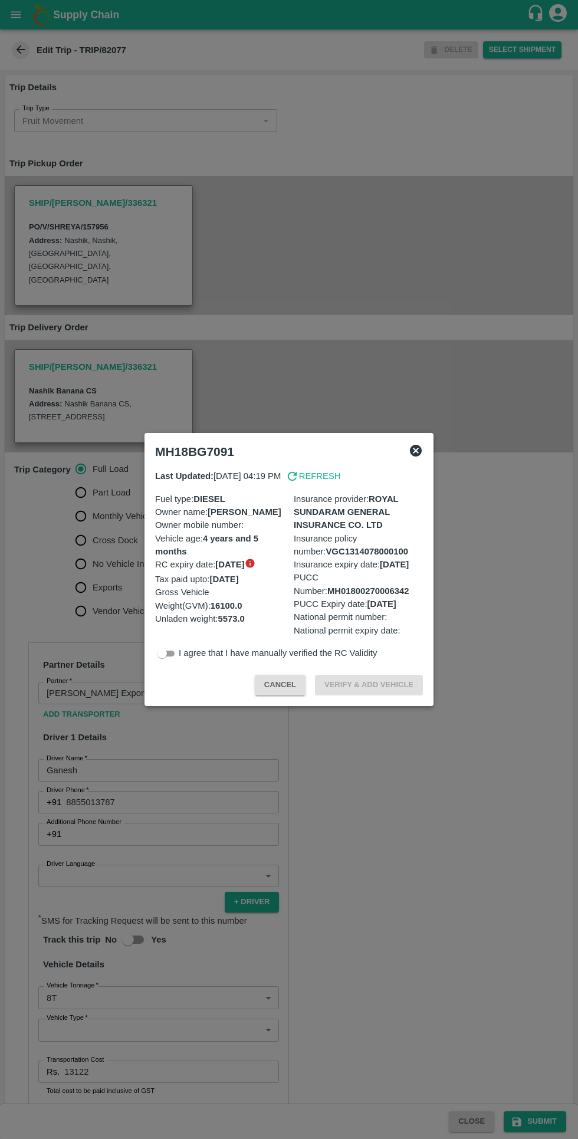
click at [412, 445] on icon at bounding box center [416, 451] width 12 height 12
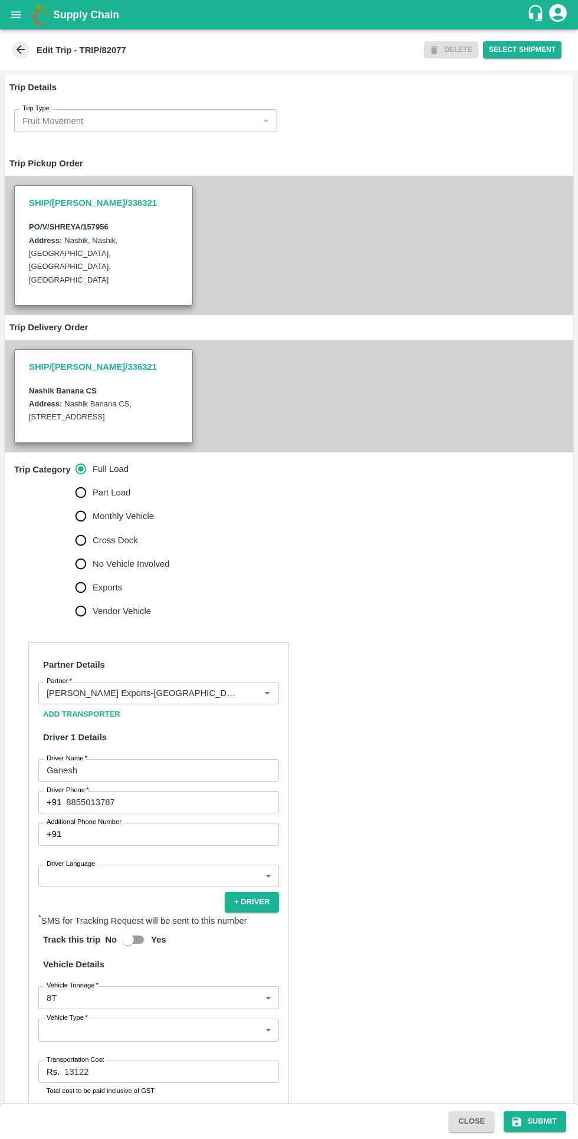
click at [195, 685] on input "Partner   *" at bounding box center [141, 692] width 199 height 15
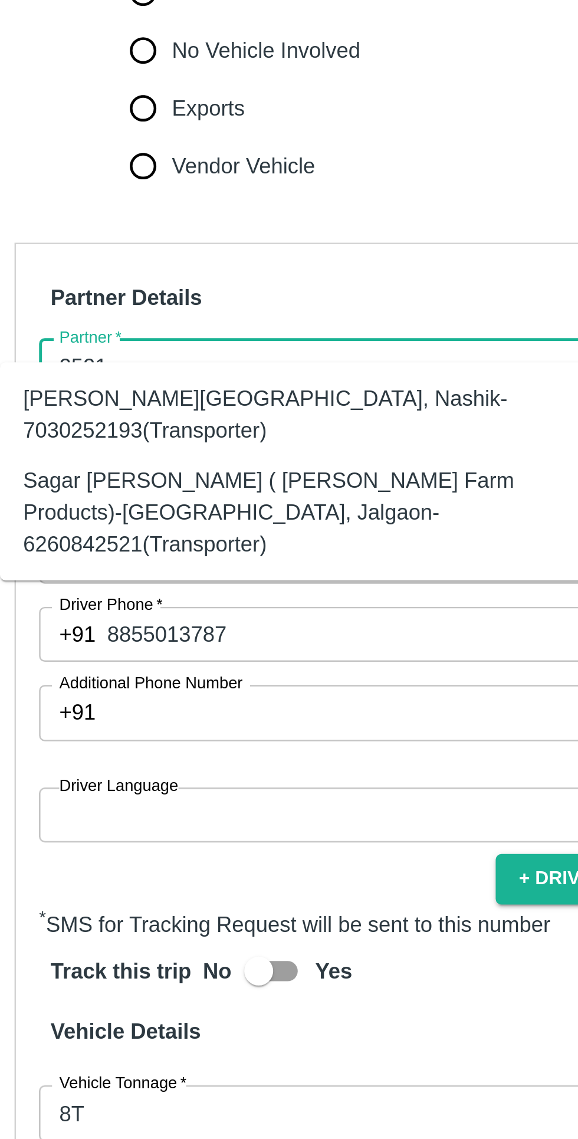
scroll to position [64, 0]
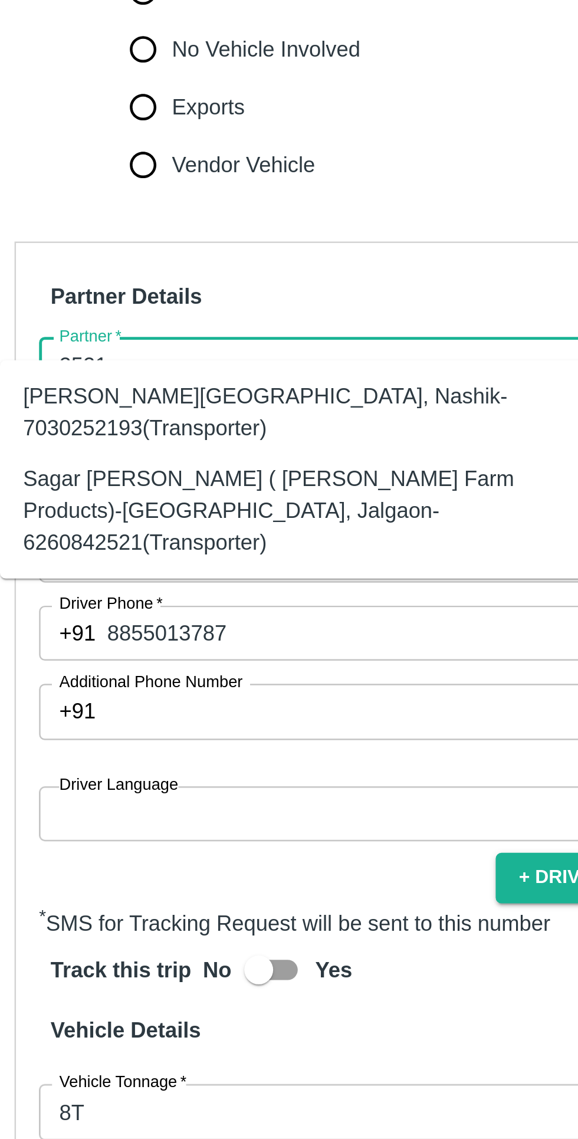
click at [134, 682] on div "Sagar Pramod Patil ( Shreyansh Farm Products)-Jalgaon, Jalgaon-6260842521(Trans…" at bounding box center [142, 689] width 221 height 40
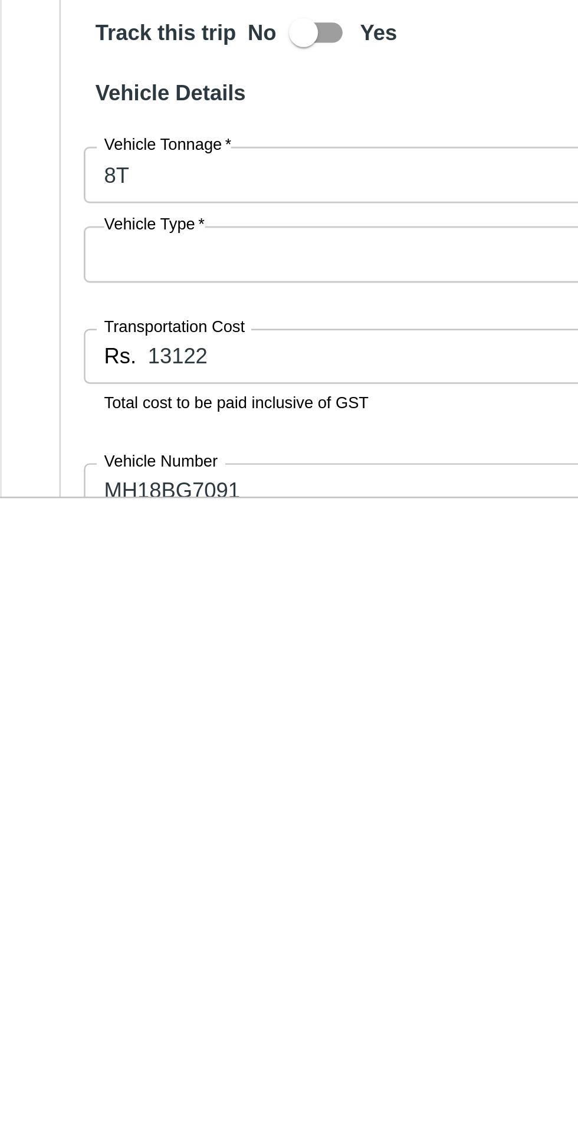
scroll to position [25, 0]
type input "Sagar Pramod Patil ( Shreyansh Farm Products)-Jalgaon, Jalgaon-6260842521(Trans…"
click at [140, 964] on body "Supply Chain Edit Trip - TRIP/82077 DELETE Select Shipment Trip Details Trip Ty…" at bounding box center [289, 569] width 578 height 1139
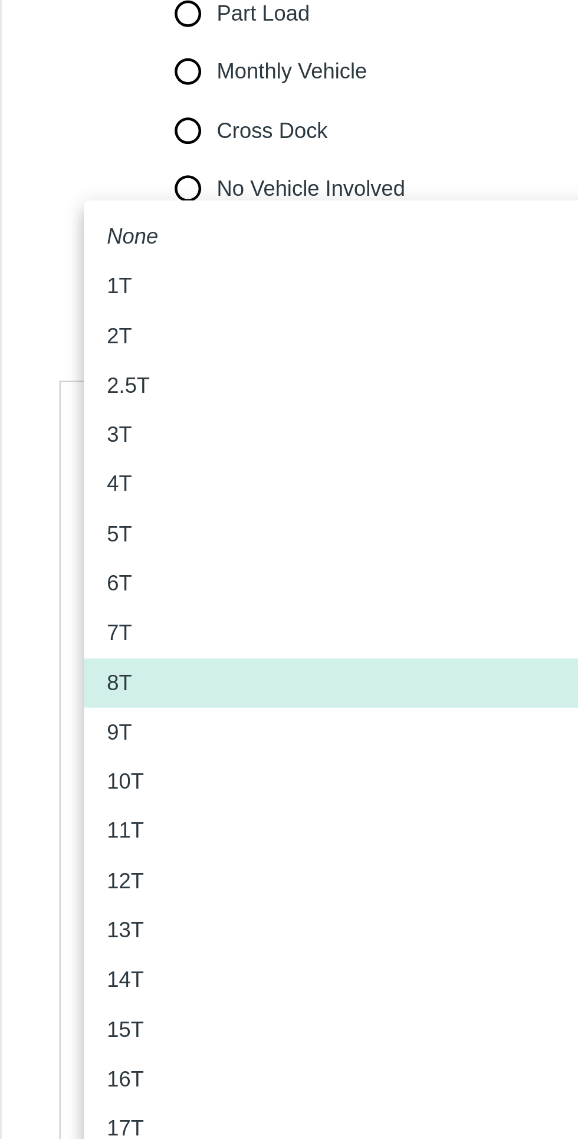
click at [108, 778] on div "10T" at bounding box center [158, 780] width 221 height 13
type input "10000"
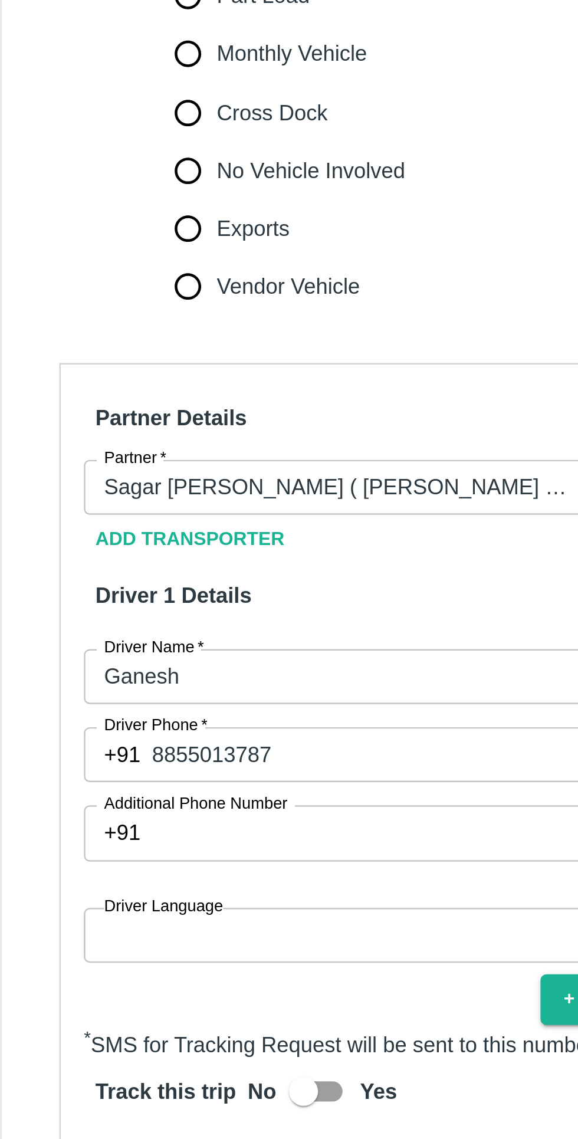
scroll to position [94, 0]
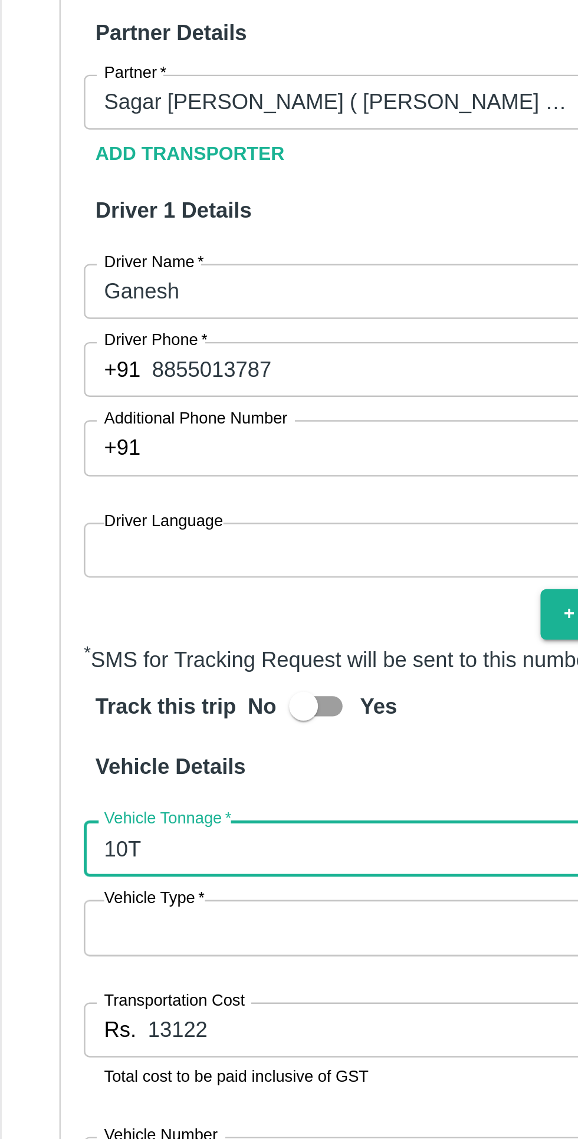
click at [108, 966] on input "13122" at bounding box center [171, 977] width 215 height 22
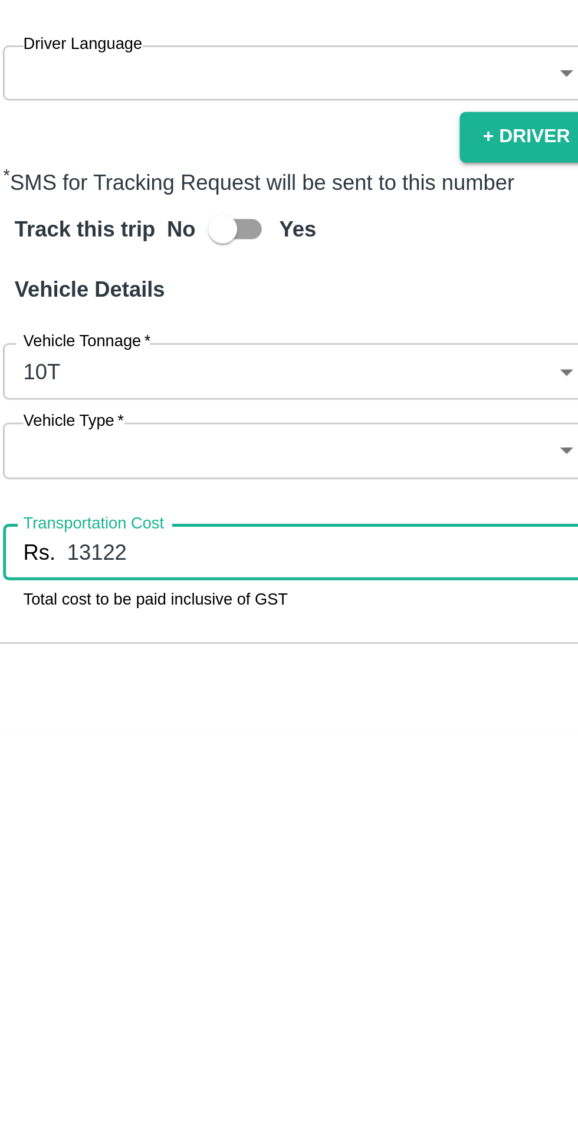
scroll to position [0, 0]
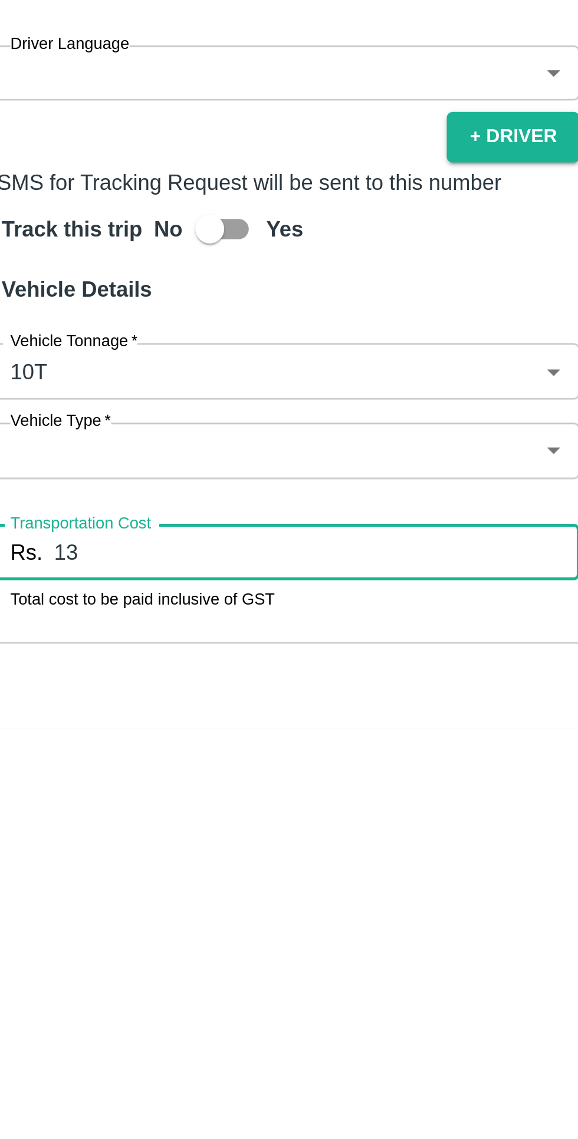
type input "1"
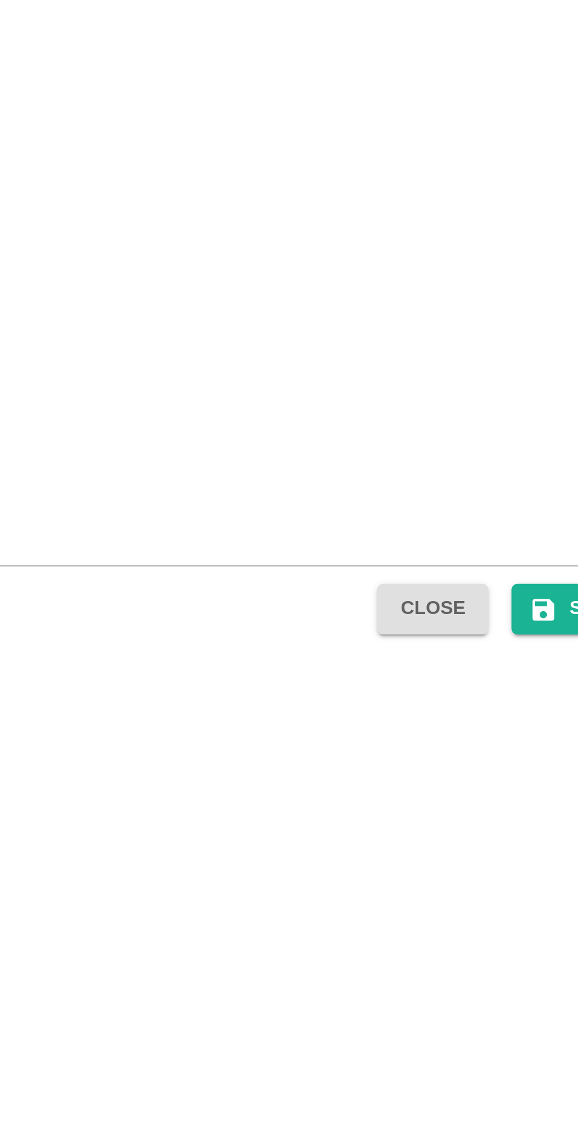
type input "21000"
click at [507, 1123] on button "Submit" at bounding box center [535, 1121] width 63 height 21
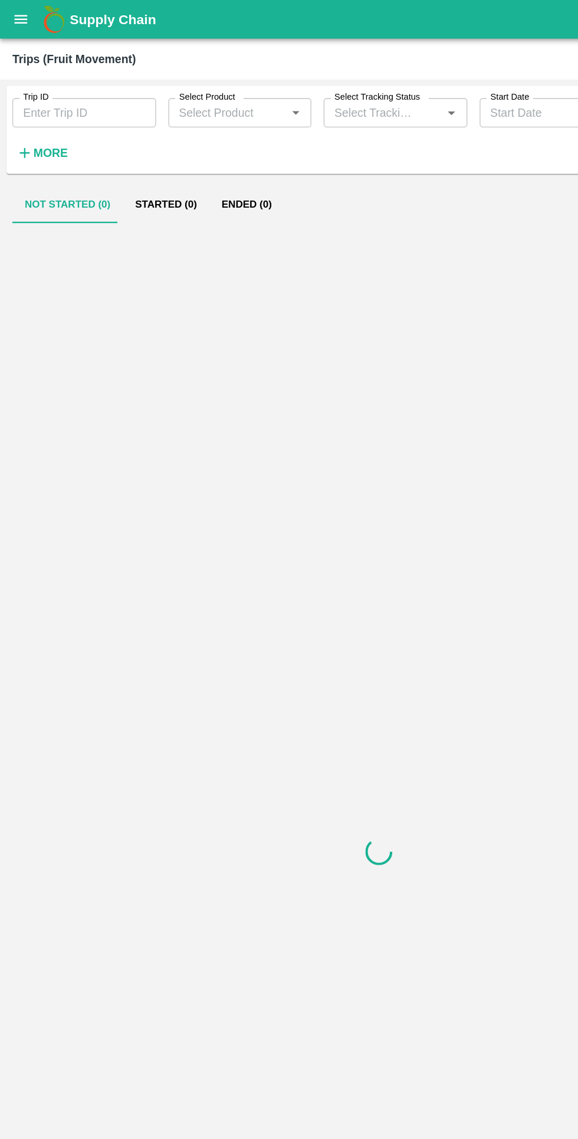
click at [85, 86] on input "Trip ID" at bounding box center [64, 86] width 110 height 22
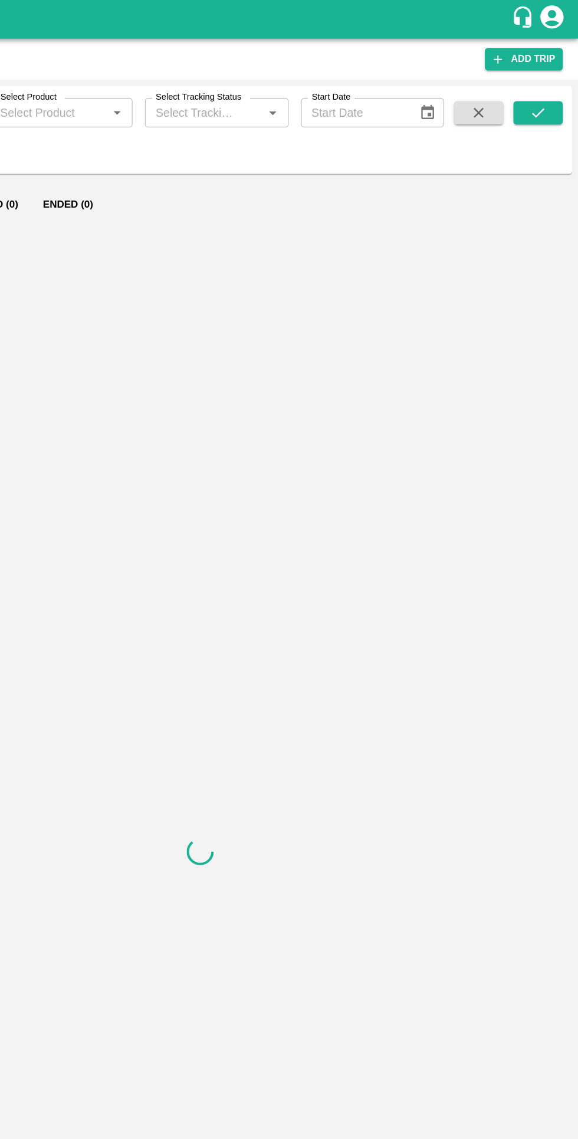
type input "82077"
click at [547, 86] on icon "submit" at bounding box center [547, 86] width 13 height 13
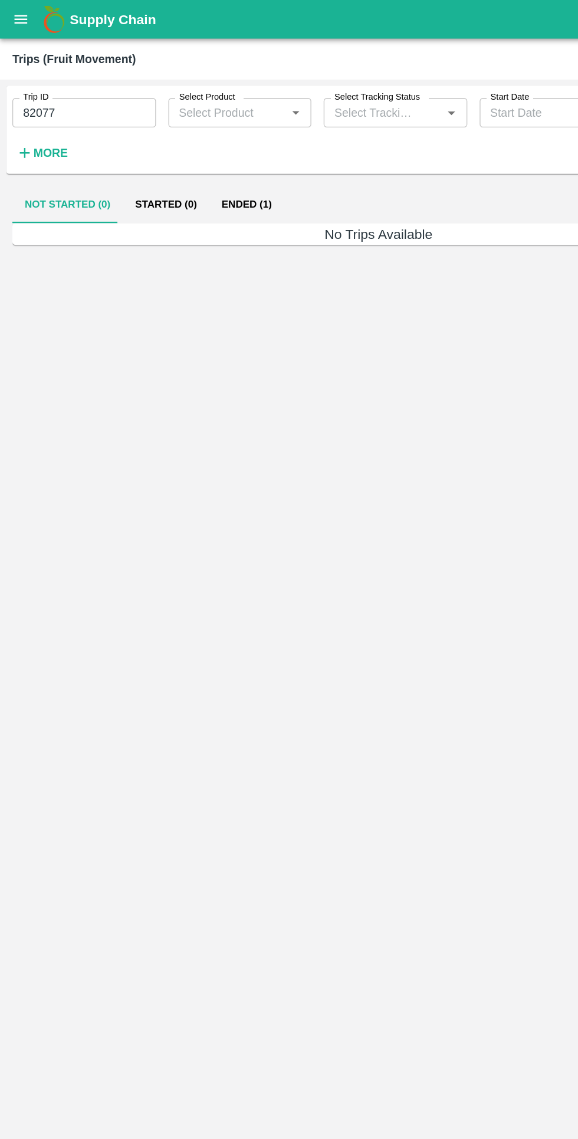
click at [170, 151] on button "Ended (1)" at bounding box center [188, 156] width 57 height 28
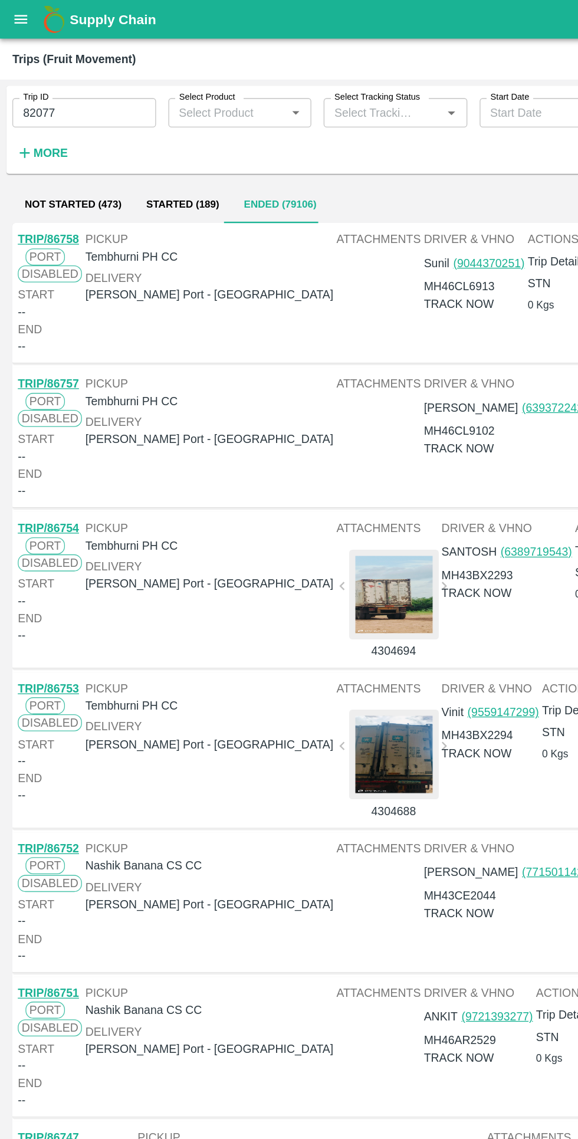
click at [206, 154] on button "Ended (79106)" at bounding box center [214, 156] width 74 height 28
click at [139, 166] on button "Started (189)" at bounding box center [139, 156] width 74 height 28
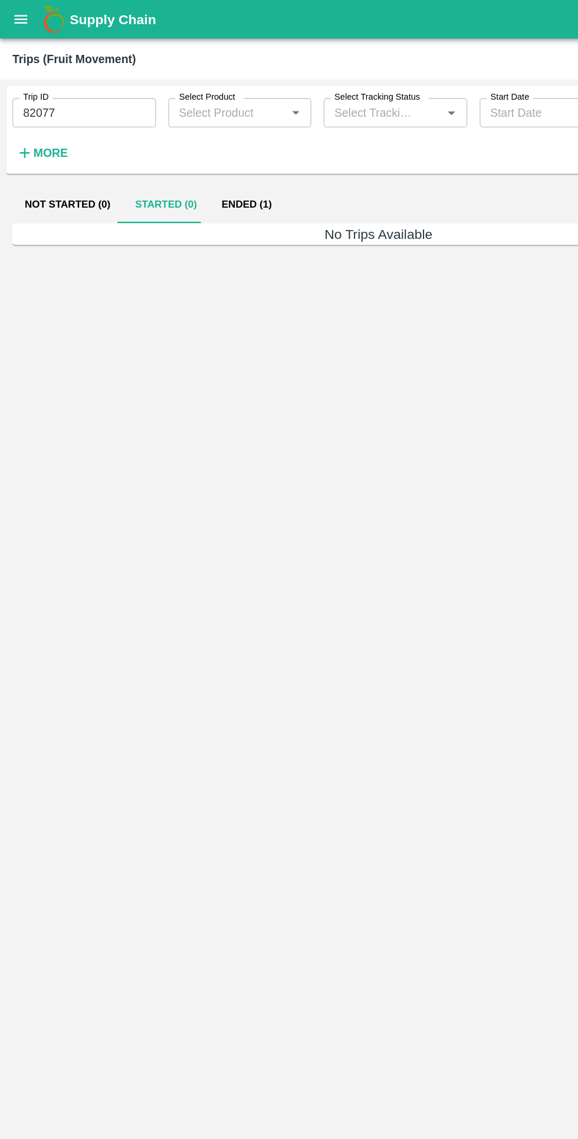
click at [186, 169] on button "Ended (1)" at bounding box center [188, 156] width 57 height 28
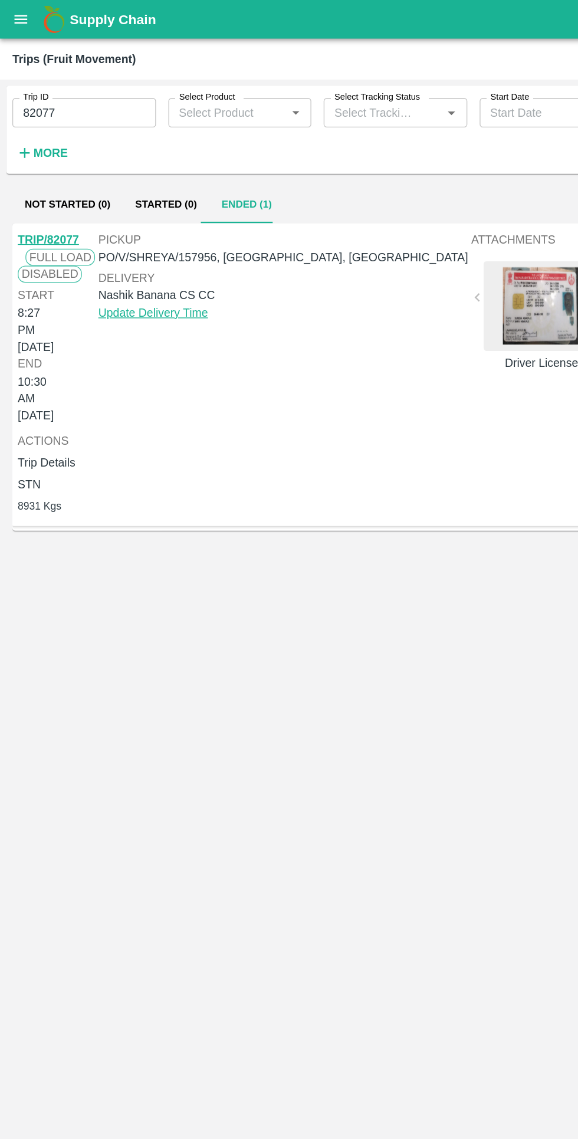
click at [460, 265] on link "Payment Requests( 0 )" at bounding box center [509, 254] width 99 height 21
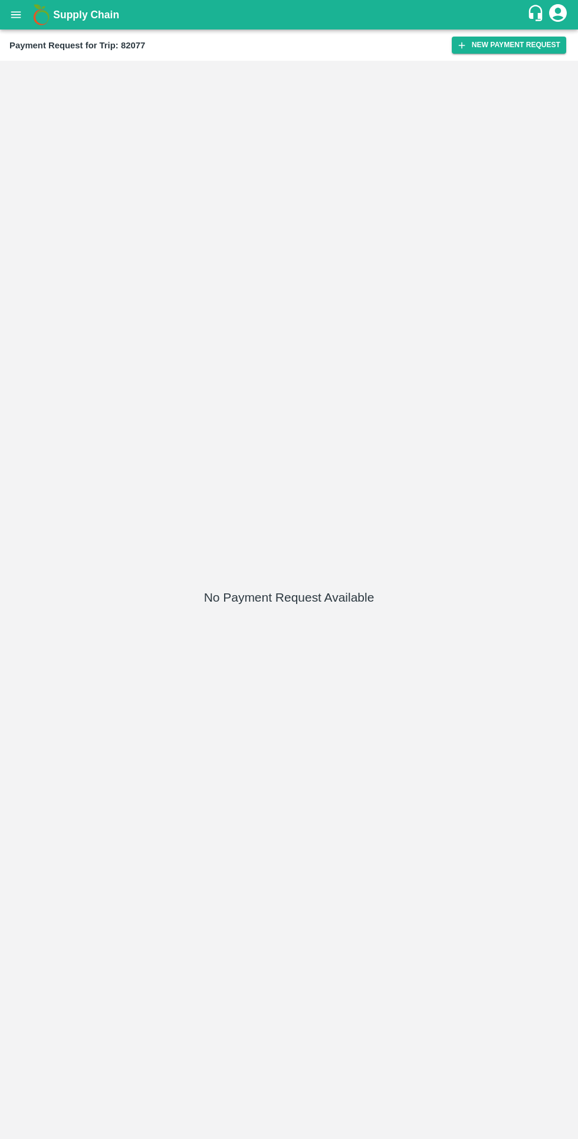
click at [486, 46] on button "New Payment Request" at bounding box center [509, 45] width 114 height 17
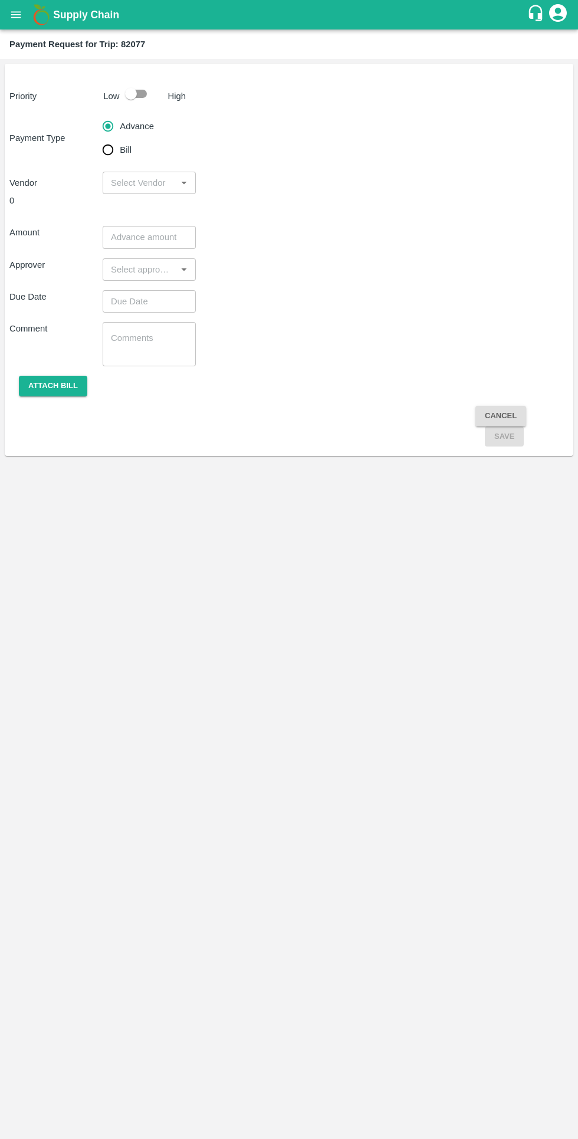
click at [129, 91] on input "checkbox" at bounding box center [130, 94] width 67 height 22
checkbox input "true"
click at [117, 153] on input "Bill" at bounding box center [108, 150] width 24 height 24
radio input "true"
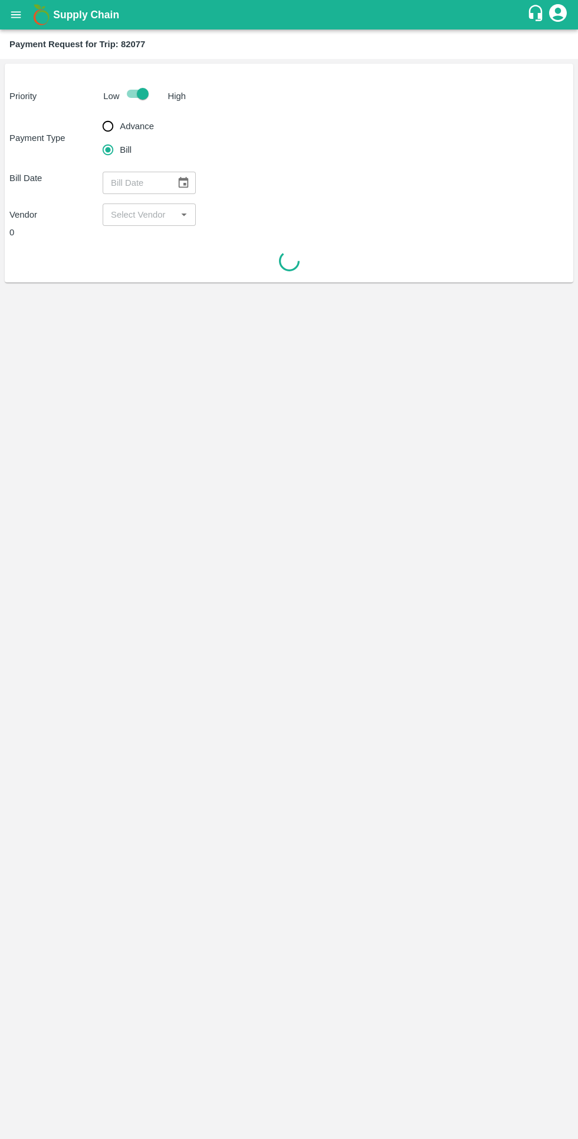
click at [183, 182] on icon "Choose date" at bounding box center [183, 182] width 13 height 13
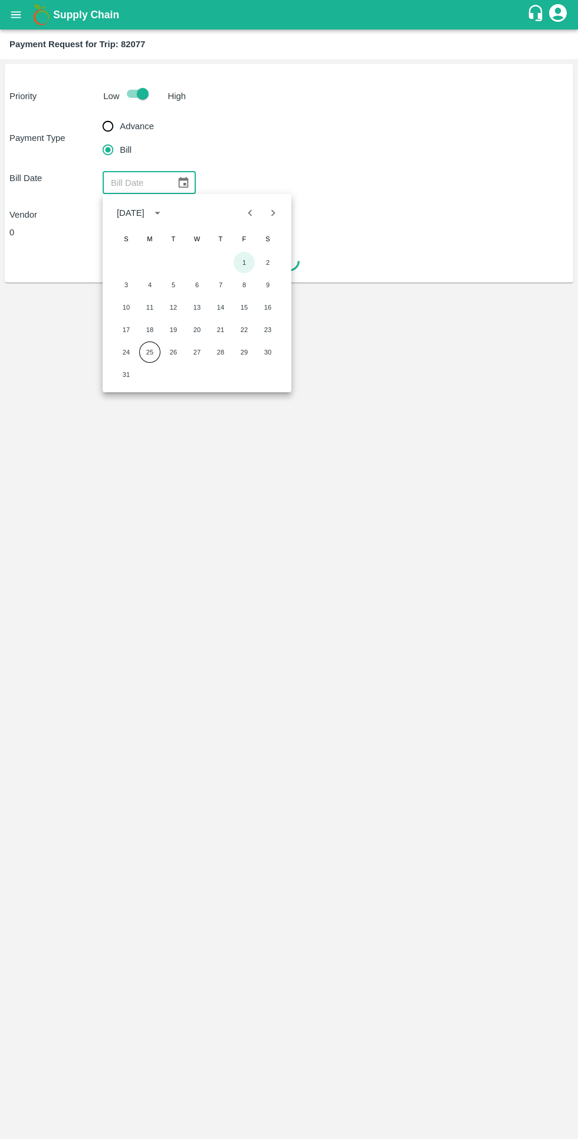
click at [242, 257] on button "1" at bounding box center [244, 262] width 21 height 21
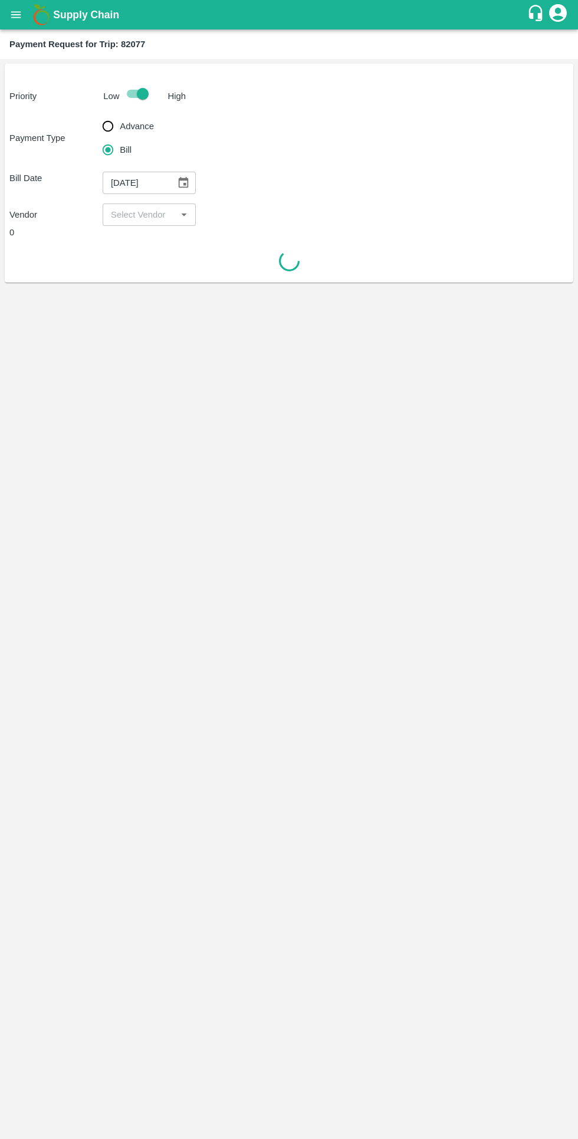
type input "[DATE]"
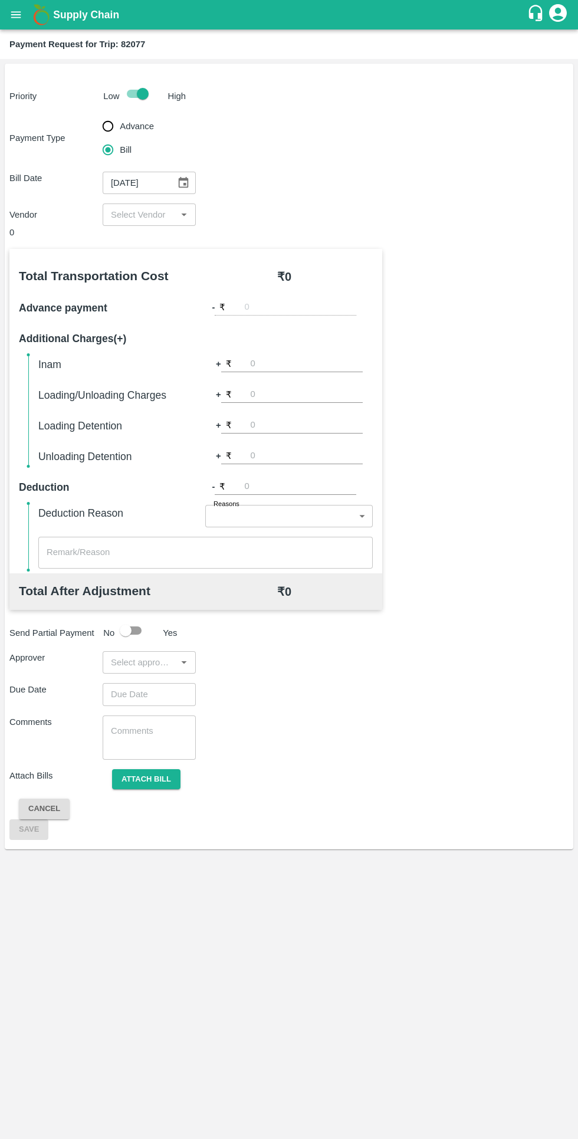
click at [155, 215] on input "input" at bounding box center [139, 214] width 67 height 15
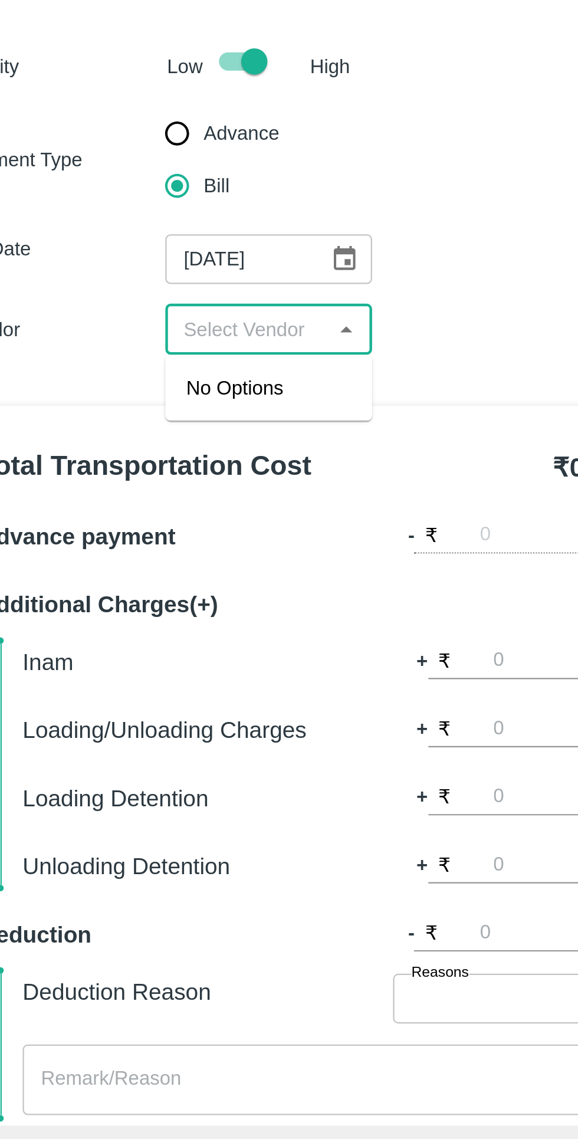
click at [140, 216] on input "input" at bounding box center [139, 214] width 67 height 15
click at [146, 215] on input "input" at bounding box center [139, 214] width 67 height 15
click at [146, 247] on div "No Options" at bounding box center [149, 240] width 93 height 29
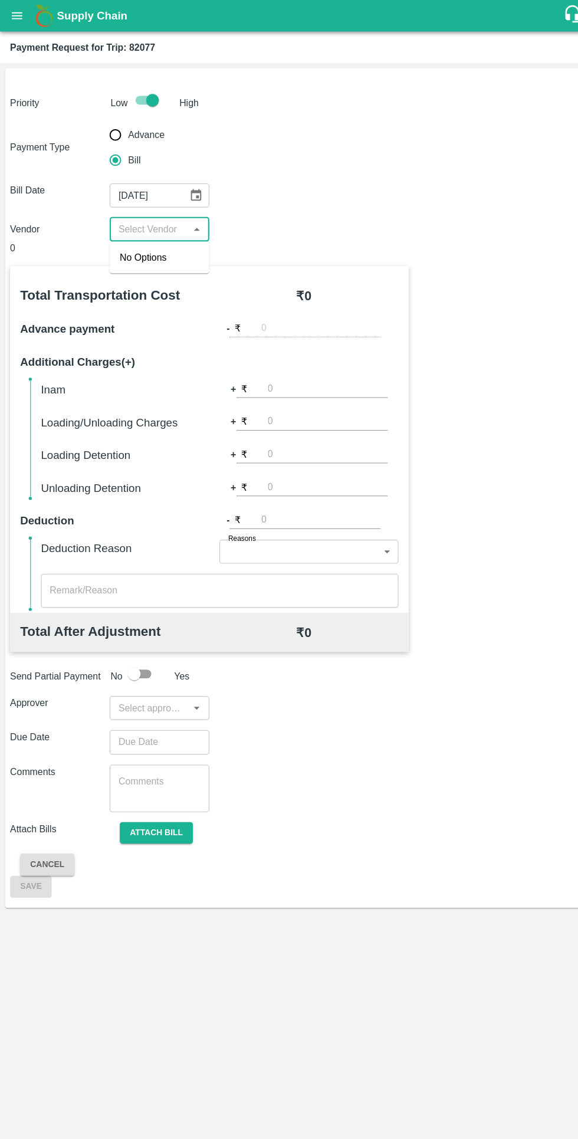
click at [284, 219] on div "Vendor ​" at bounding box center [288, 214] width 559 height 22
click at [150, 215] on input "input" at bounding box center [139, 214] width 67 height 15
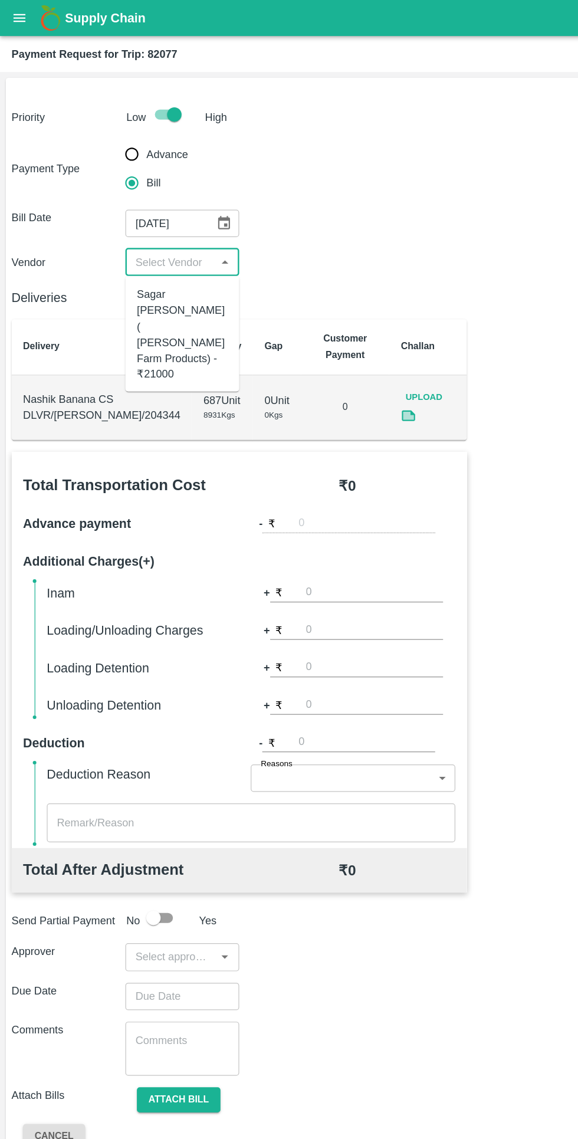
click at [164, 252] on div "Sagar [PERSON_NAME] ( [PERSON_NAME] Farm Products) - ₹21000" at bounding box center [149, 273] width 74 height 79
type input "Sagar [PERSON_NAME] ( [PERSON_NAME] Farm Products) - ₹21000"
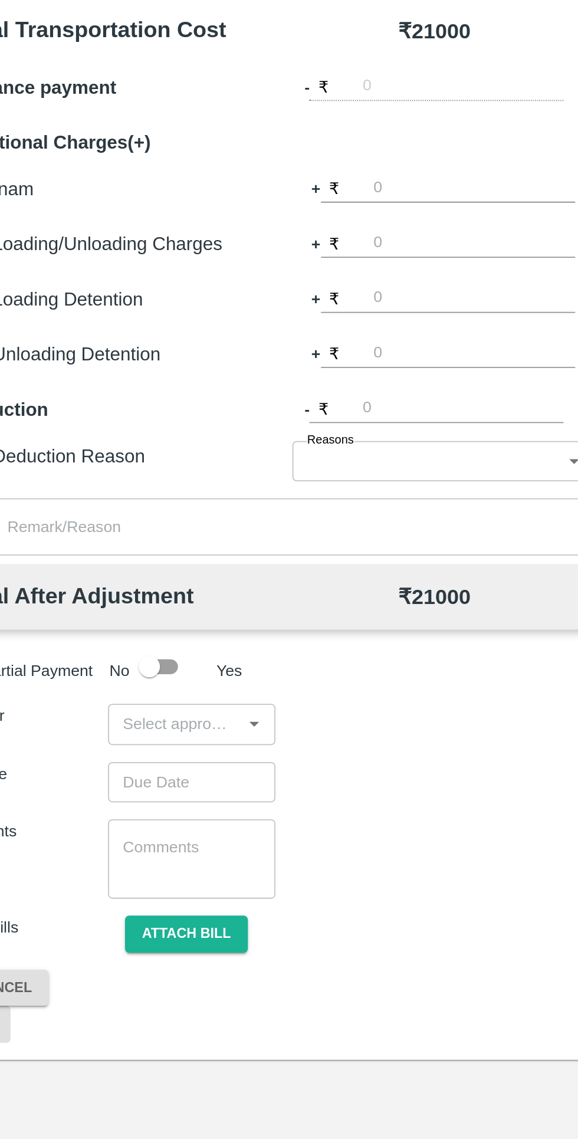
click at [155, 775] on input "input" at bounding box center [139, 782] width 67 height 15
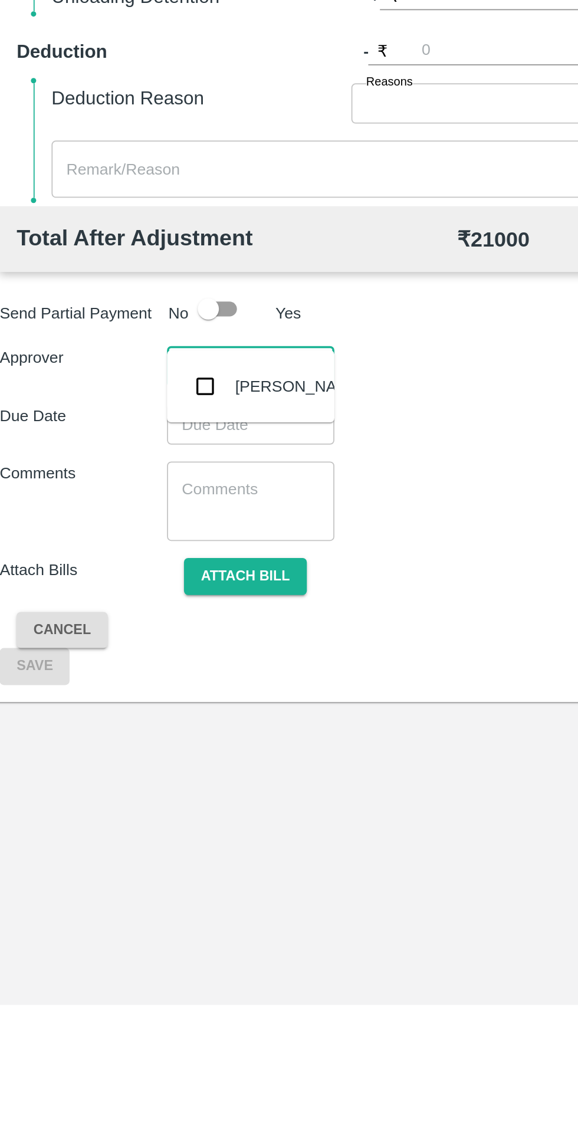
type input "wagha"
click at [122, 797] on input "checkbox" at bounding box center [124, 795] width 24 height 24
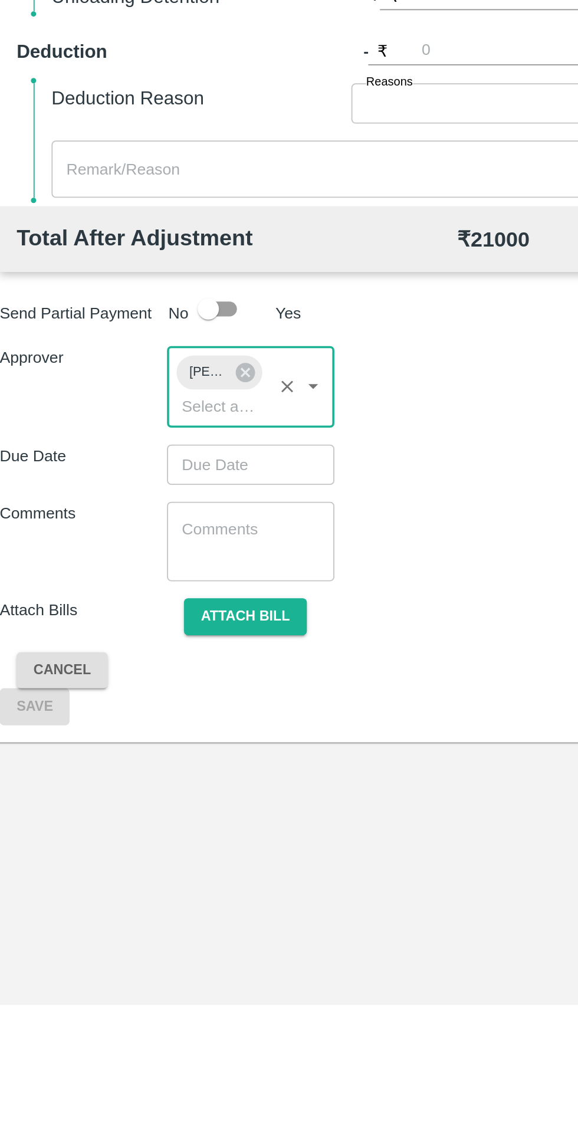
click at [121, 827] on input "Choose date" at bounding box center [145, 838] width 85 height 22
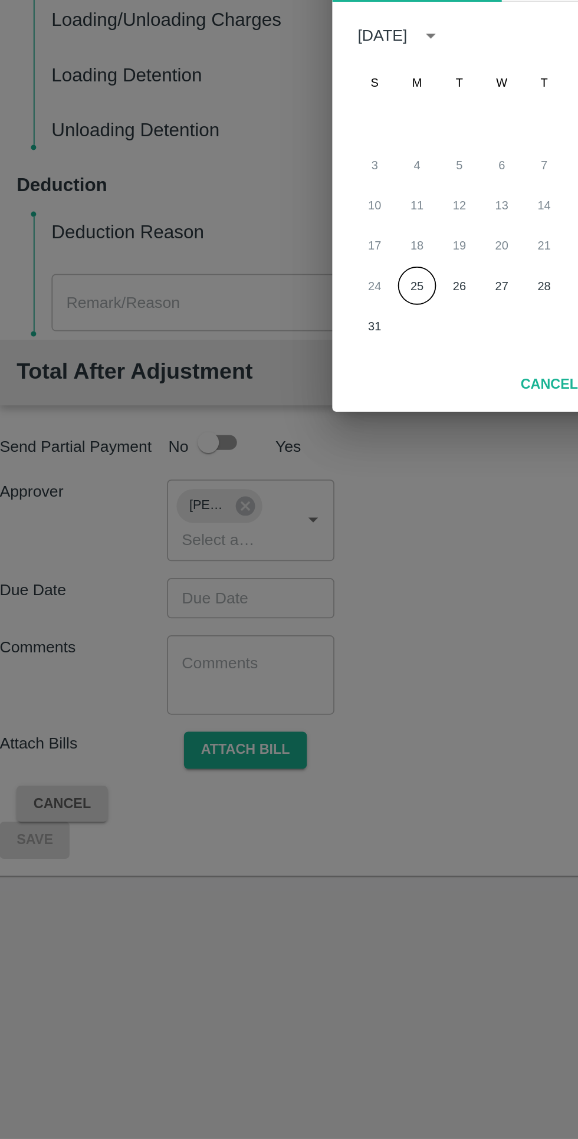
click at [244, 665] on button "25" at bounding box center [241, 663] width 21 height 21
type input "[DATE] 12:00 AM"
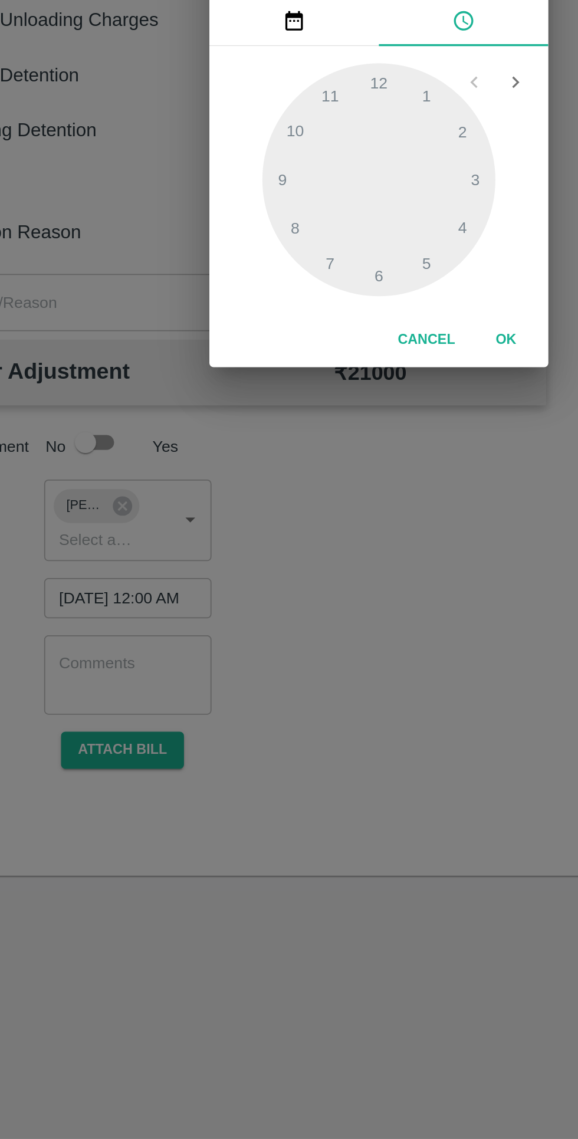
click at [352, 689] on button "OK" at bounding box center [360, 694] width 38 height 21
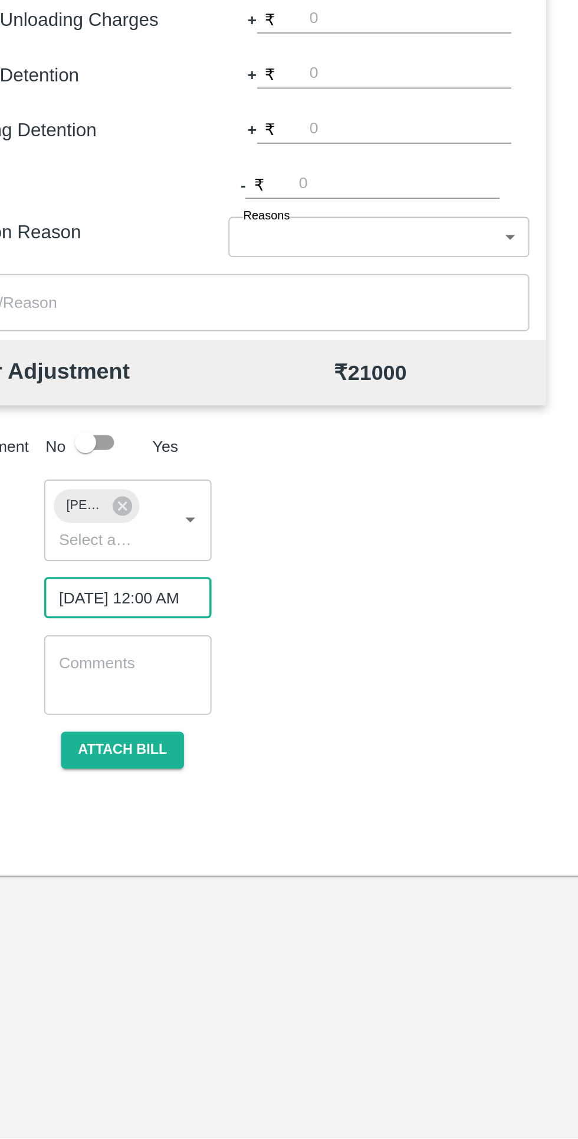
click at [162, 912] on button "Attach bill" at bounding box center [146, 922] width 68 height 21
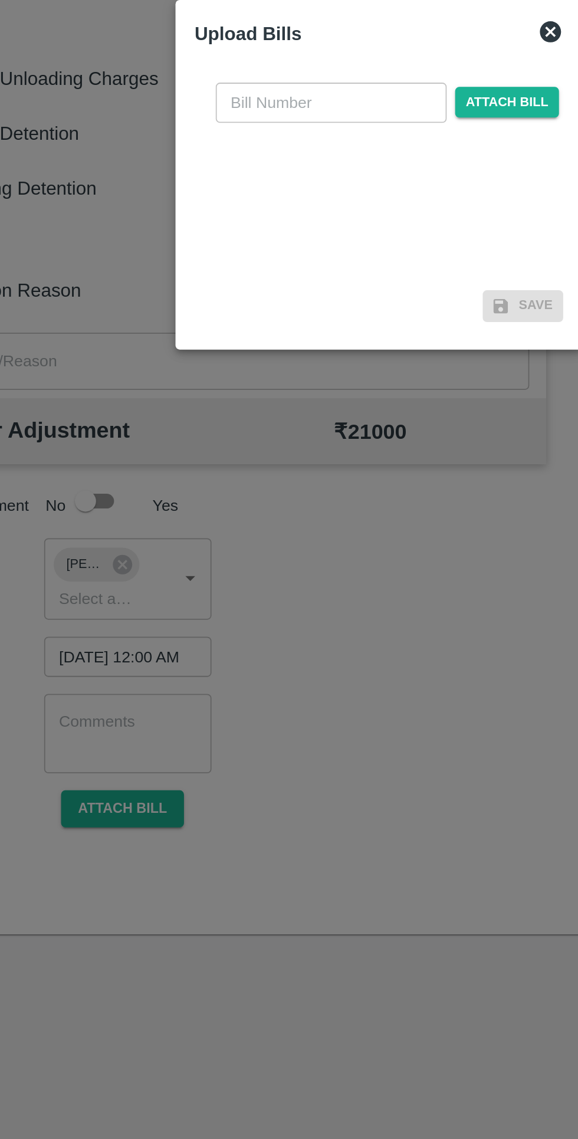
scroll to position [0, 0]
click at [268, 528] on input "text" at bounding box center [262, 529] width 129 height 22
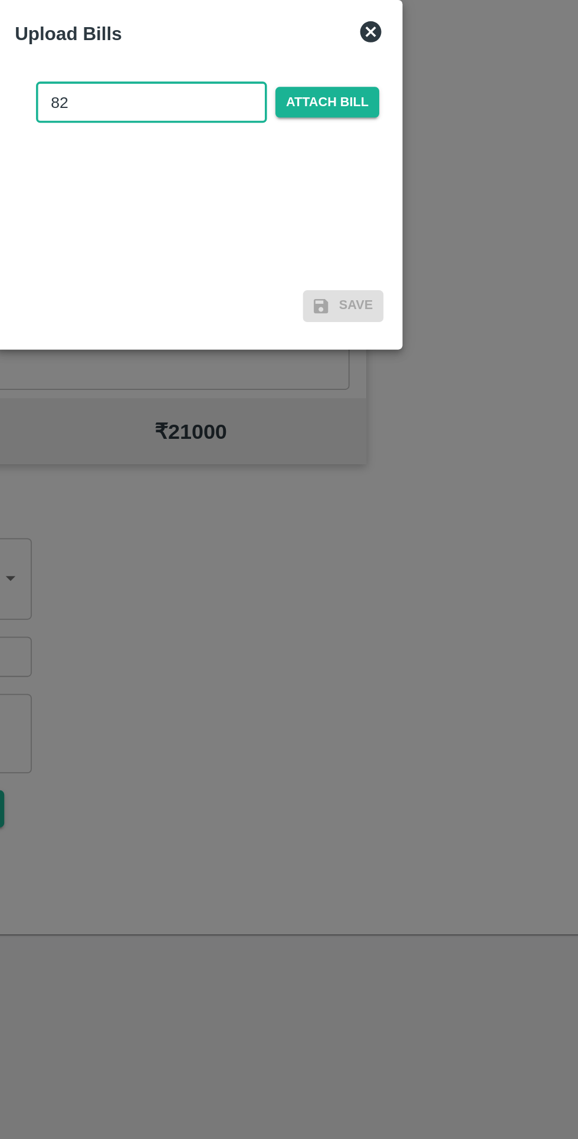
type input "82"
click at [380, 525] on span "Attach bill" at bounding box center [360, 529] width 58 height 17
click at [0, 0] on input "Attach bill" at bounding box center [0, 0] width 0 height 0
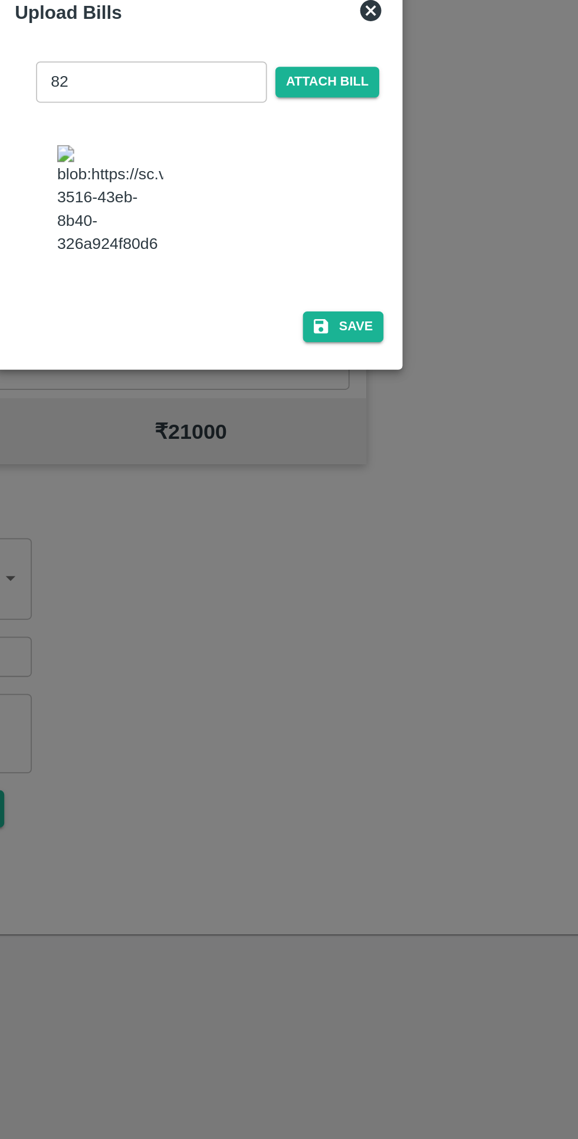
click at [380, 646] on button "Save" at bounding box center [369, 654] width 45 height 17
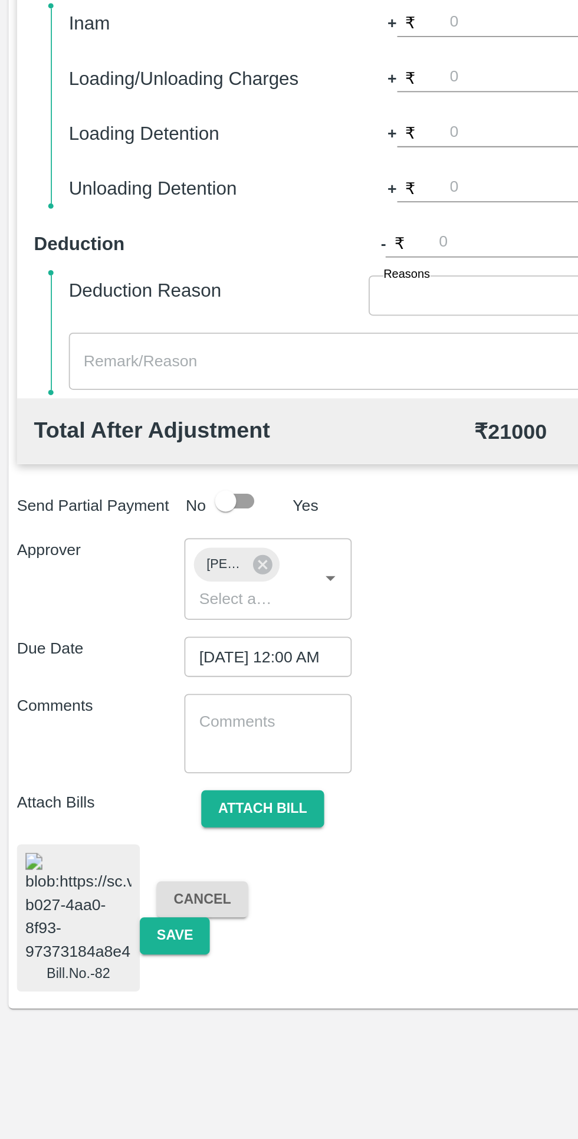
click at [103, 983] on button "Save" at bounding box center [97, 993] width 39 height 21
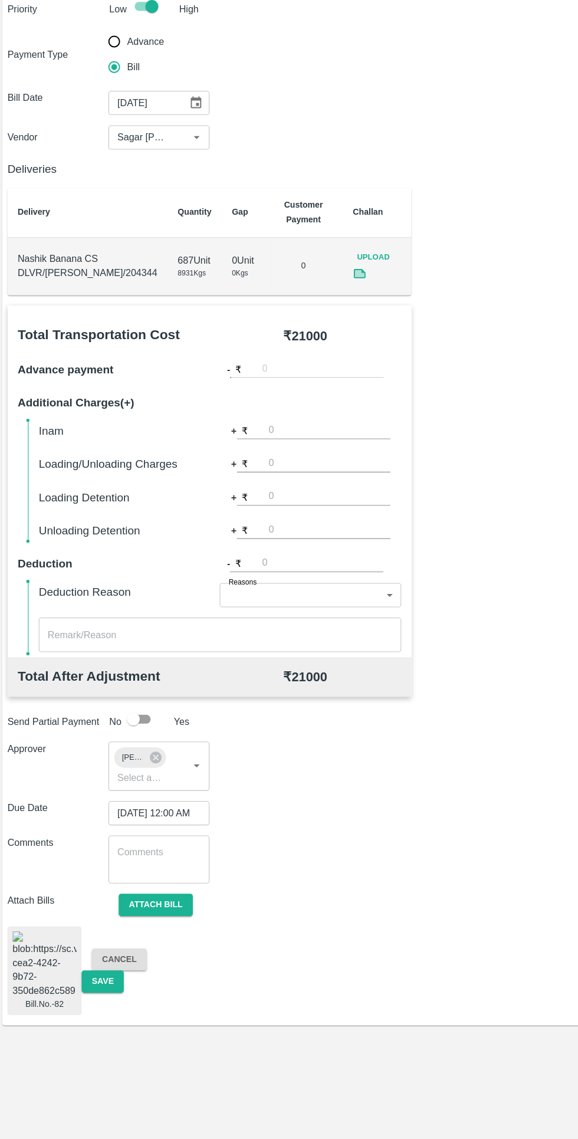
click at [97, 983] on button "Save" at bounding box center [97, 993] width 39 height 21
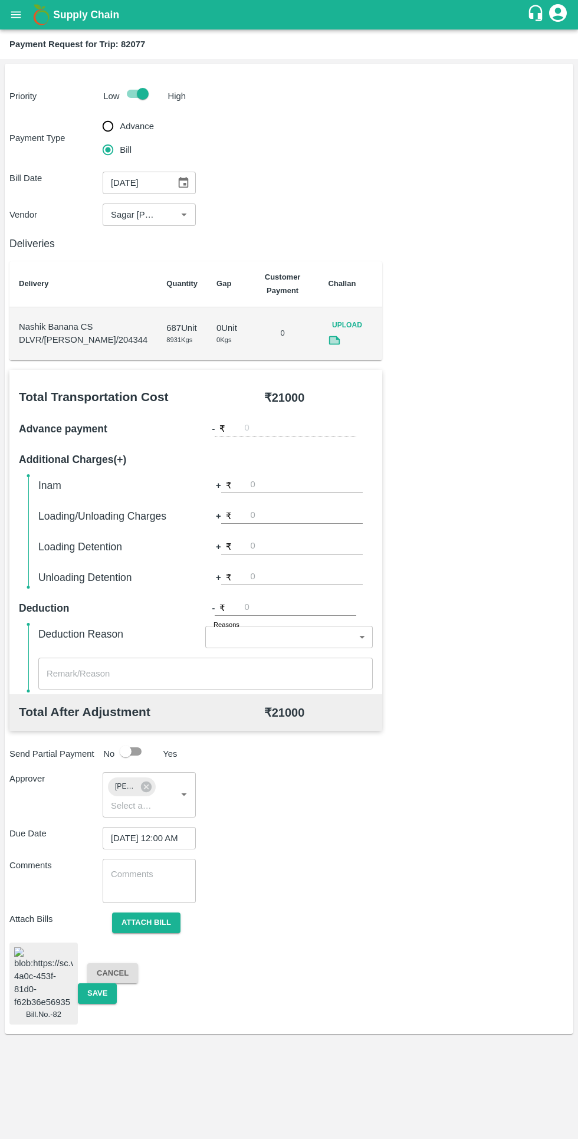
click at [97, 983] on button "Save" at bounding box center [97, 993] width 39 height 21
